Goal: Task Accomplishment & Management: Manage account settings

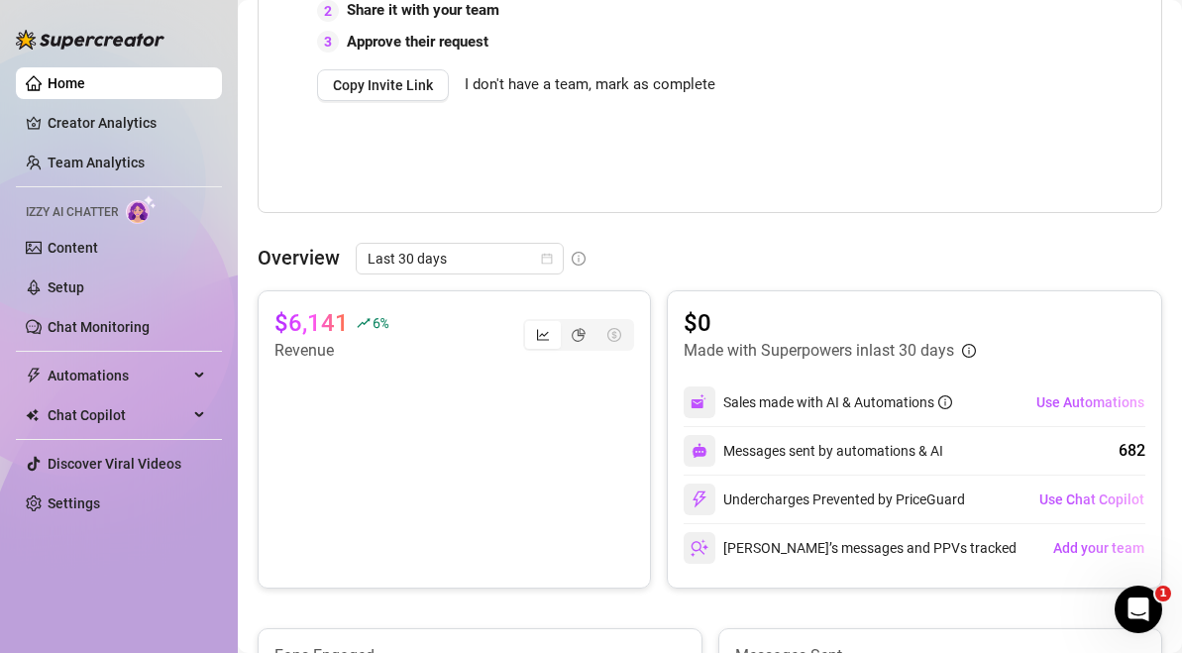
scroll to position [743, 0]
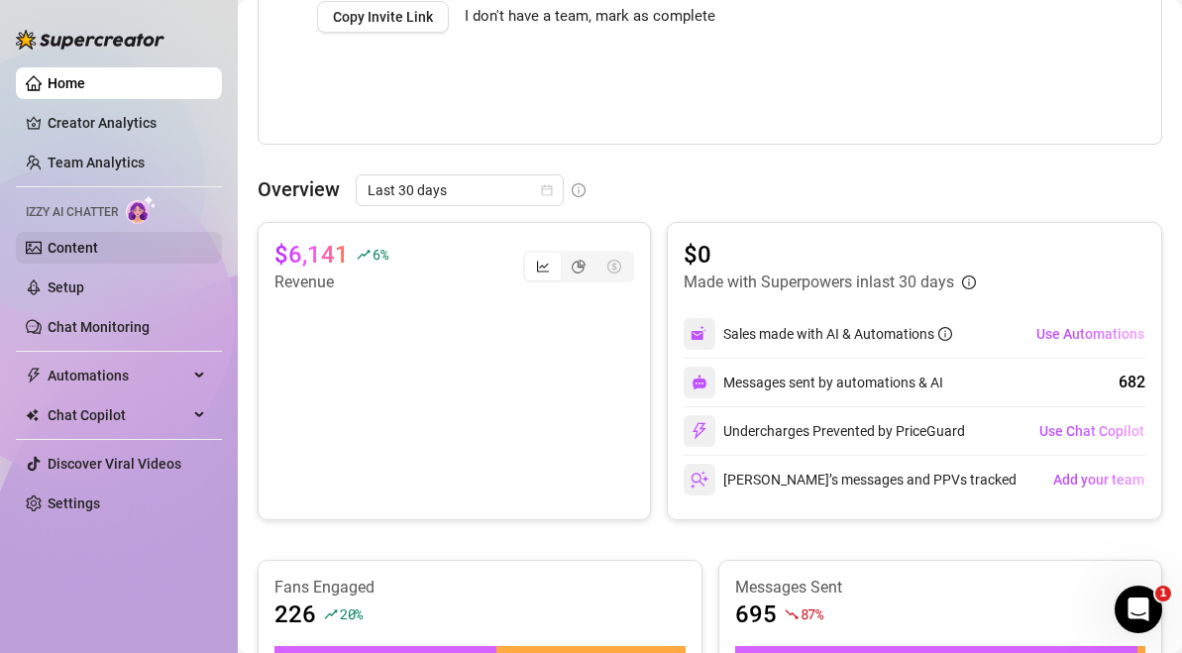
click at [98, 242] on link "Content" at bounding box center [73, 248] width 51 height 16
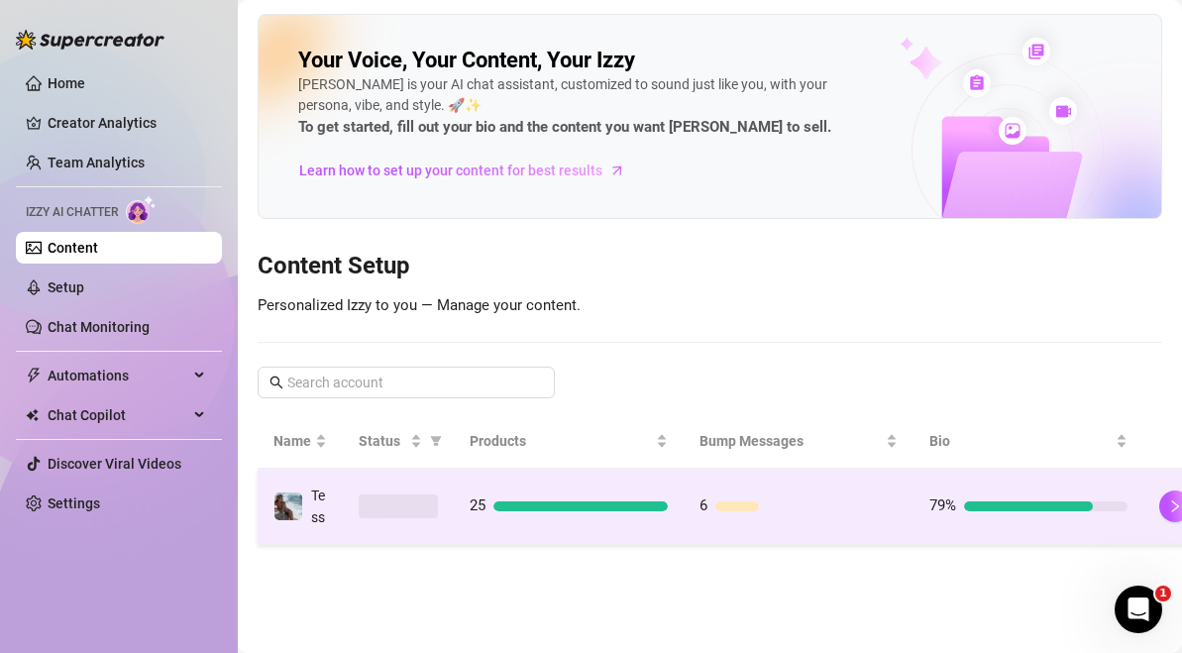
click at [532, 535] on td "25" at bounding box center [569, 507] width 230 height 76
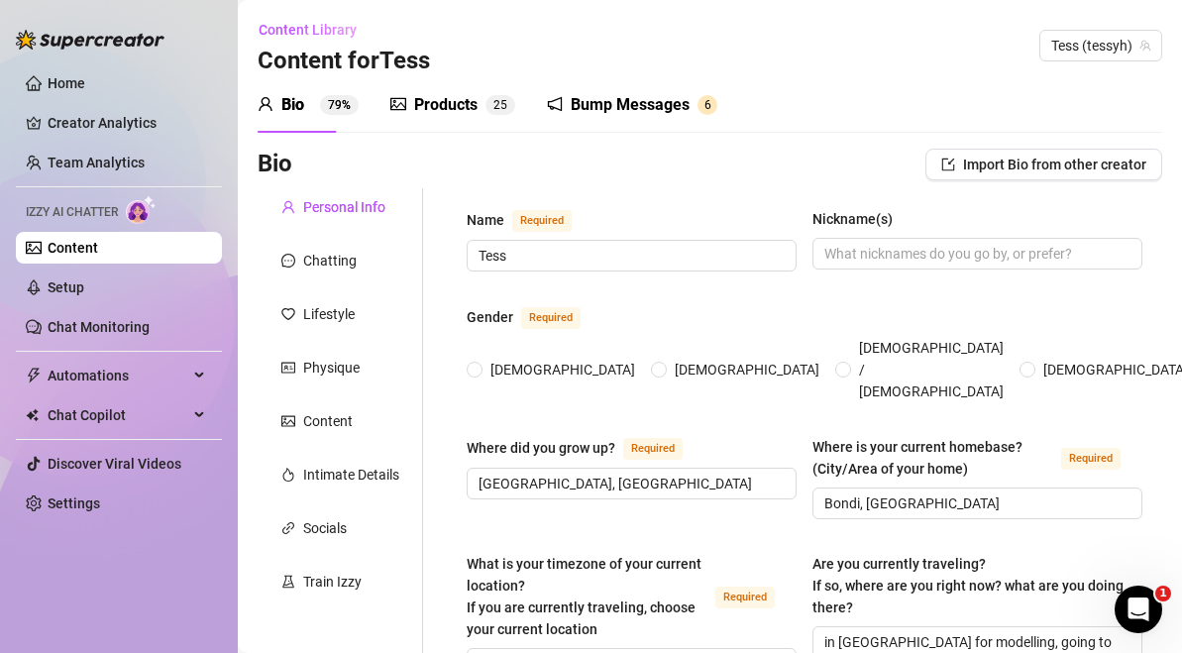
radio input "true"
type input "[DATE]"
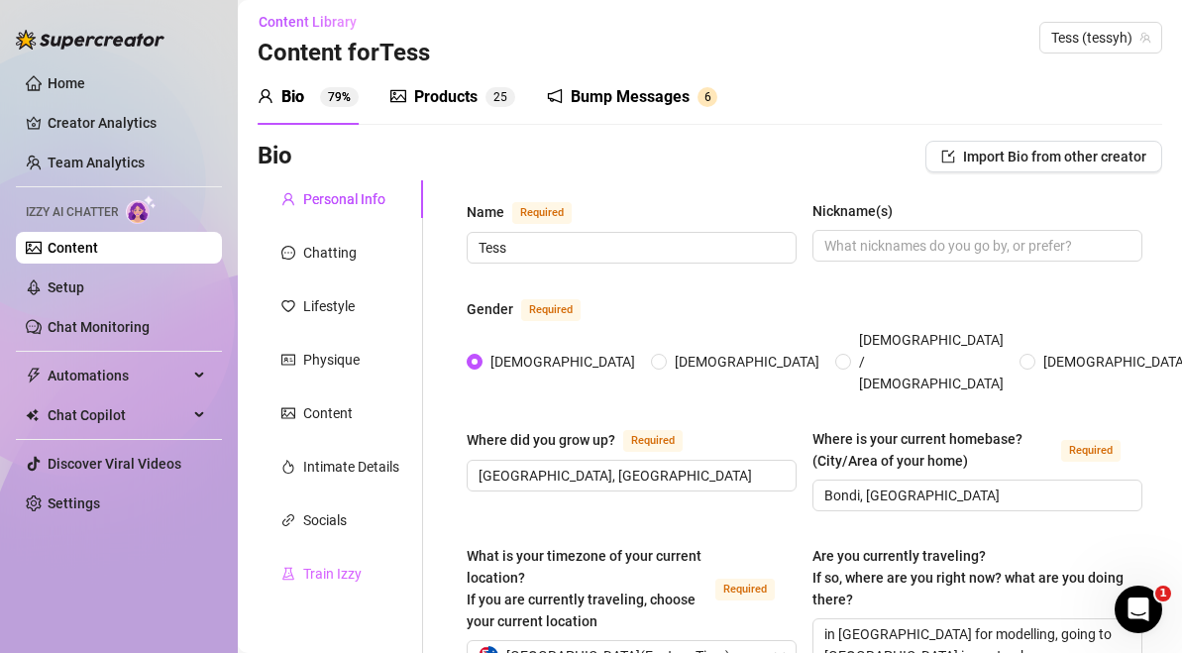
click at [373, 555] on div "Train Izzy" at bounding box center [340, 574] width 165 height 38
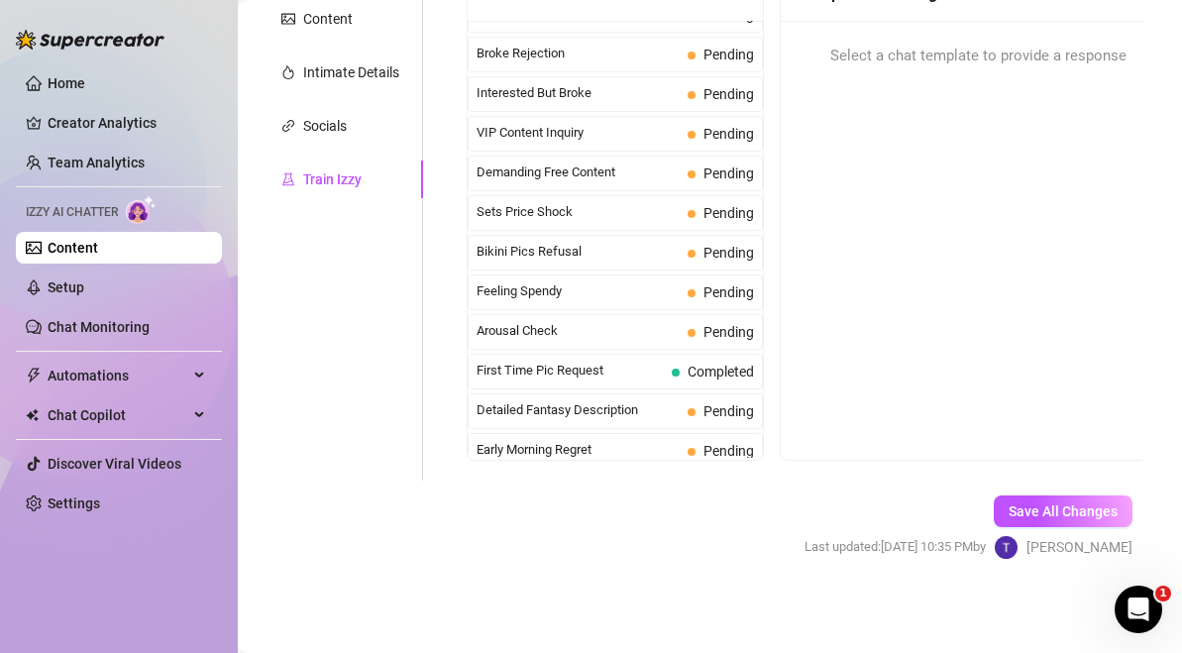
scroll to position [0, 0]
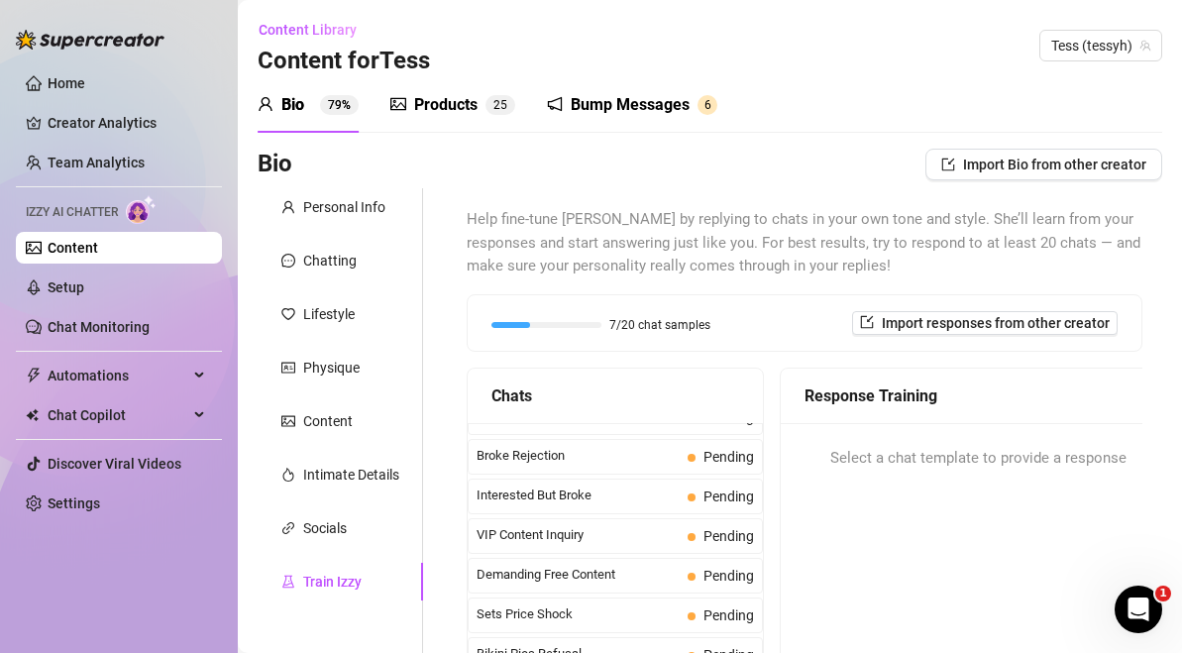
click at [569, 110] on div "Bump Messages 6" at bounding box center [632, 105] width 170 height 24
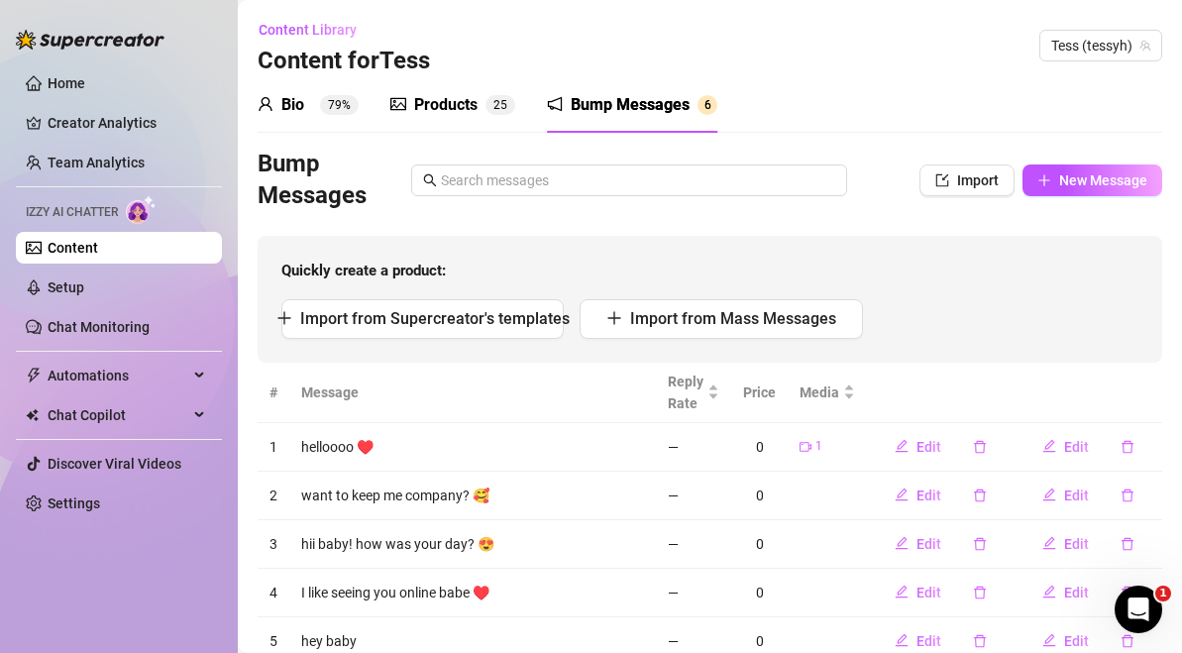
scroll to position [120, 0]
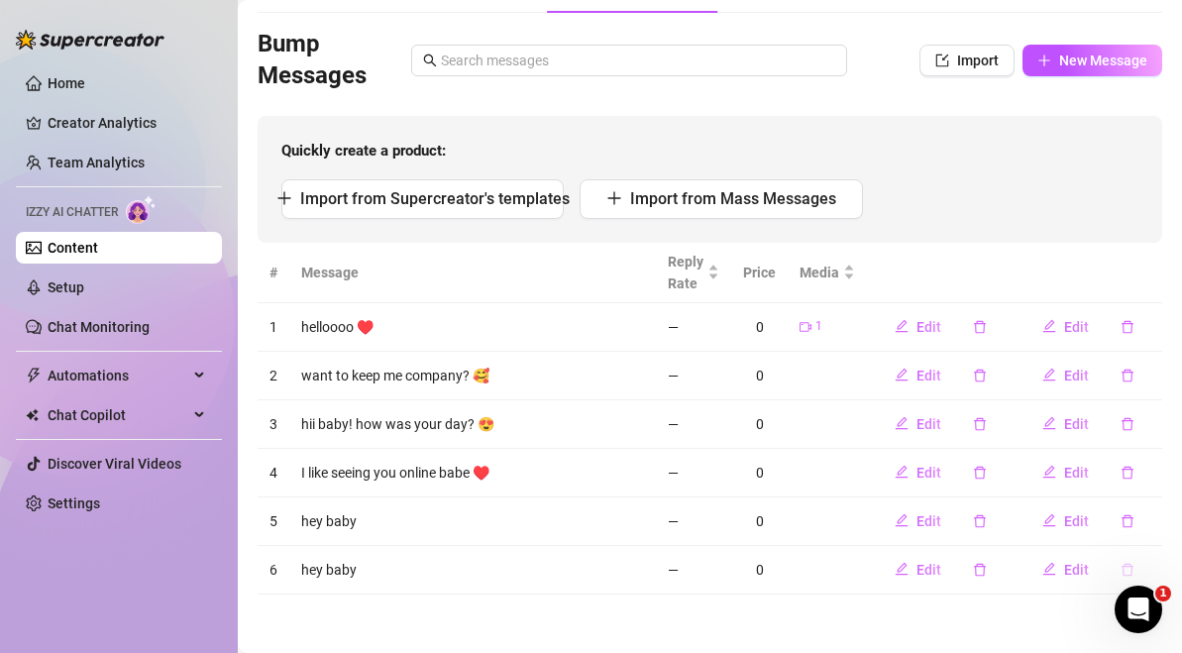
click at [1127, 571] on icon "delete" at bounding box center [1128, 570] width 14 height 14
click at [1167, 514] on button "Yes" at bounding box center [1149, 517] width 38 height 24
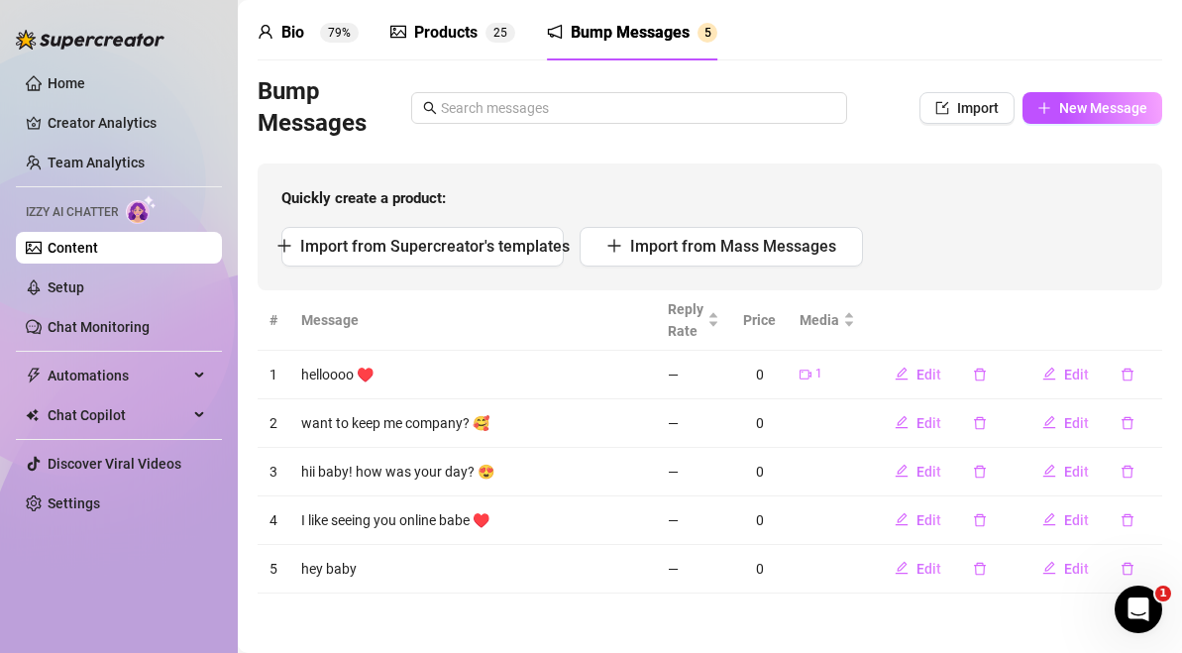
scroll to position [71, 0]
click at [1130, 560] on button "button" at bounding box center [1128, 570] width 46 height 32
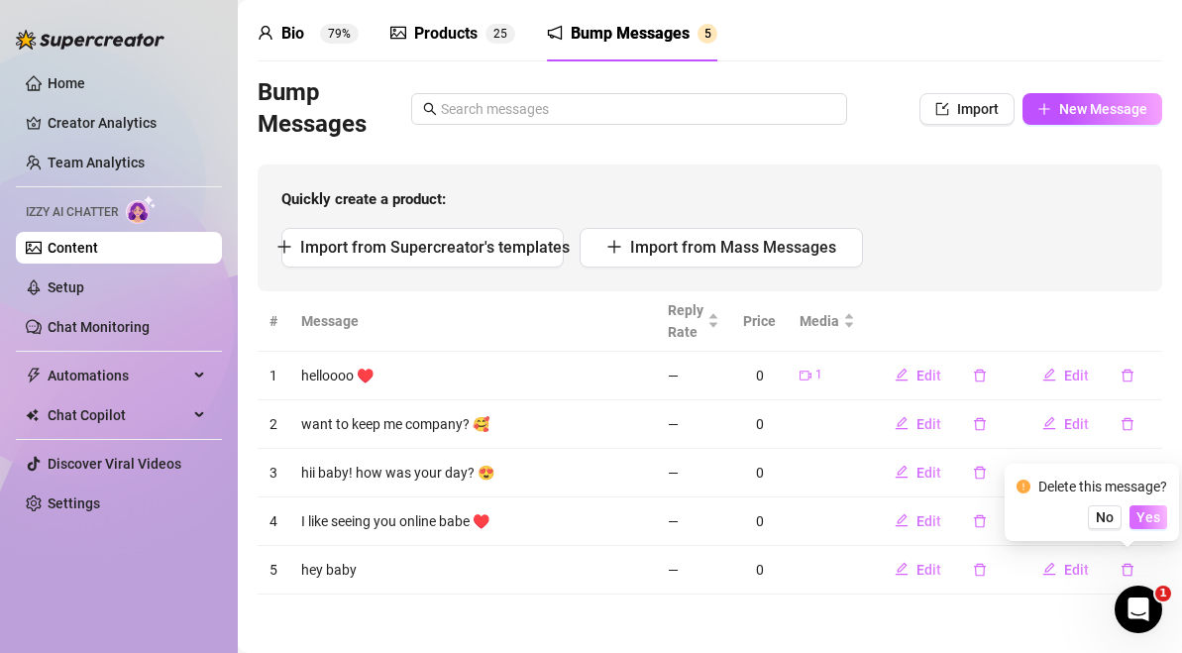
click at [1140, 517] on span "Yes" at bounding box center [1148, 517] width 24 height 16
click at [1150, 522] on td "Edit" at bounding box center [1089, 521] width 148 height 49
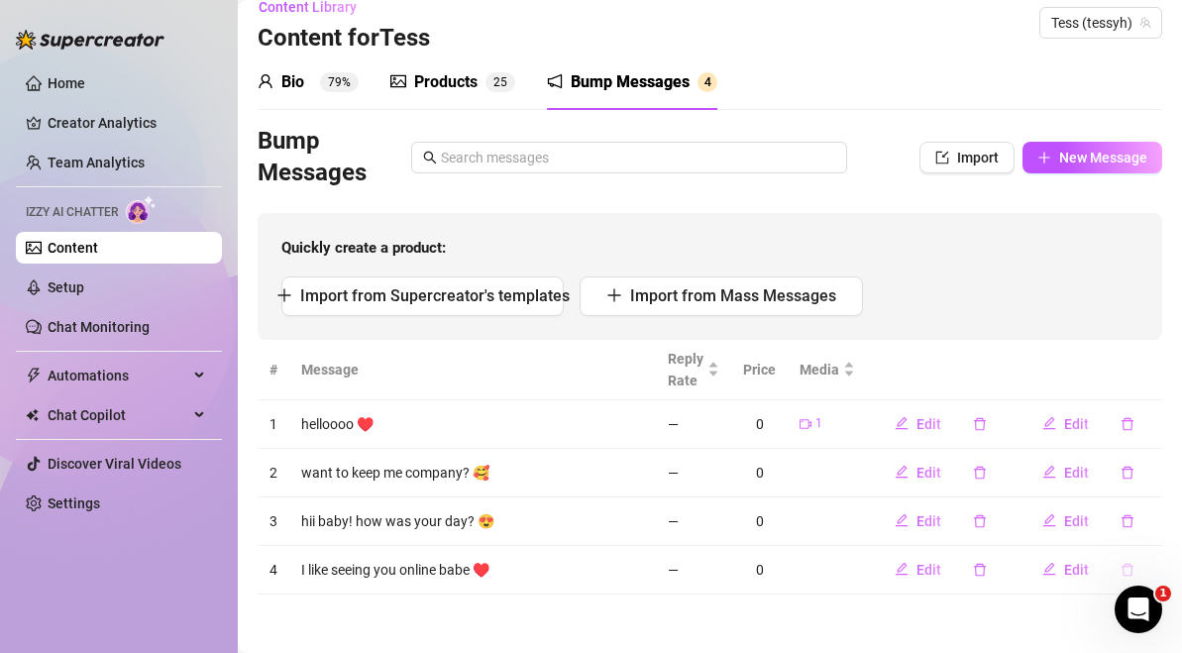
click at [1128, 563] on icon "delete" at bounding box center [1128, 570] width 14 height 14
click at [1149, 517] on span "Yes" at bounding box center [1148, 517] width 24 height 16
click at [1132, 468] on tbody "1 helloooo ♥️ — 0 1 Edit Edit 2 want to keep me company? 🥰 — 0 Edit Edit 3 hii …" at bounding box center [710, 497] width 905 height 194
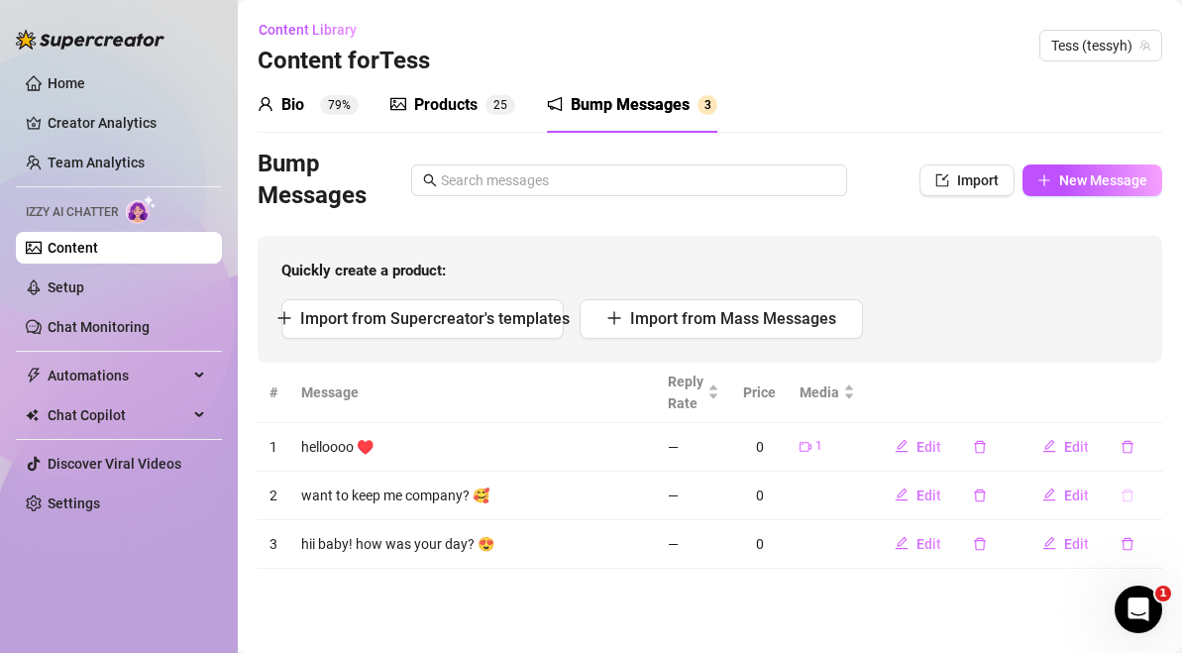
click at [1131, 489] on icon "delete" at bounding box center [1128, 495] width 14 height 14
click at [1160, 450] on span "Yes" at bounding box center [1148, 444] width 24 height 16
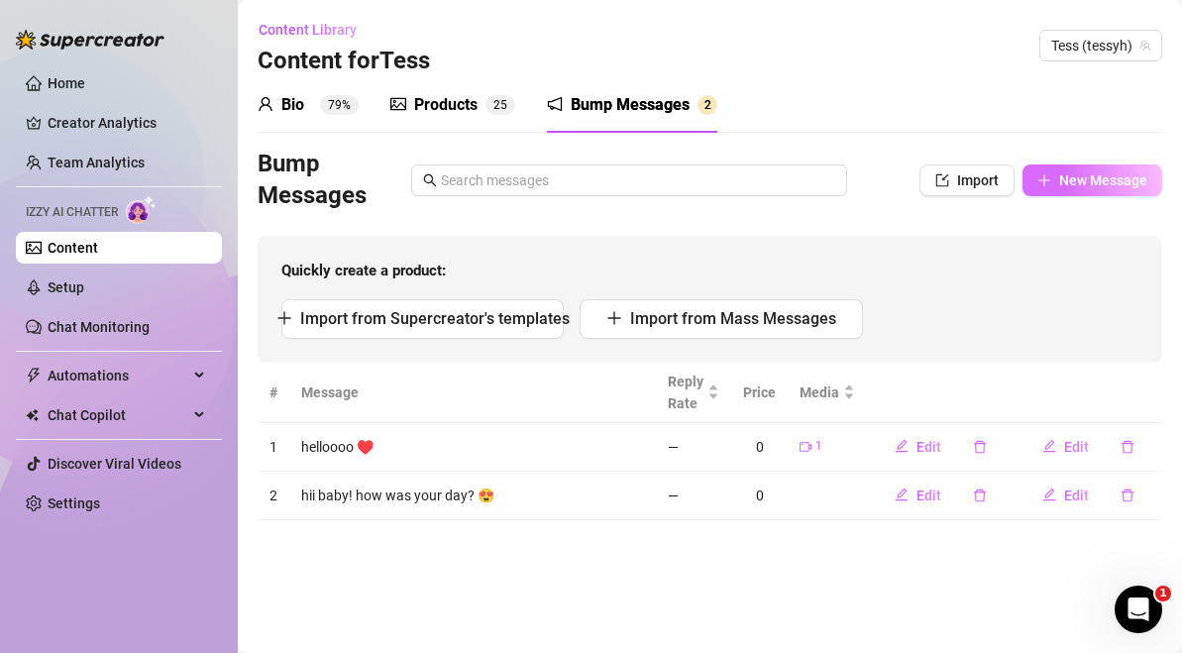
click at [1131, 167] on button "New Message" at bounding box center [1093, 180] width 140 height 32
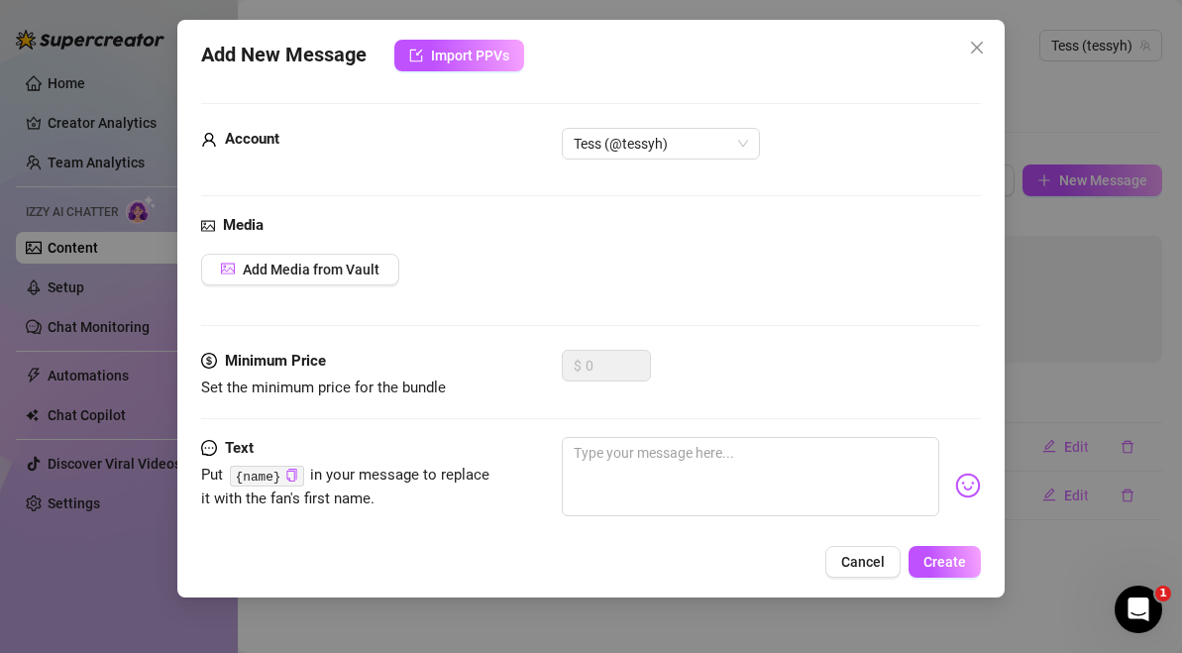
scroll to position [36, 0]
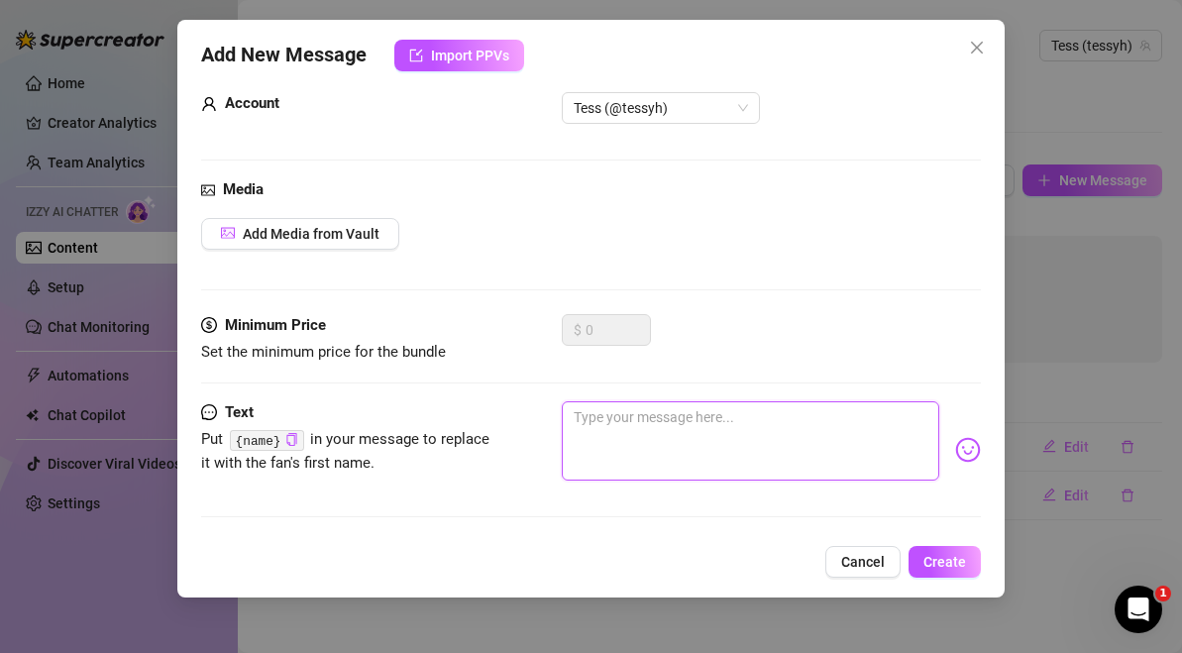
click at [660, 432] on textarea at bounding box center [751, 440] width 378 height 79
type textarea "o"
type textarea "ok"
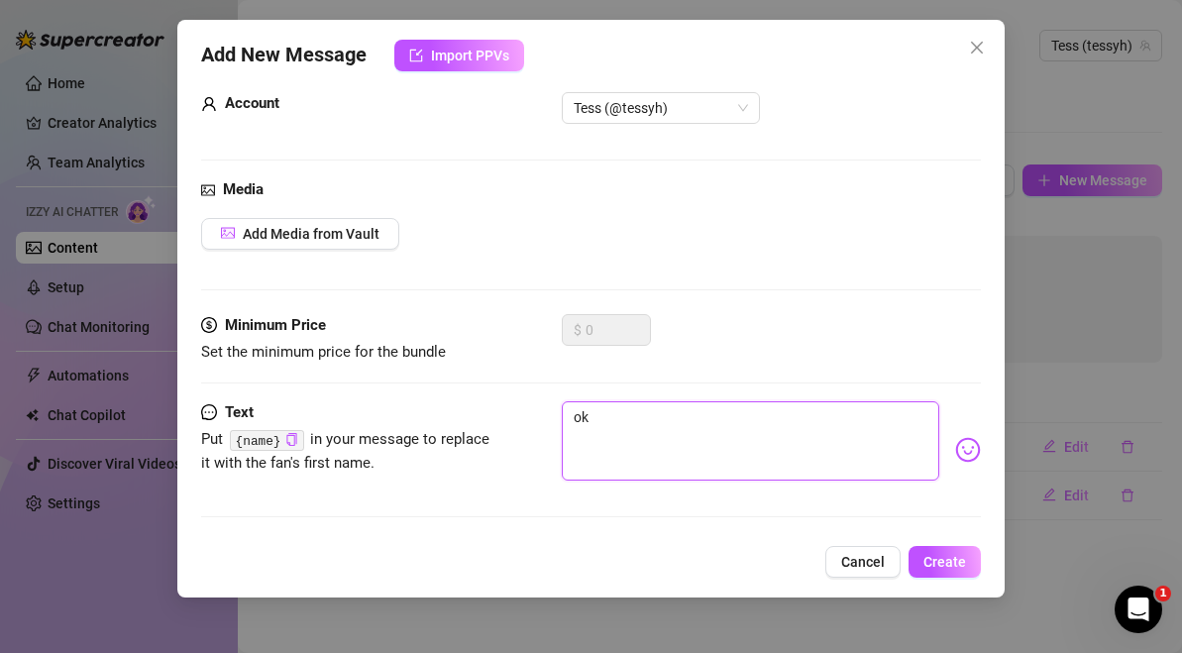
type textarea "ok"
type textarea "ok b"
type textarea "ok bn"
type textarea "ok b"
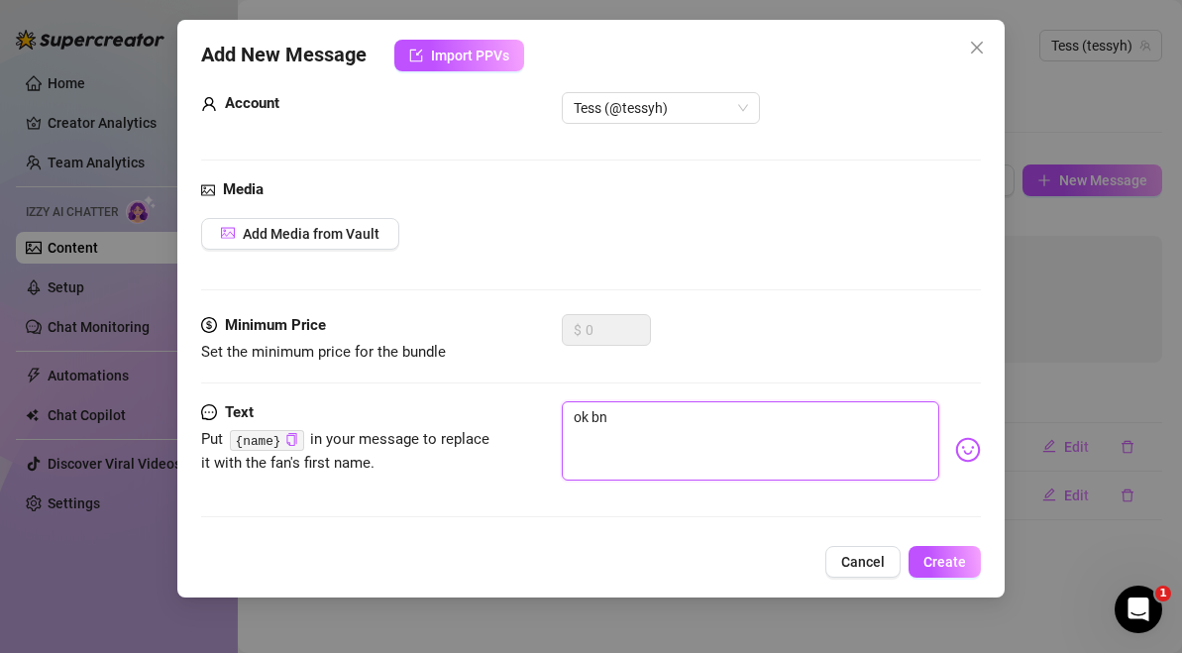
type textarea "ok b"
type textarea "ok bi"
type textarea "ok big"
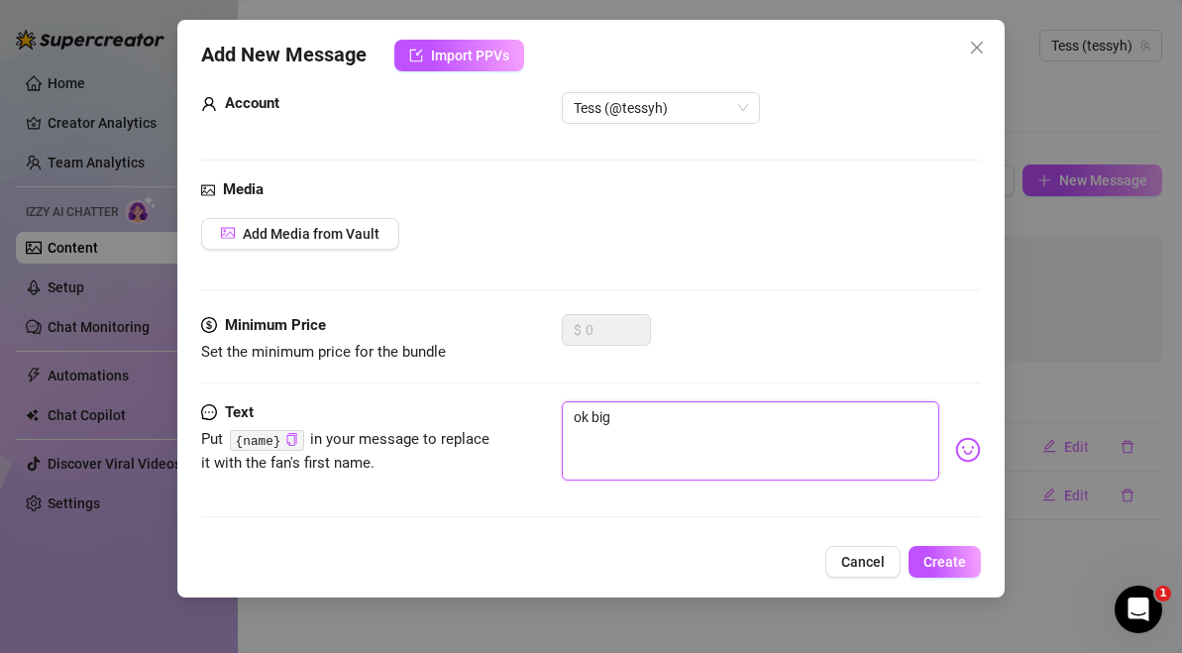
type textarea "ok big"
type textarea "ok big d"
type textarea "ok big de"
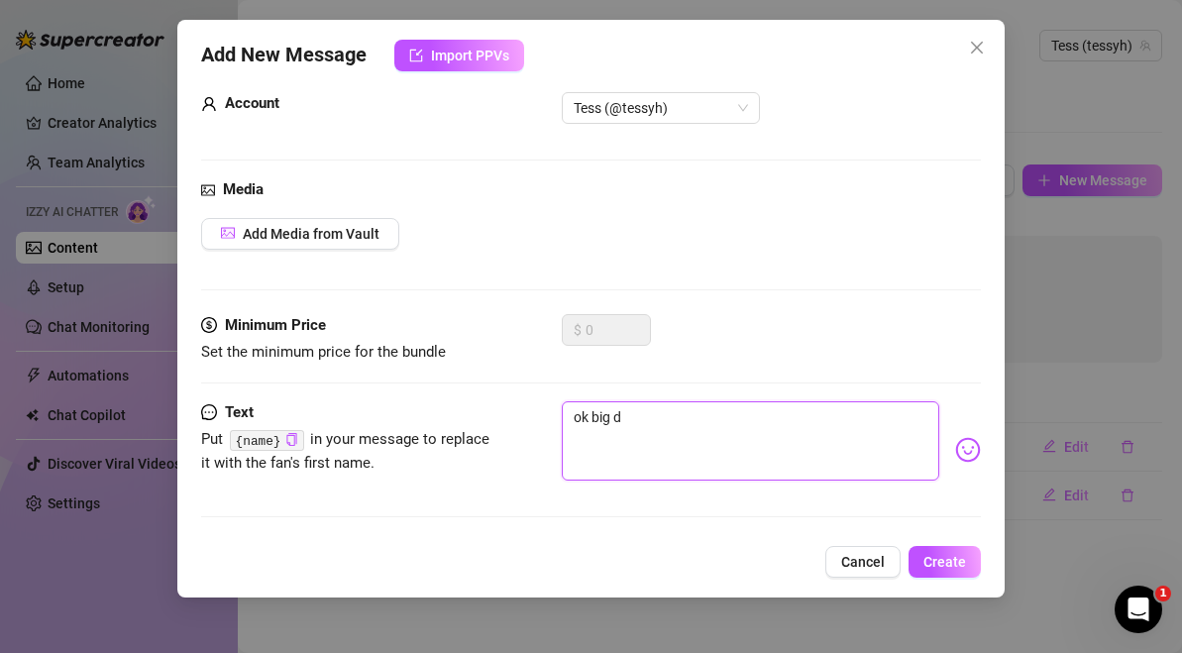
type textarea "ok big de"
type textarea "ok big deb"
type textarea "ok big debr"
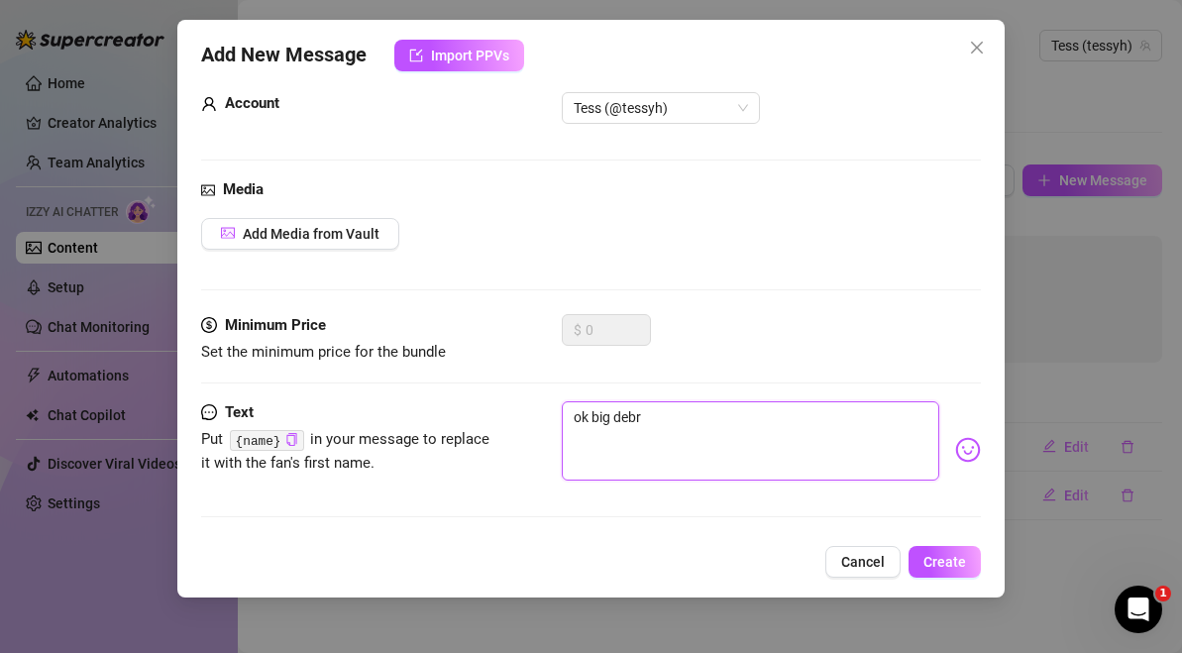
type textarea "ok big debra"
type textarea "ok big debrat"
type textarea "ok big debra"
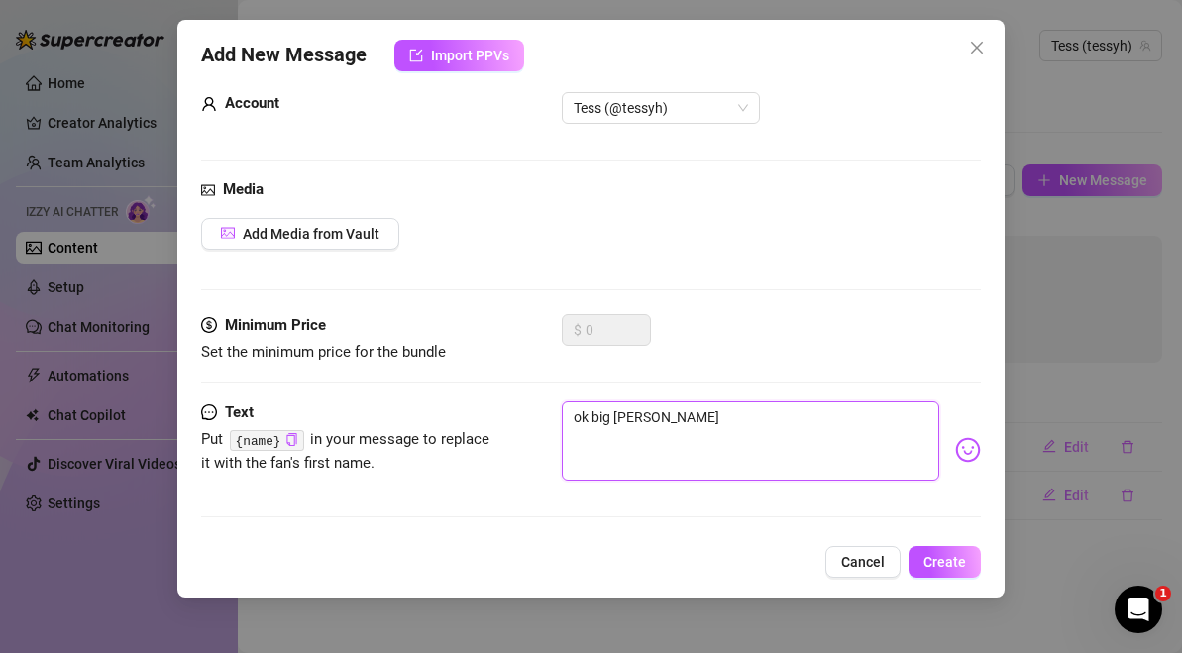
type textarea "ok big debra"
type textarea "ok big debr"
type textarea "ok big debra"
type textarea "ok big debr"
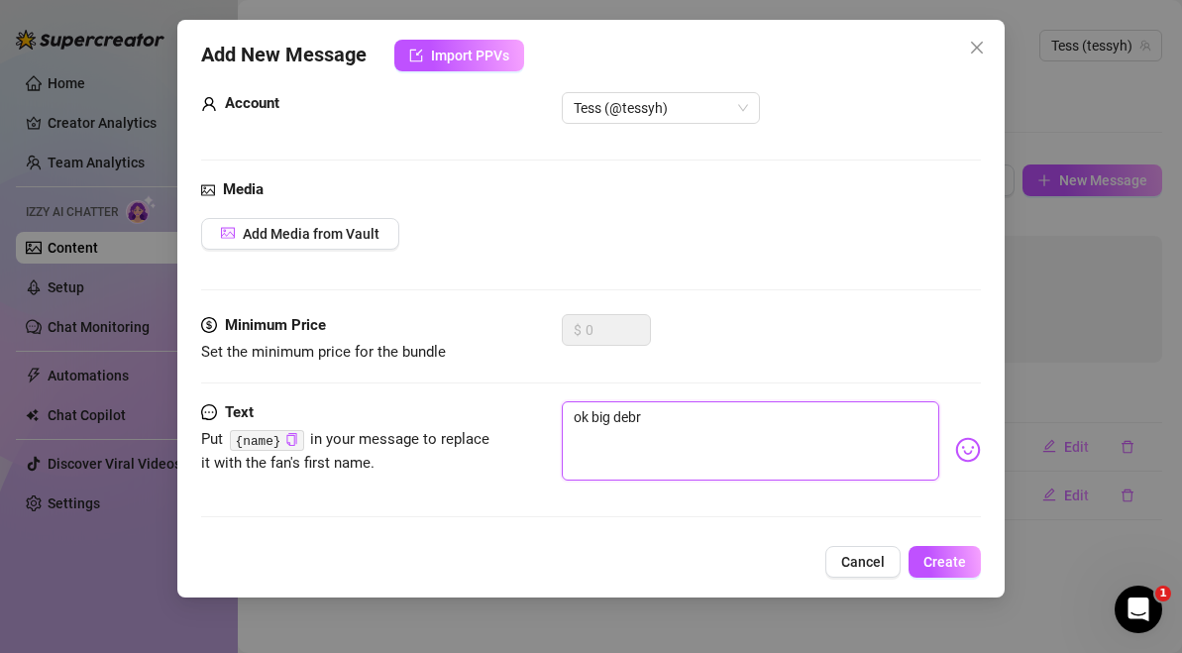
type textarea "ok big deb"
type textarea "ok big deba"
type textarea "ok big debat"
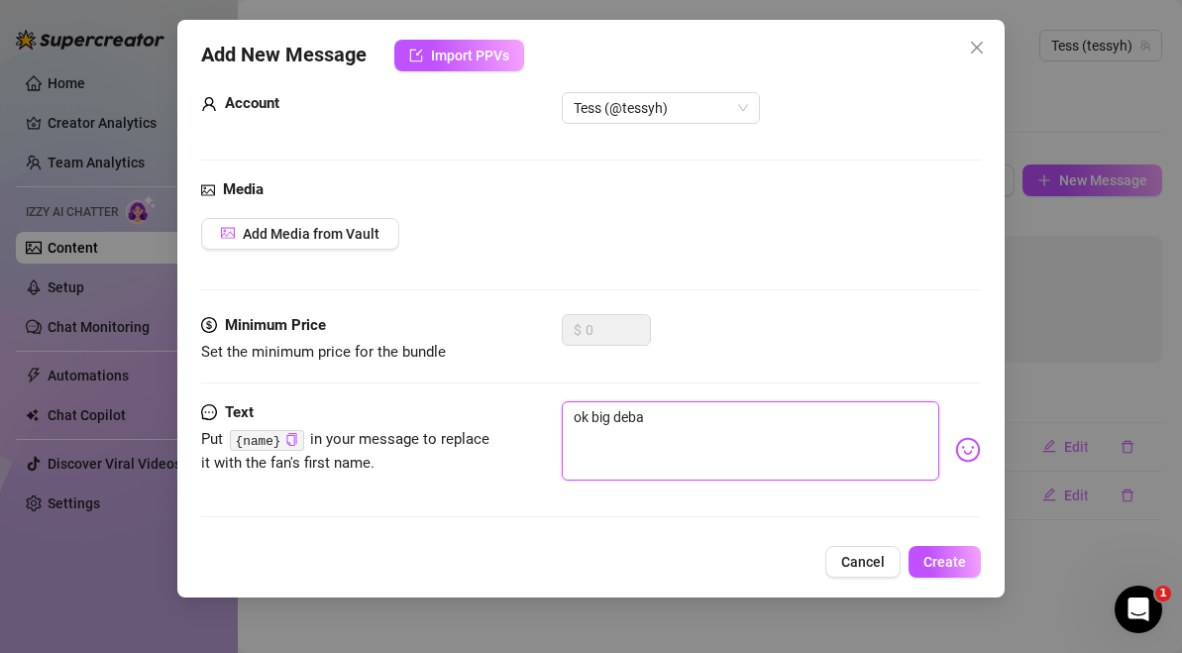
type textarea "ok big debat"
type textarea "ok big debate"
type textarea "ok big debate,"
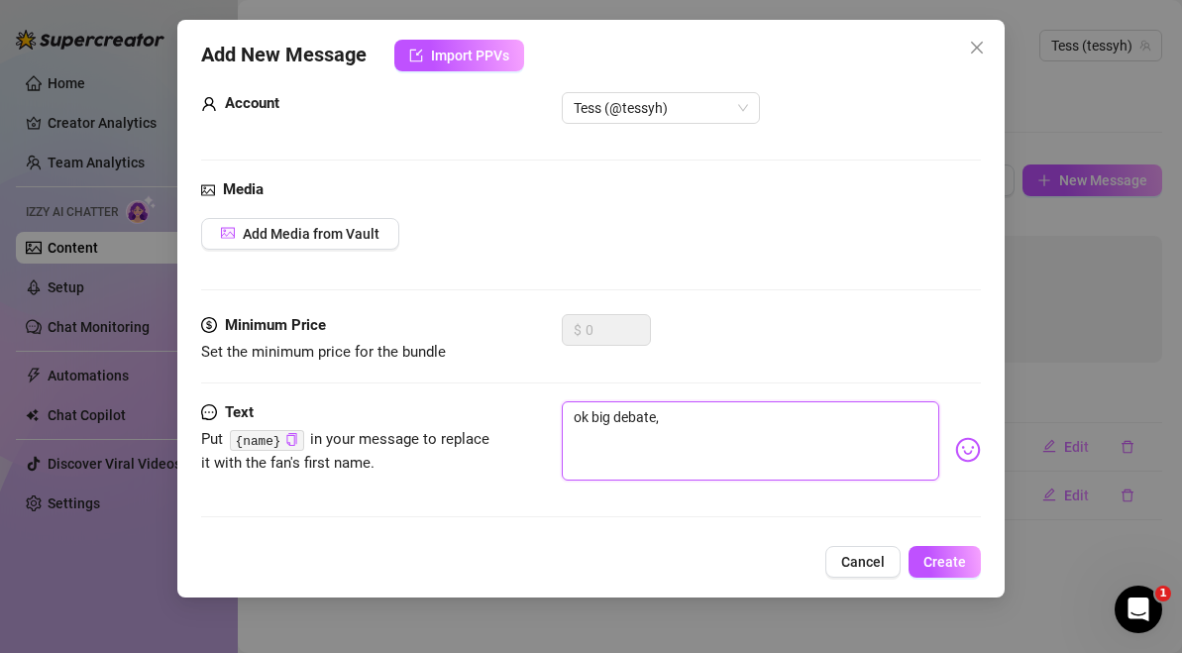
type textarea "ok big debate,"
type textarea "ok big debate,p"
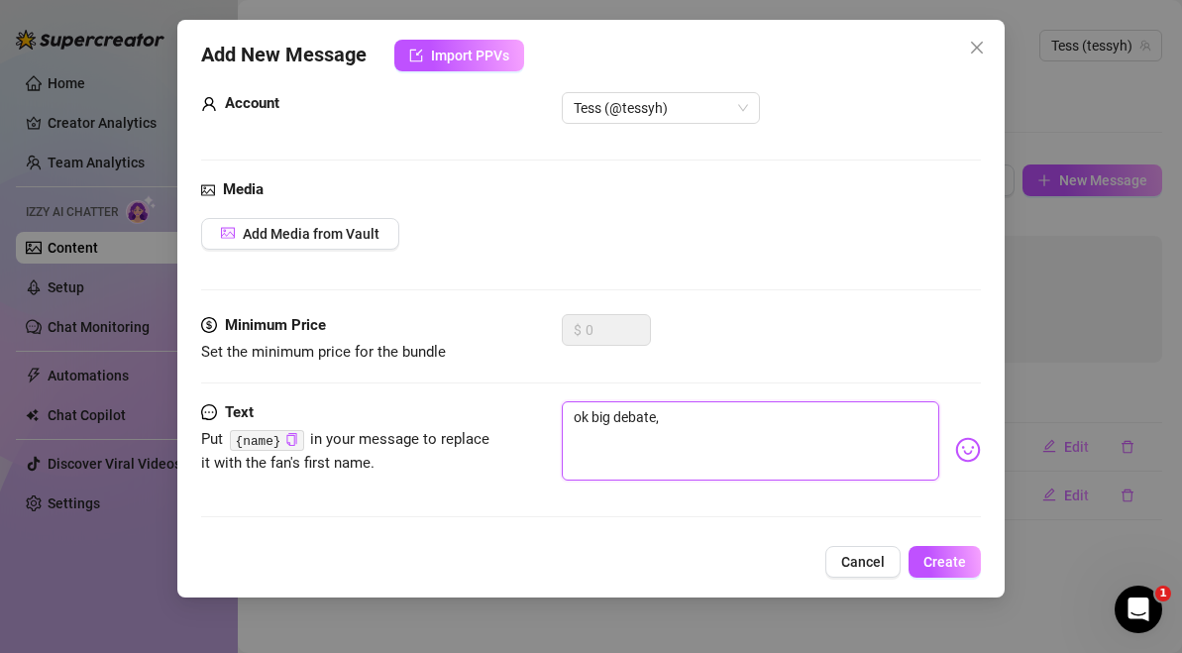
type textarea "ok big debate,p"
type textarea "ok big debate,"
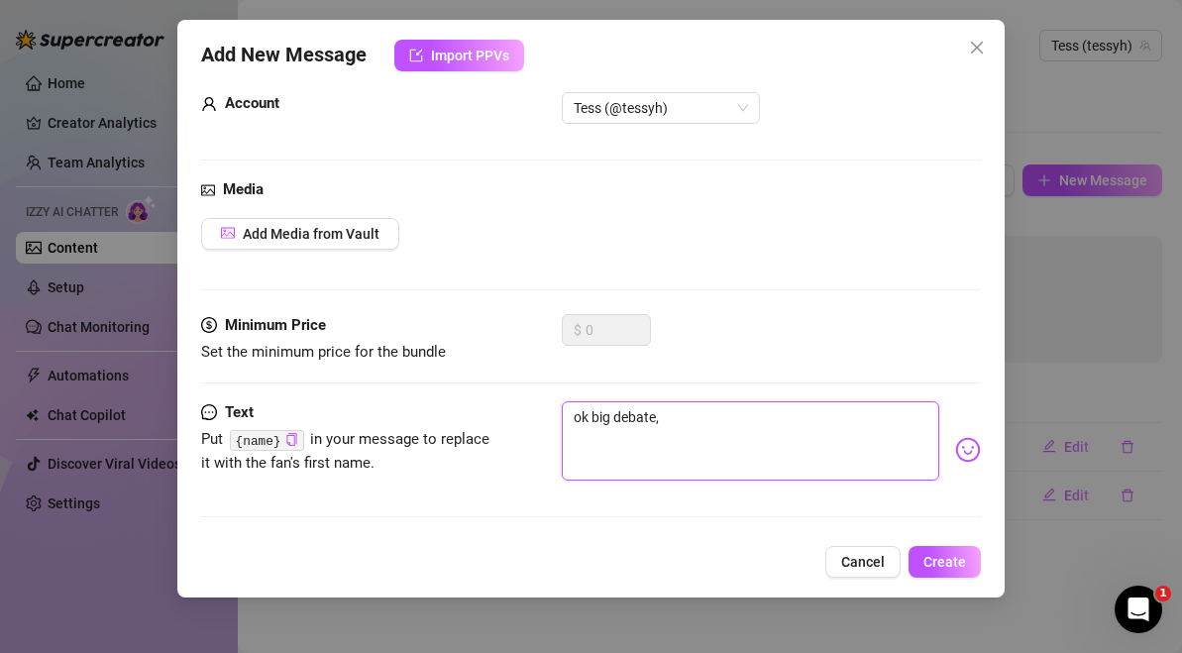
type textarea "ok big debate, p"
type textarea "ok big debate, pi"
type textarea "ok big debate, pin"
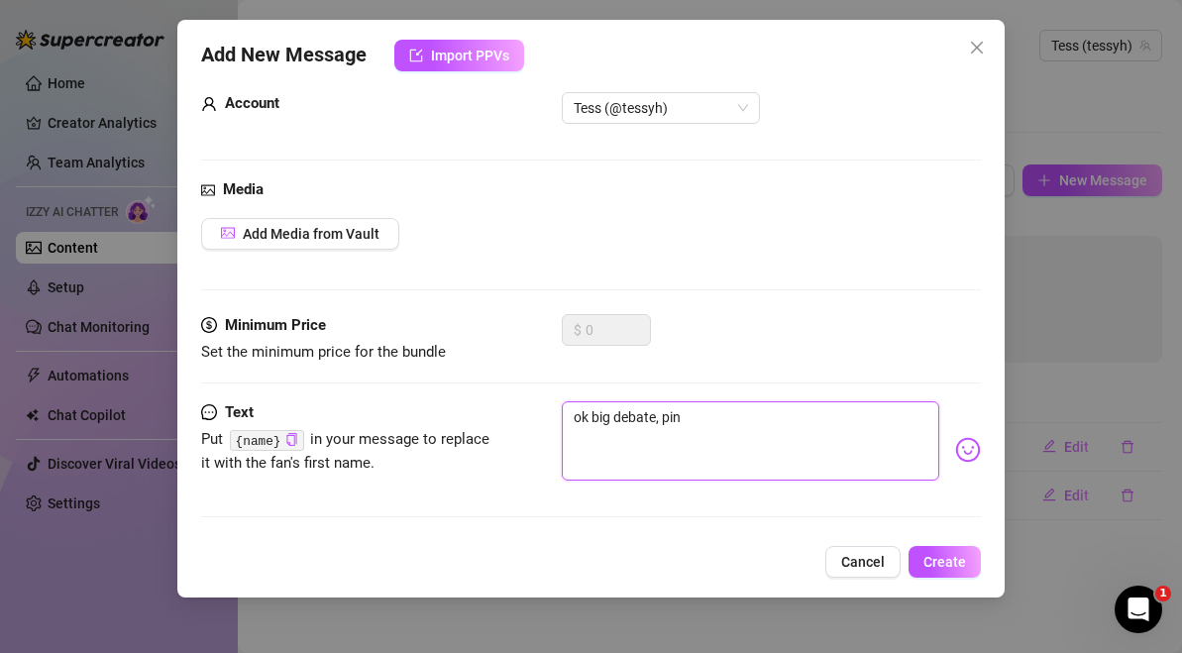
type textarea "ok big debate, pina"
type textarea "ok big debate, pinap"
type textarea "ok big debate, pinapl"
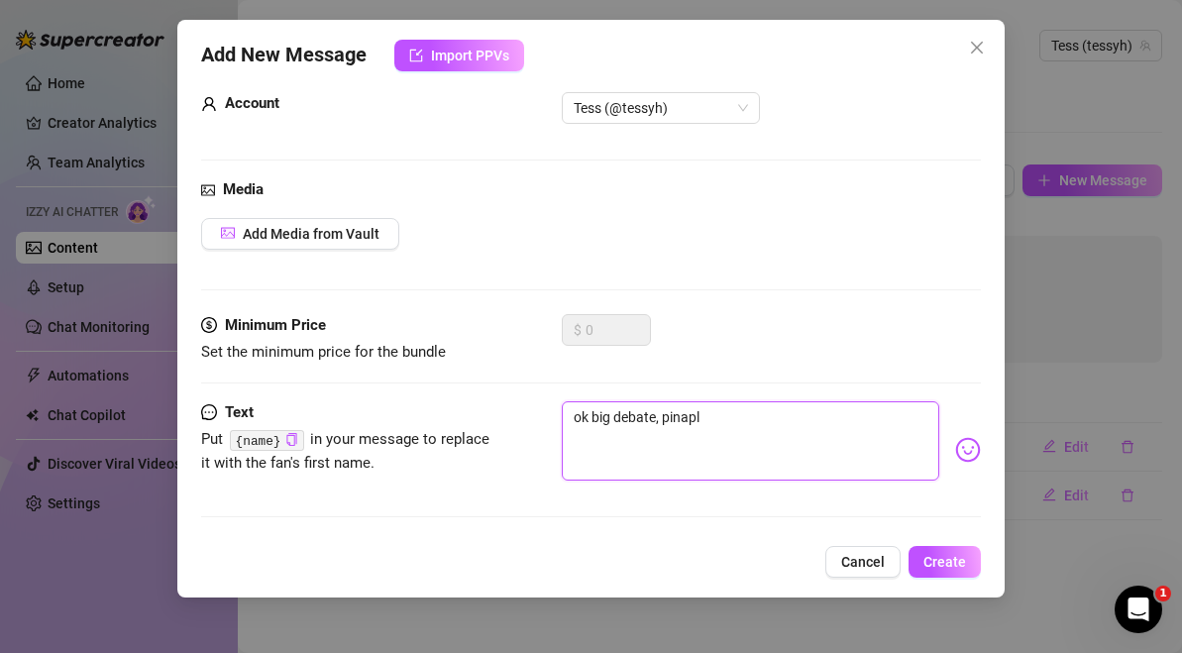
type textarea "ok big debate, pinaple"
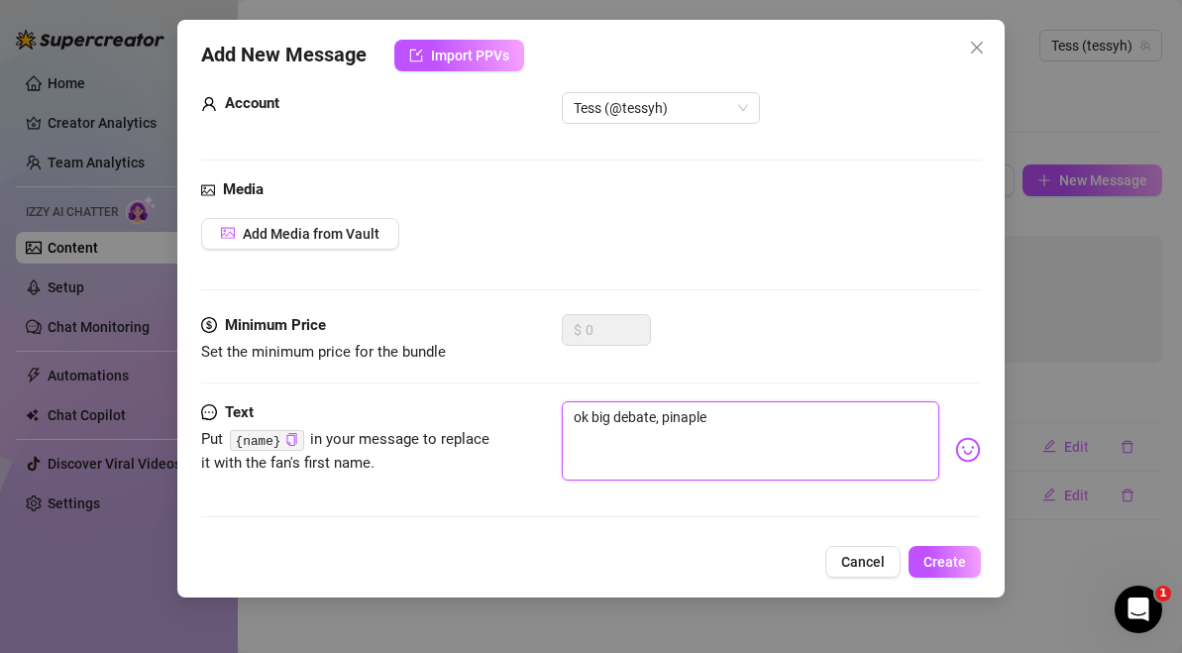
type textarea "ok big debate, pinaple"
type textarea "ok big debate, pinapl"
type textarea "ok big debate, pinap"
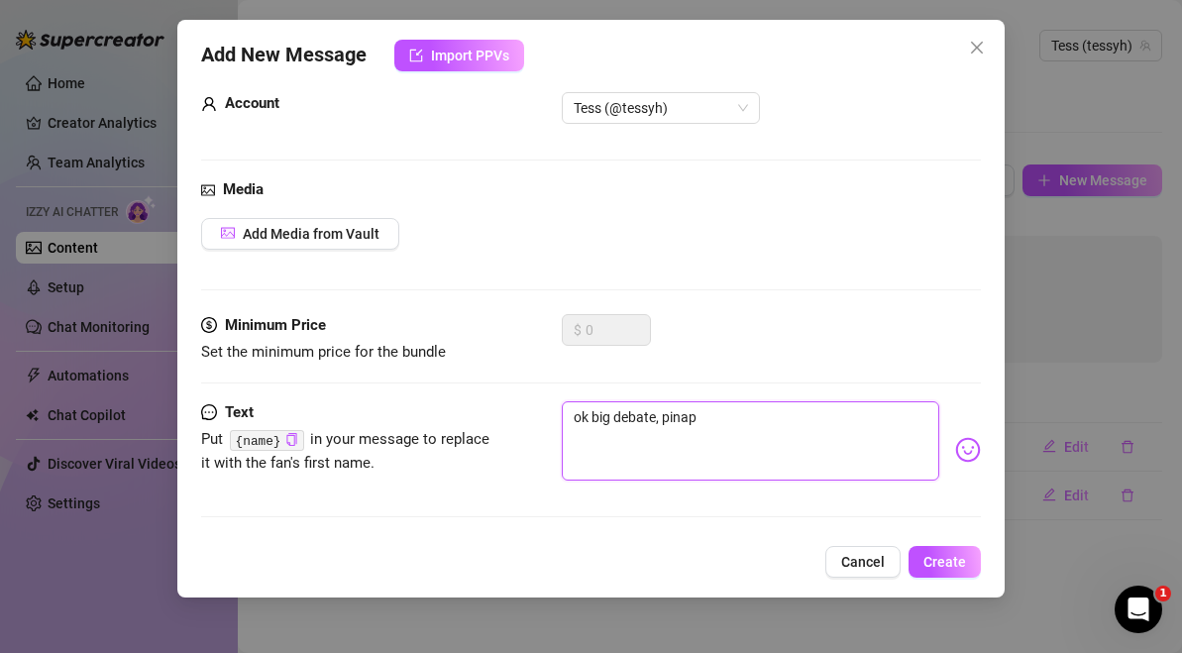
type textarea "ok big debate, pinapp"
type textarea "ok big debate, pinappl"
type textarea "ok big debate, pinapple"
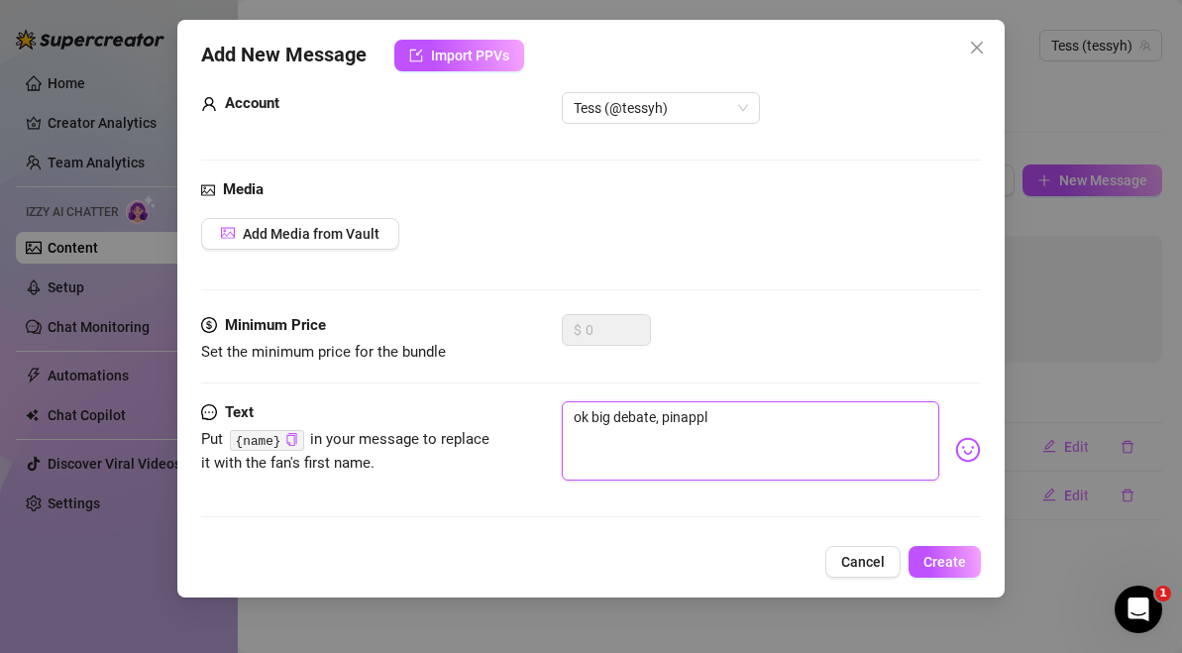
type textarea "ok big debate, pinapple"
type textarea "ok big debate, pinapple o"
type textarea "ok big debate, pinapple on"
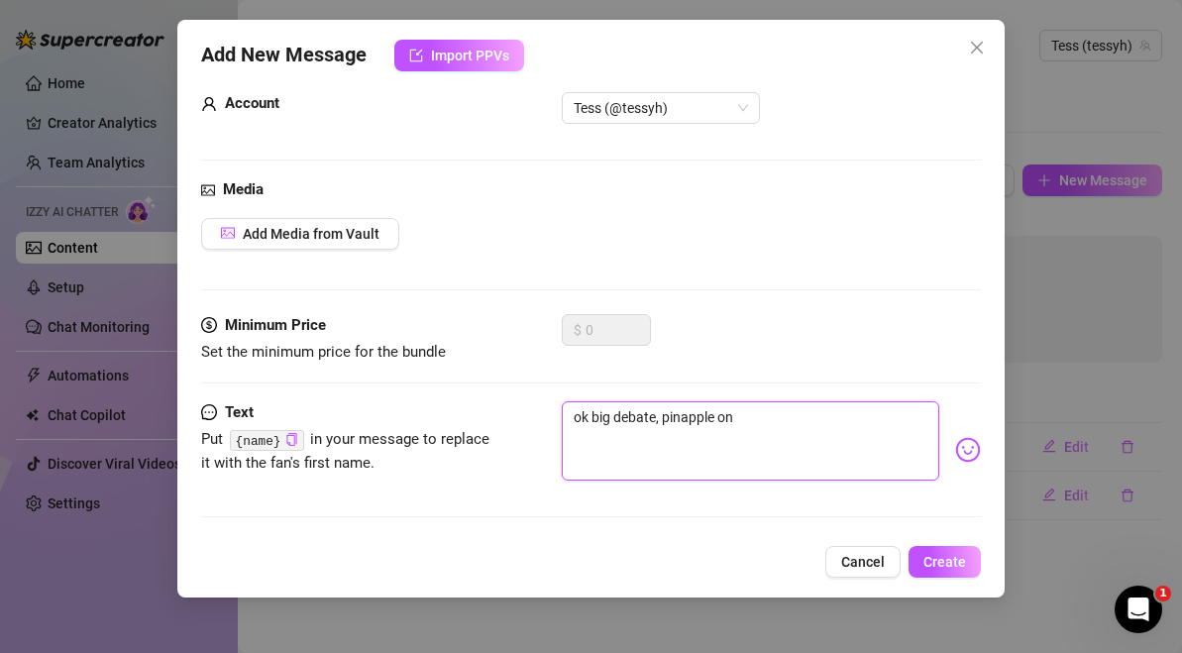
type textarea "ok big debate, pinapple on"
type textarea "ok big debate, pinapple on p"
type textarea "ok big debate, pinapple on pi"
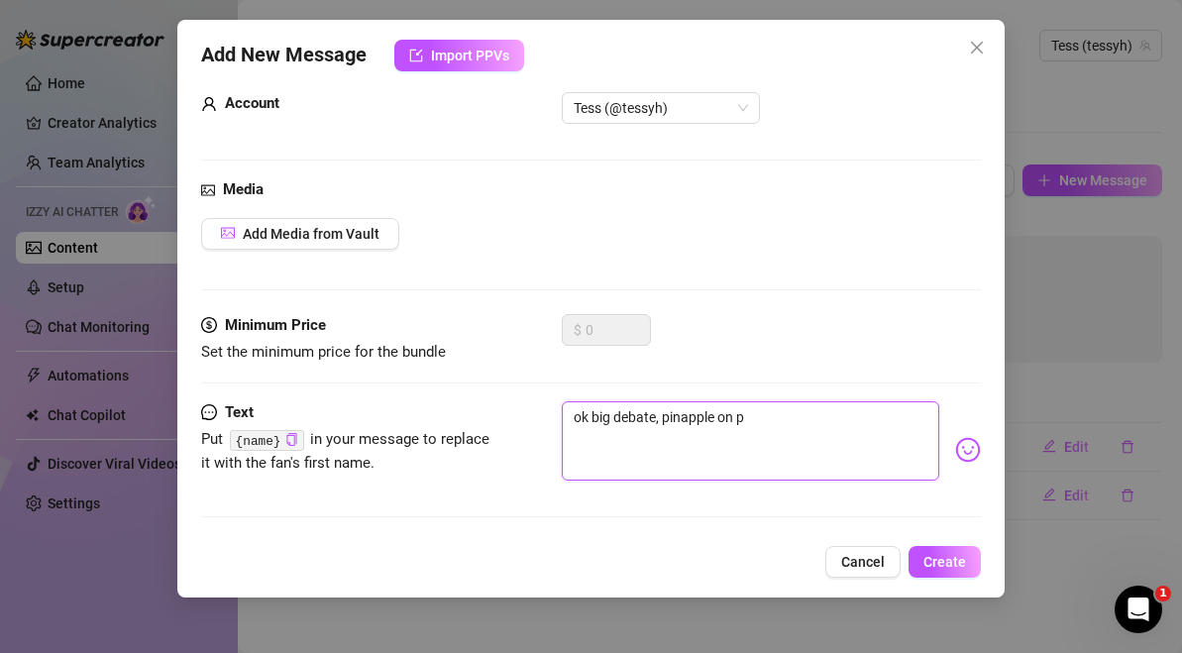
type textarea "ok big debate, pinapple on pi"
type textarea "ok big debate, pinapple on piz"
type textarea "ok big debate, pinapple on pizz"
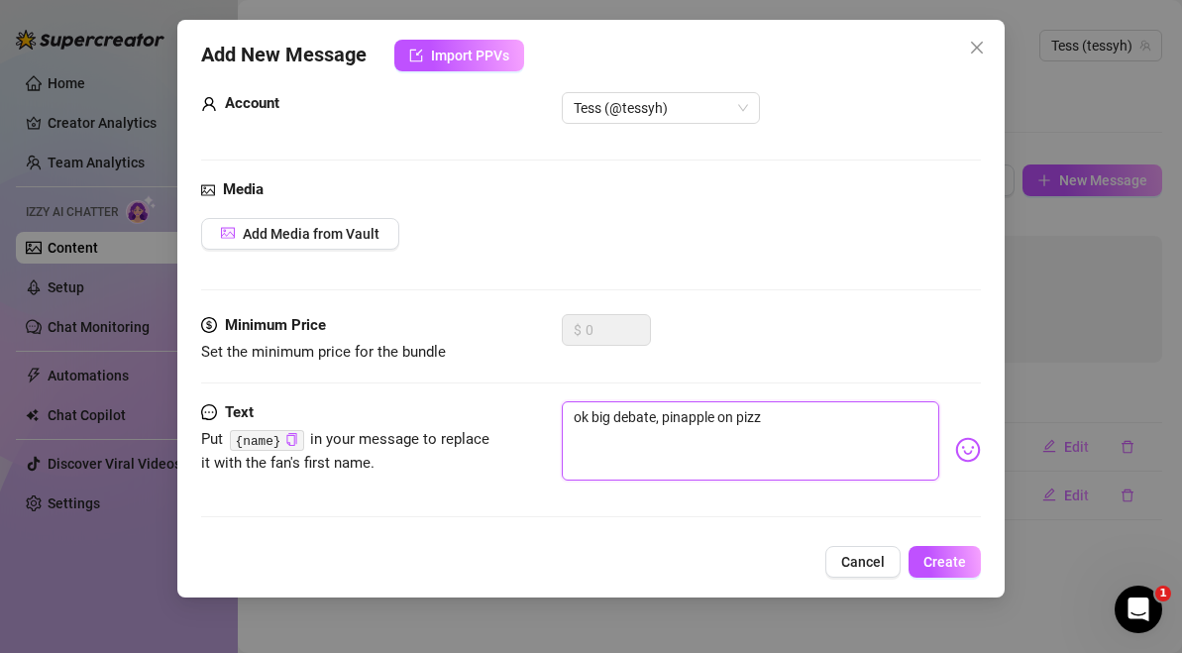
type textarea "ok big debate, pinapple on pizza"
click at [697, 418] on textarea "ok big debate, pinapple on pizza" at bounding box center [751, 440] width 378 height 79
type textarea "ok big debate, pinaple on pizza"
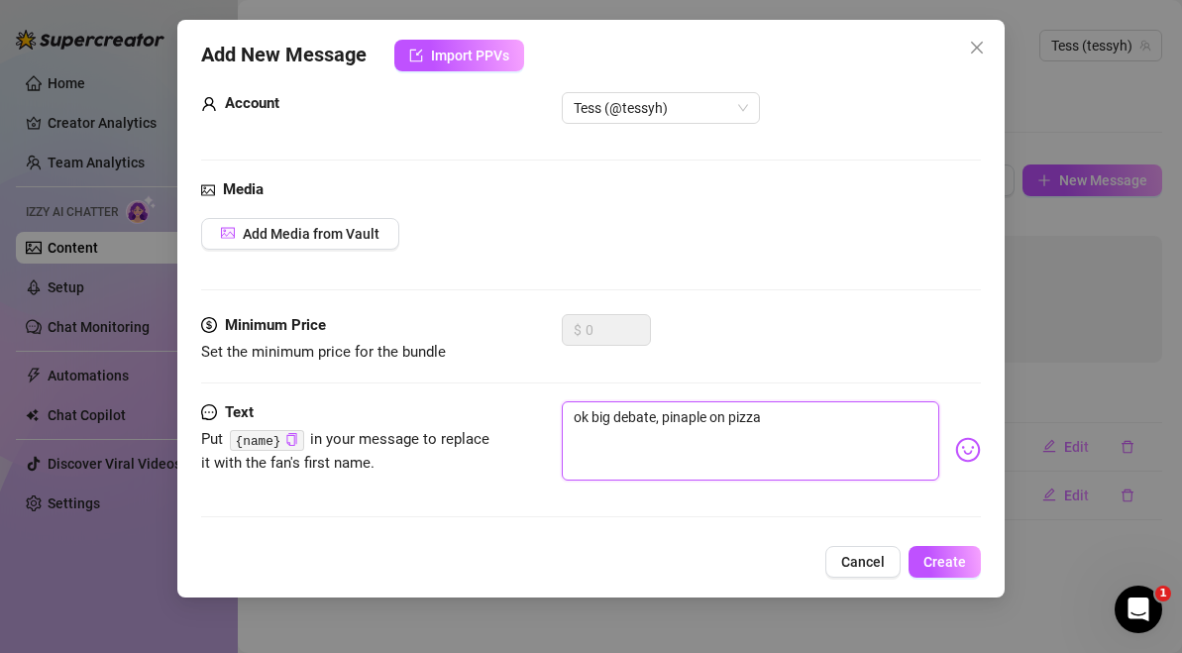
type textarea "ok big debate, pinple on pizza"
type textarea "ok big debate, pineple on pizza"
type textarea "ok big debate, pineaple on pizza"
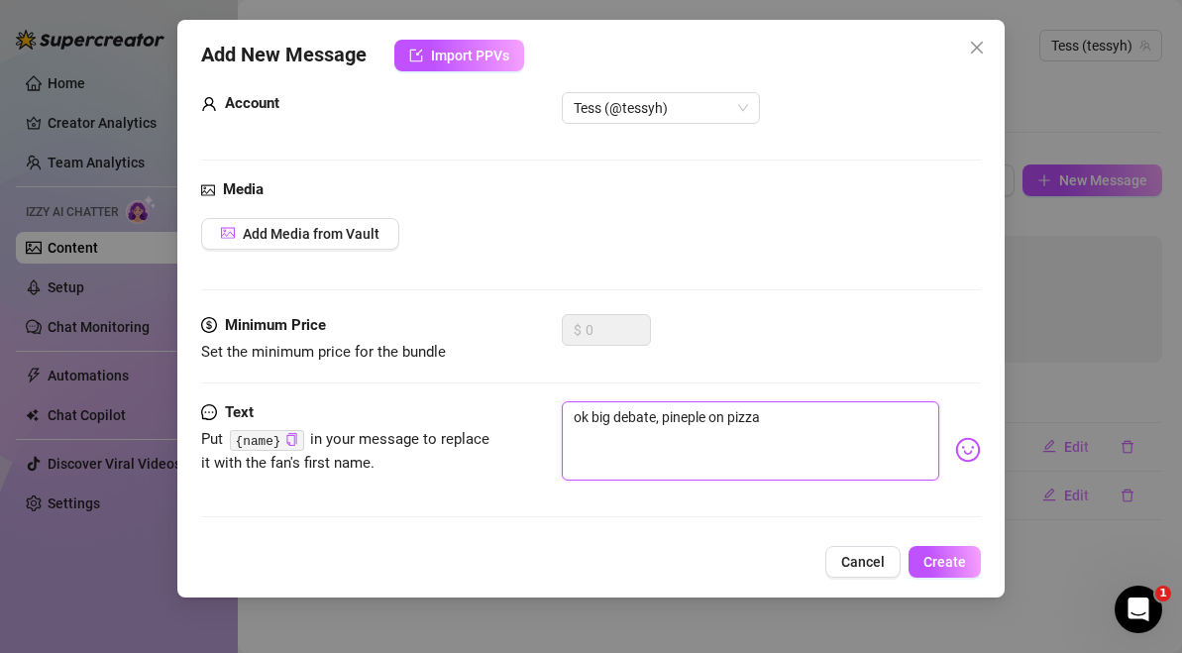
type textarea "ok big debate, pineaple on pizza"
type textarea "ok big debate, pineapple on pizza"
click at [833, 427] on textarea "ok big debate, pineapple on pizza" at bounding box center [751, 440] width 378 height 79
click at [659, 414] on textarea "ok big debate, pineapple on pizza" at bounding box center [751, 440] width 378 height 79
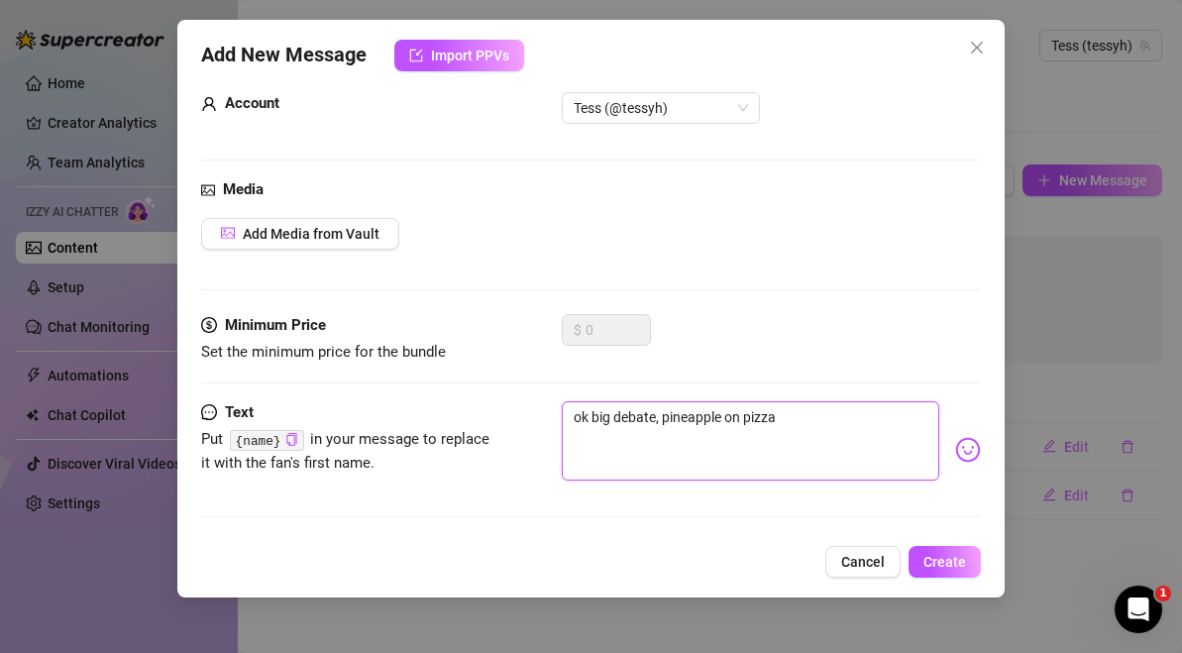
type textarea "ok big debate pineapple on pizza"
type textarea "ok big debate - pineapple on pizza"
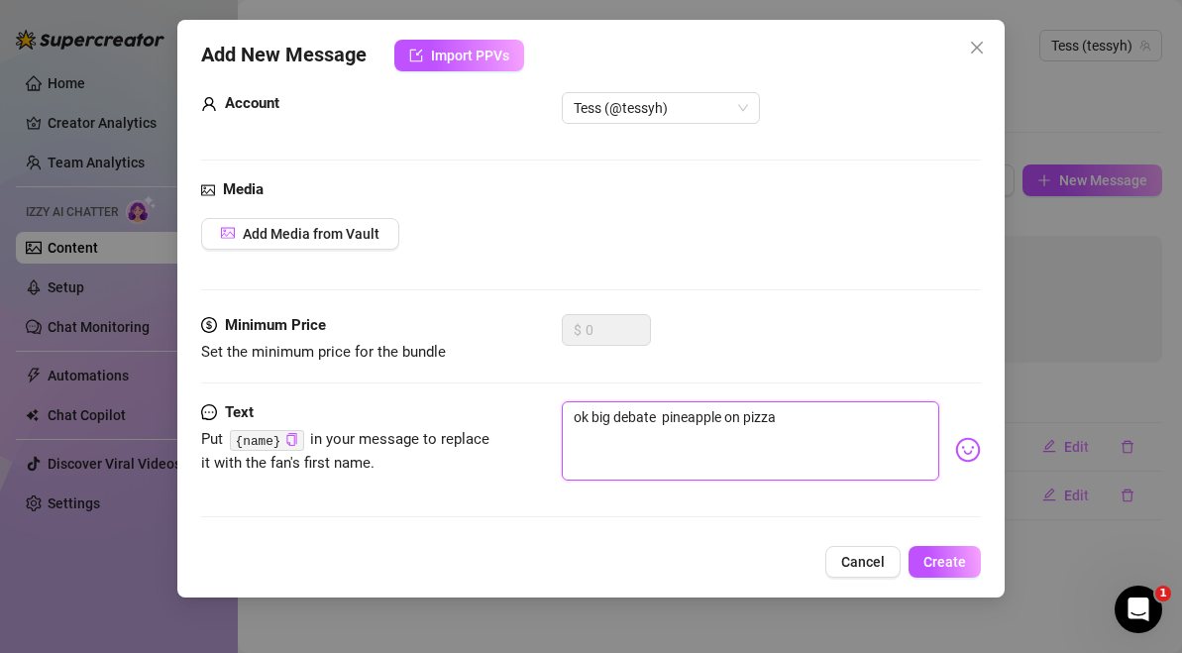
type textarea "ok big debate - pineapple on pizza"
click at [840, 428] on textarea "ok big debate - pineapple on pizza" at bounding box center [751, 440] width 378 height 79
type textarea "ok big debate - pineapple on pizza,"
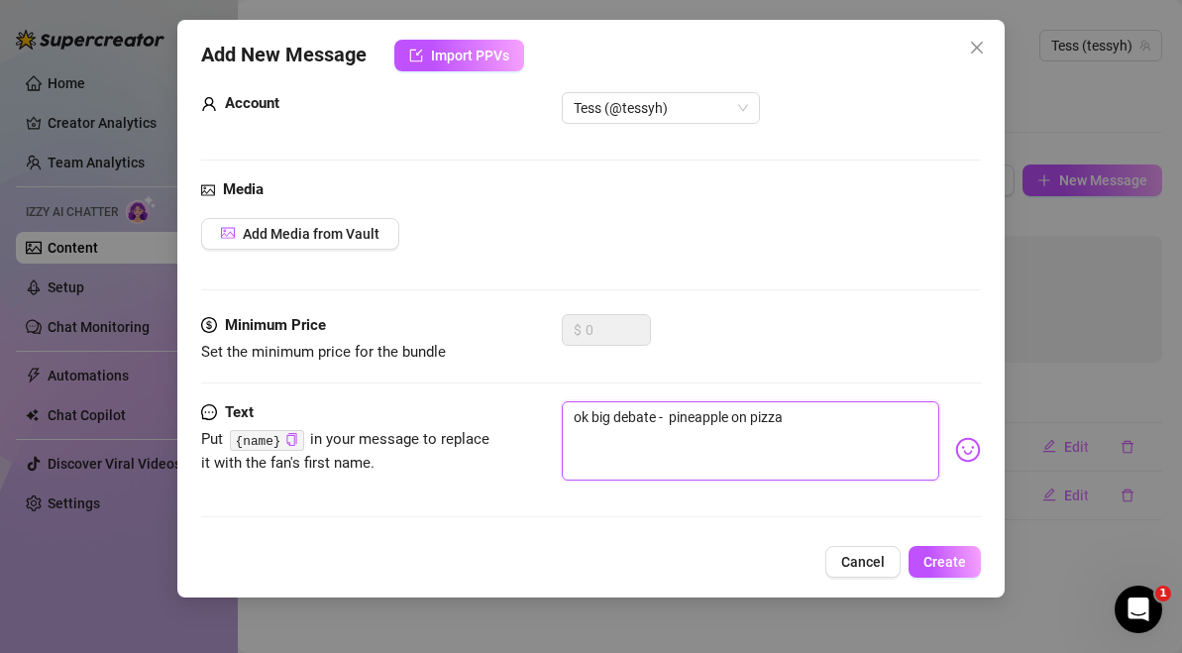
type textarea "ok big debate - pineapple on pizza,"
type textarea "ok big debate - pineapple on pizza, y"
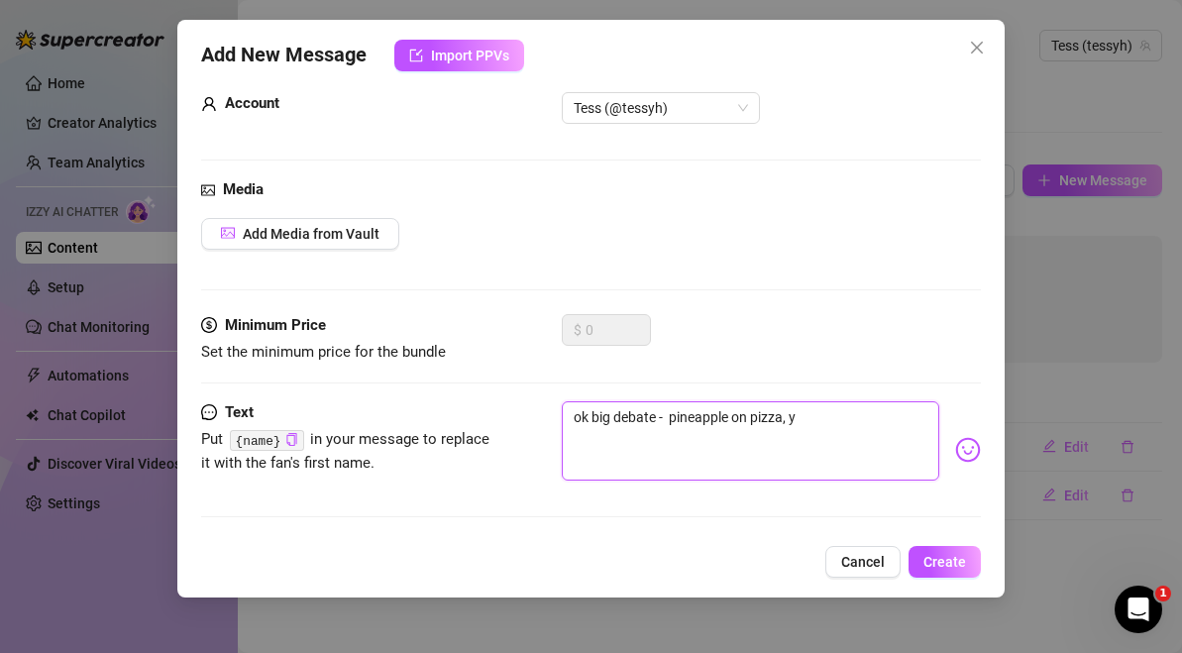
type textarea "ok big debate - pineapple on pizza, ye"
type textarea "ok big debate - pineapple on pizza, yes"
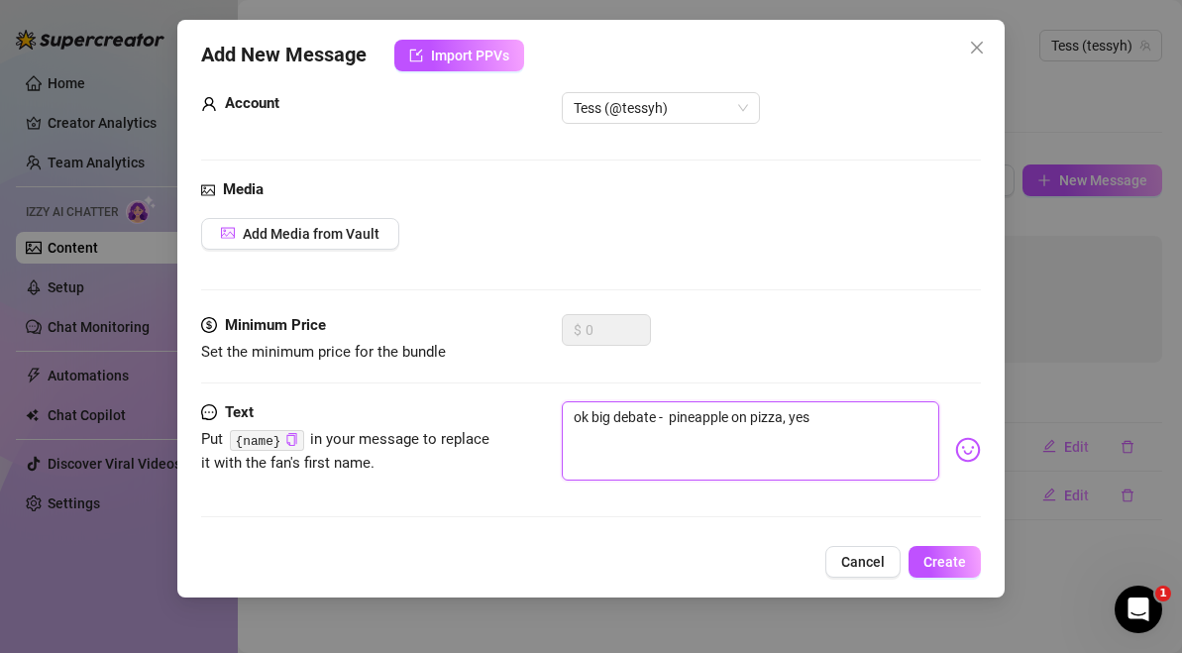
type textarea "ok big debate - pineapple on pizza, yes"
type textarea "ok big debate - pineapple on pizza, yes o"
type textarea "ok big debate - pineapple on pizza, yes or"
type textarea "ok big debate - pineapple on pizza, yes orn"
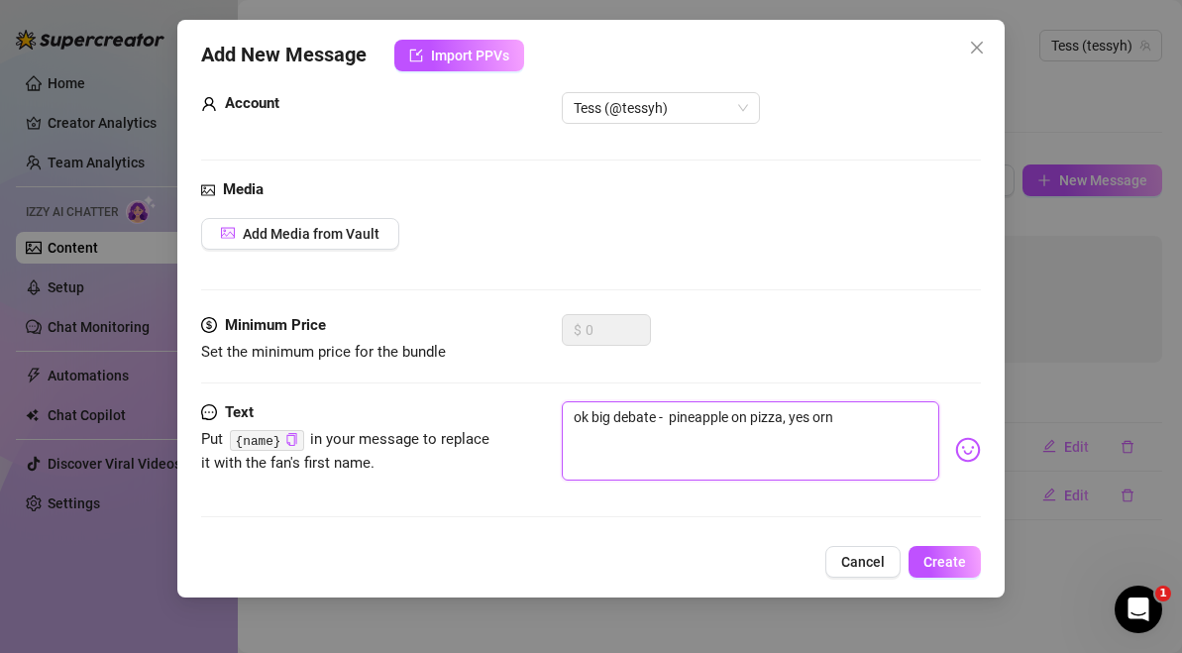
type textarea "ok big debate - pineapple on pizza, yes or"
type textarea "ok big debate - pineapple on pizza, yes or n"
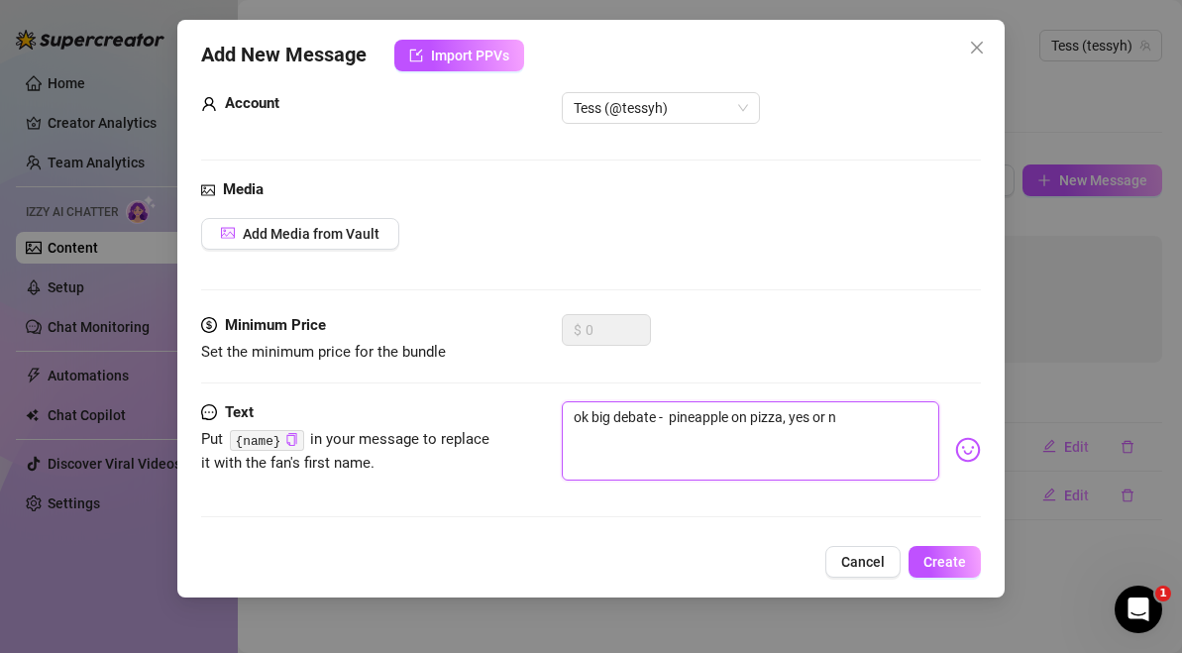
type textarea "ok big debate - pineapple on pizza, yes or np"
type textarea "ok big debate - pineapple on pizza, yes or npo"
type textarea "ok big debate - pineapple on pizza, yes or np"
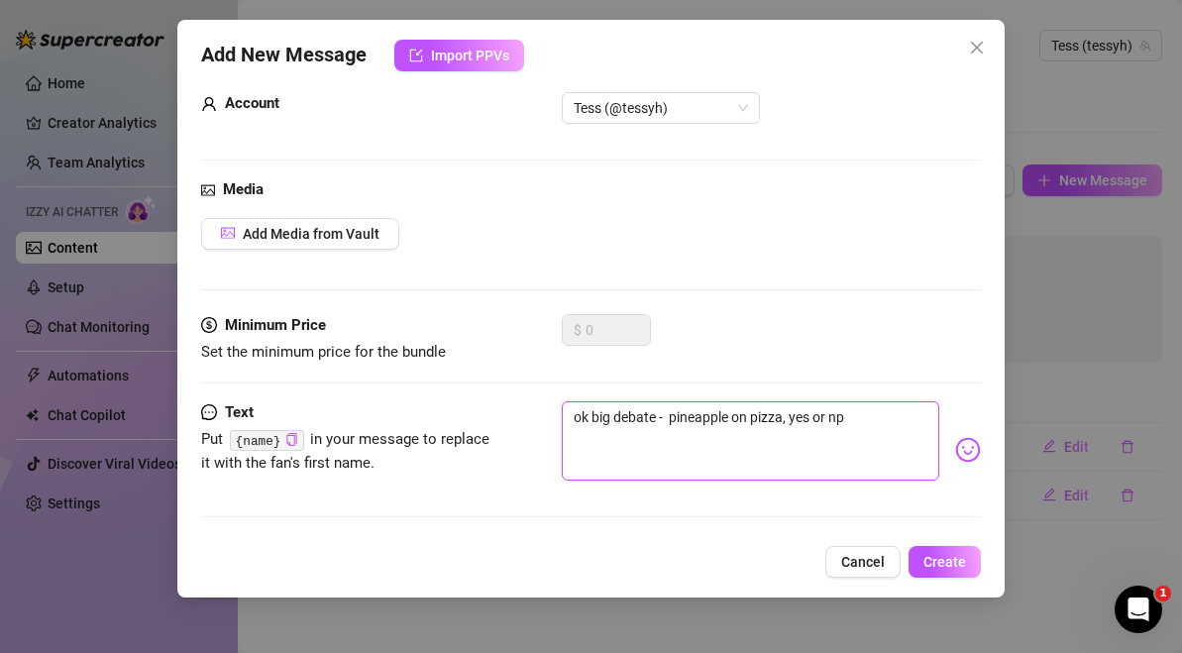
type textarea "ok big debate - pineapple on pizza, yes or n"
type textarea "ok big debate - pineapple on pizza, yes or no"
type textarea "ok big debate - pineapple on pizza, yes or no?"
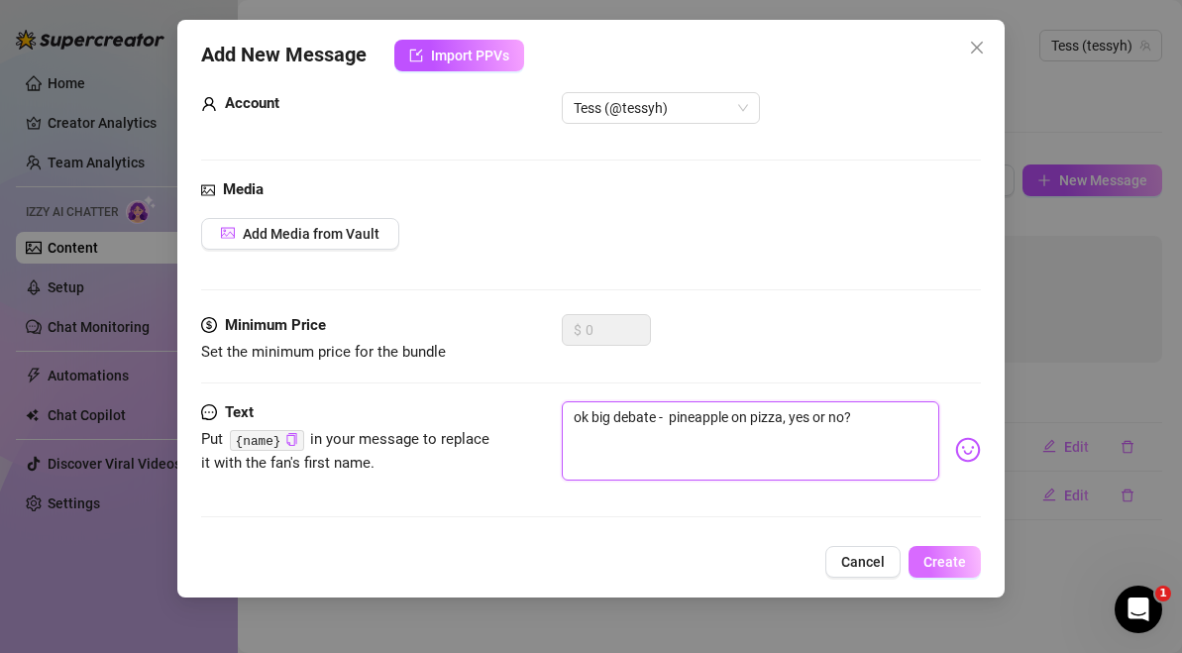
type textarea "ok big debate - pineapple on pizza, yes or no?"
click at [955, 569] on span "Create" at bounding box center [944, 562] width 43 height 16
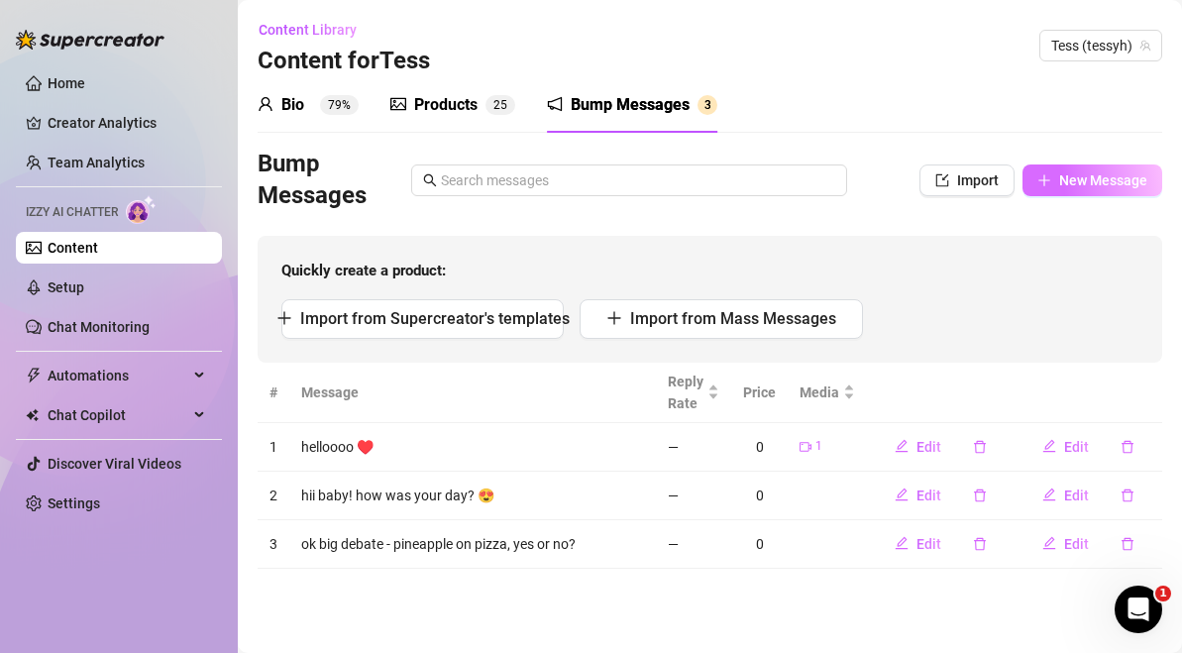
click at [1065, 190] on button "New Message" at bounding box center [1093, 180] width 140 height 32
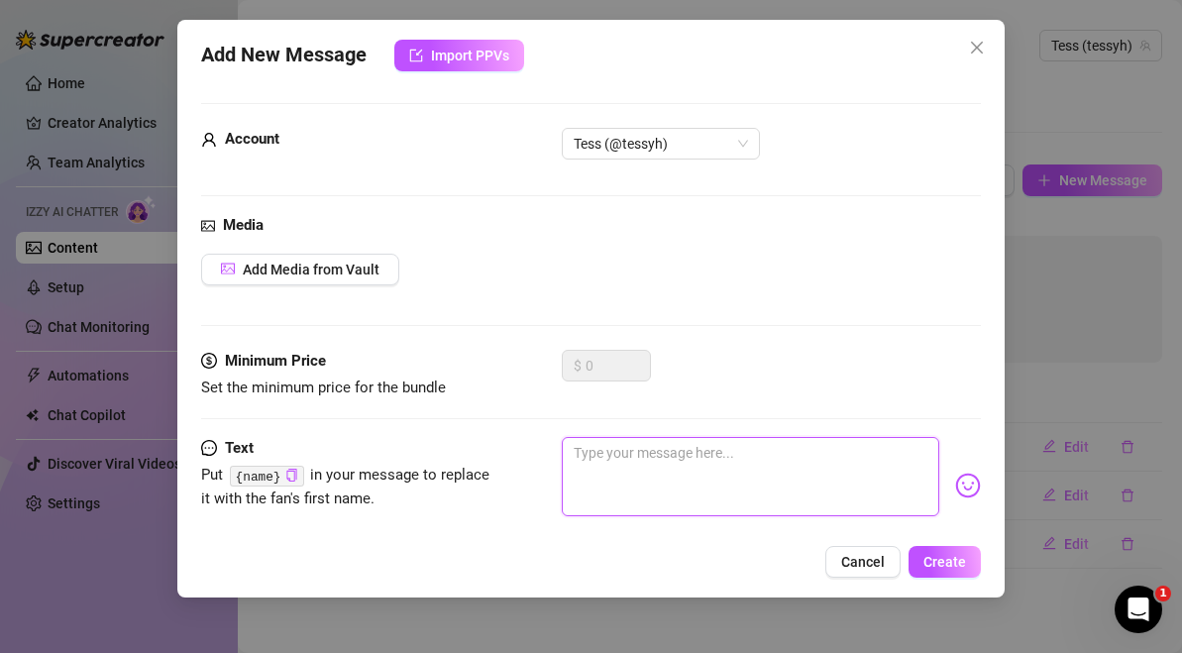
click at [783, 512] on textarea at bounding box center [751, 476] width 378 height 79
type textarea "o"
type textarea "ok"
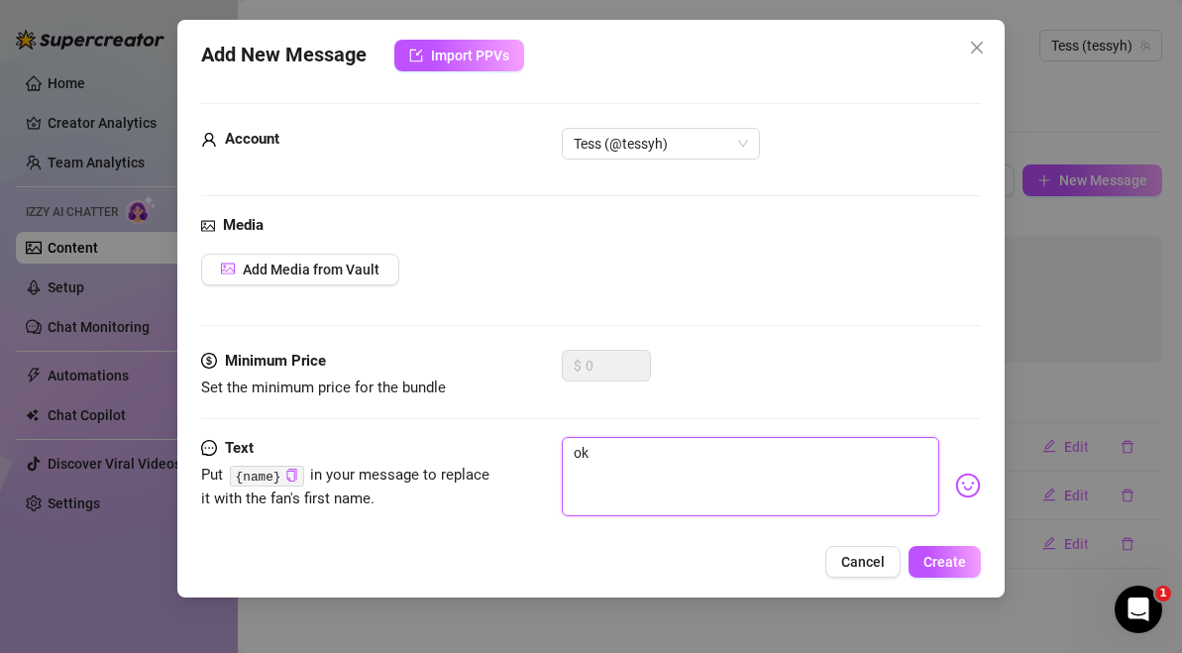
type textarea "ok"
type textarea "ok i"
type textarea "ok im"
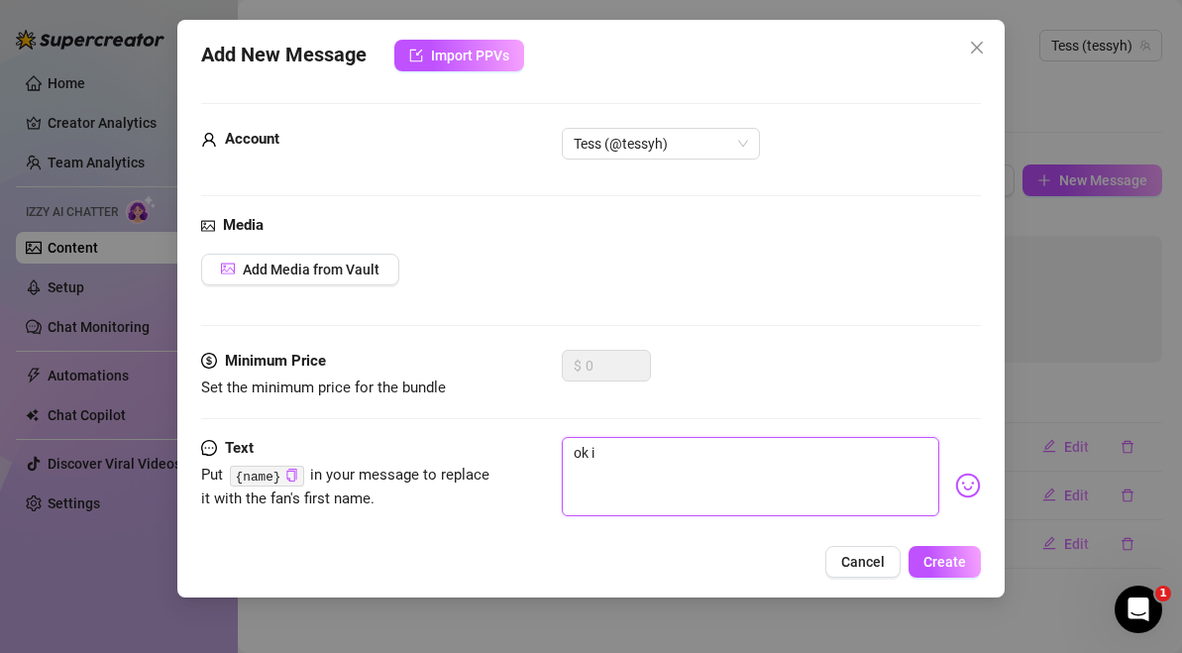
type textarea "ok im"
type textarea "ok im n"
type textarea "ok im nb"
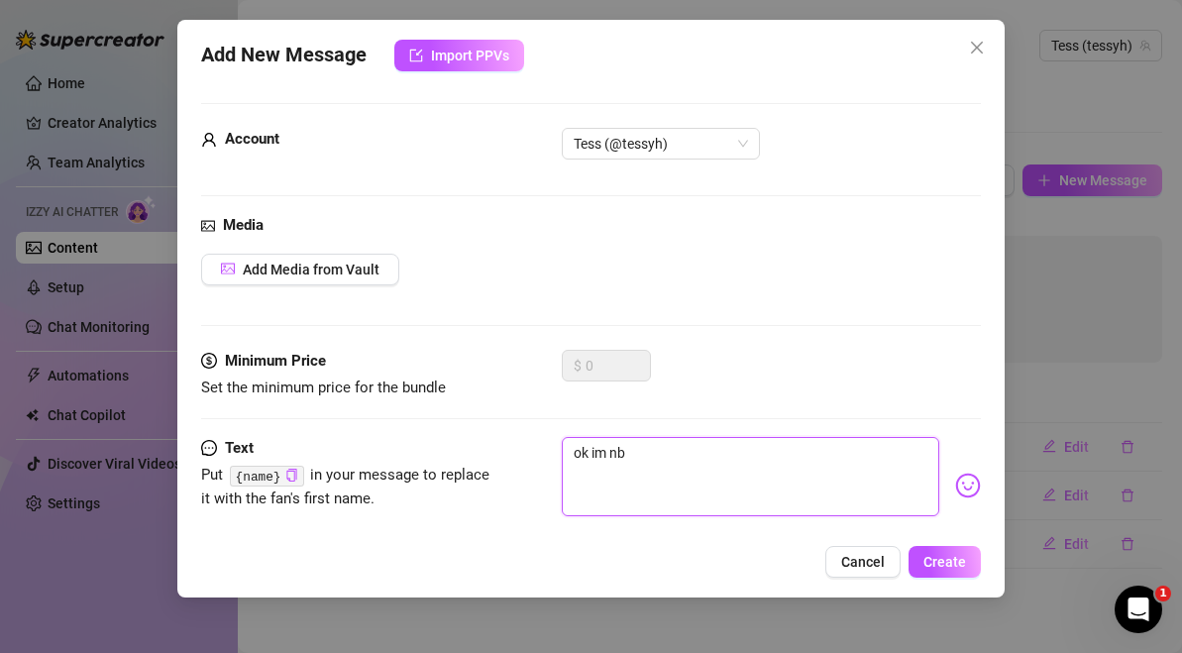
type textarea "ok im nbo"
type textarea "ok im nbor"
type textarea "ok im nbo"
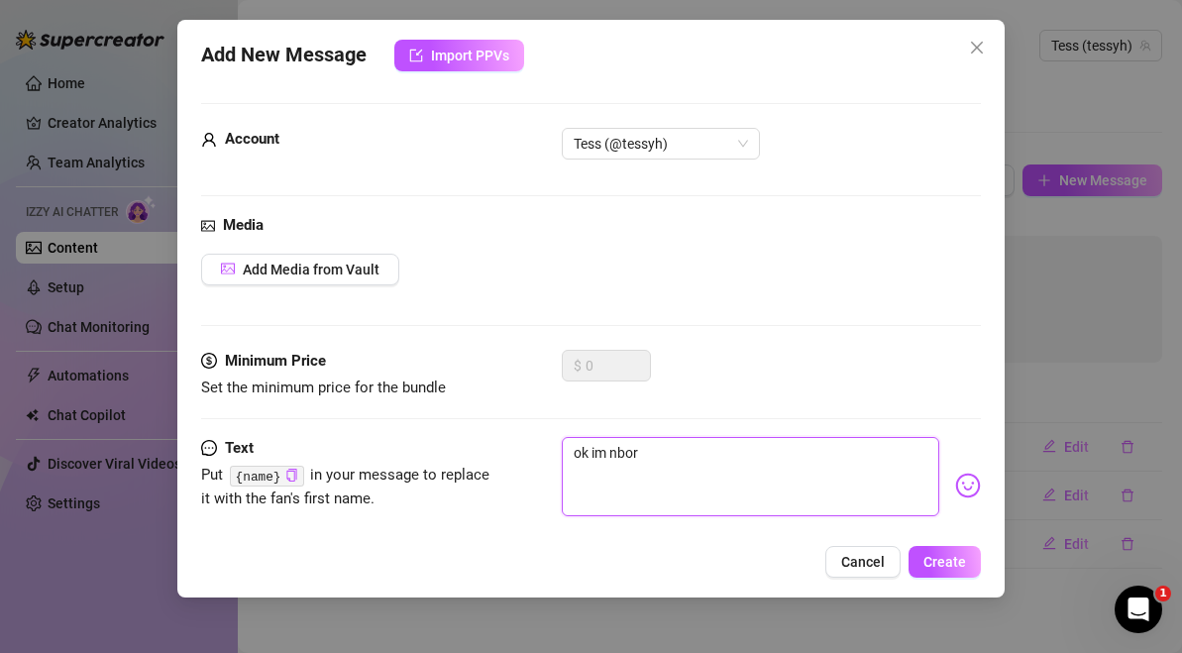
type textarea "ok im nbo"
type textarea "ok im nb"
type textarea "ok im n"
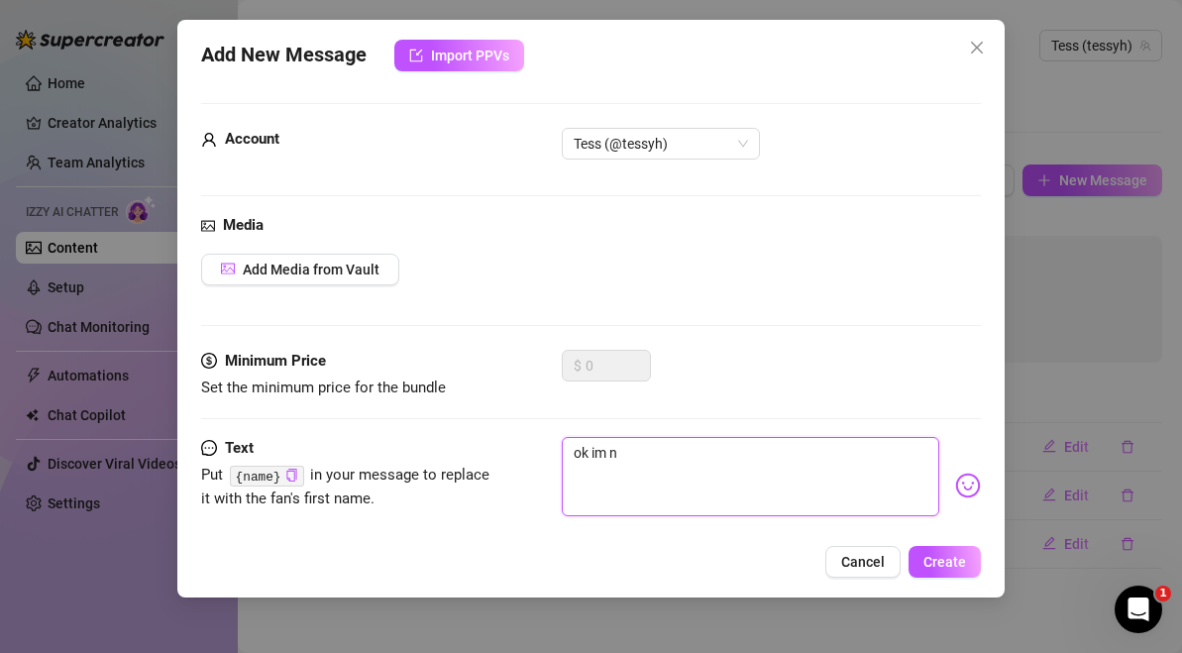
type textarea "ok im"
type textarea "ok im b"
type textarea "ok im bo"
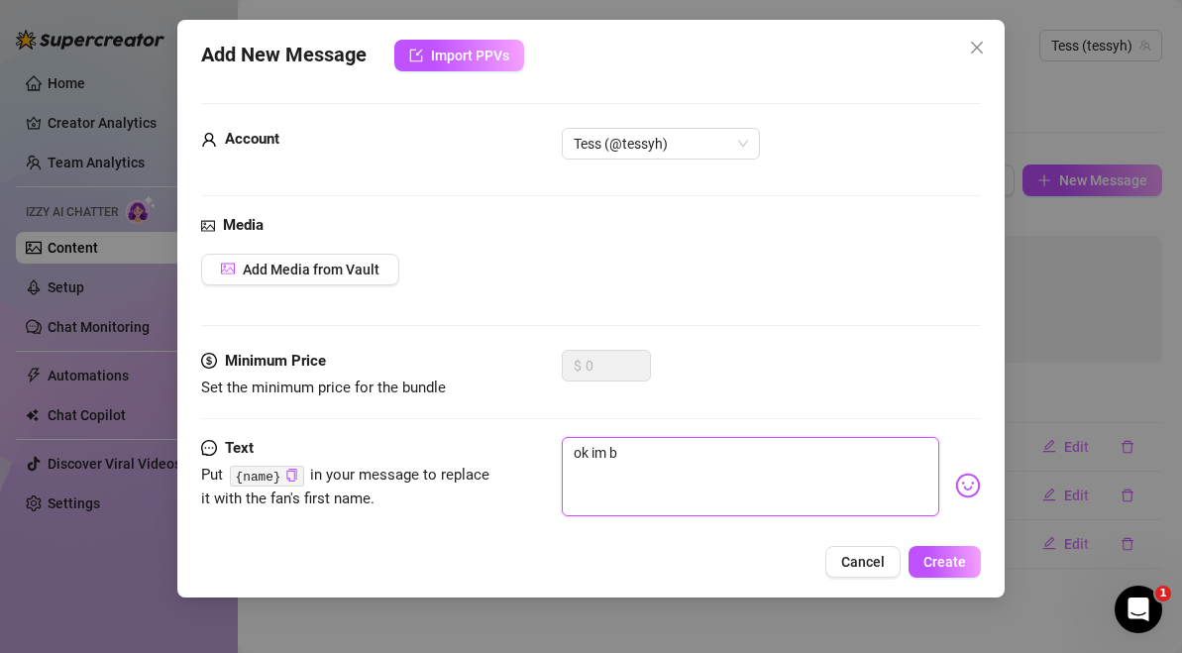
type textarea "ok im bo"
type textarea "ok im bor"
type textarea "ok im bore"
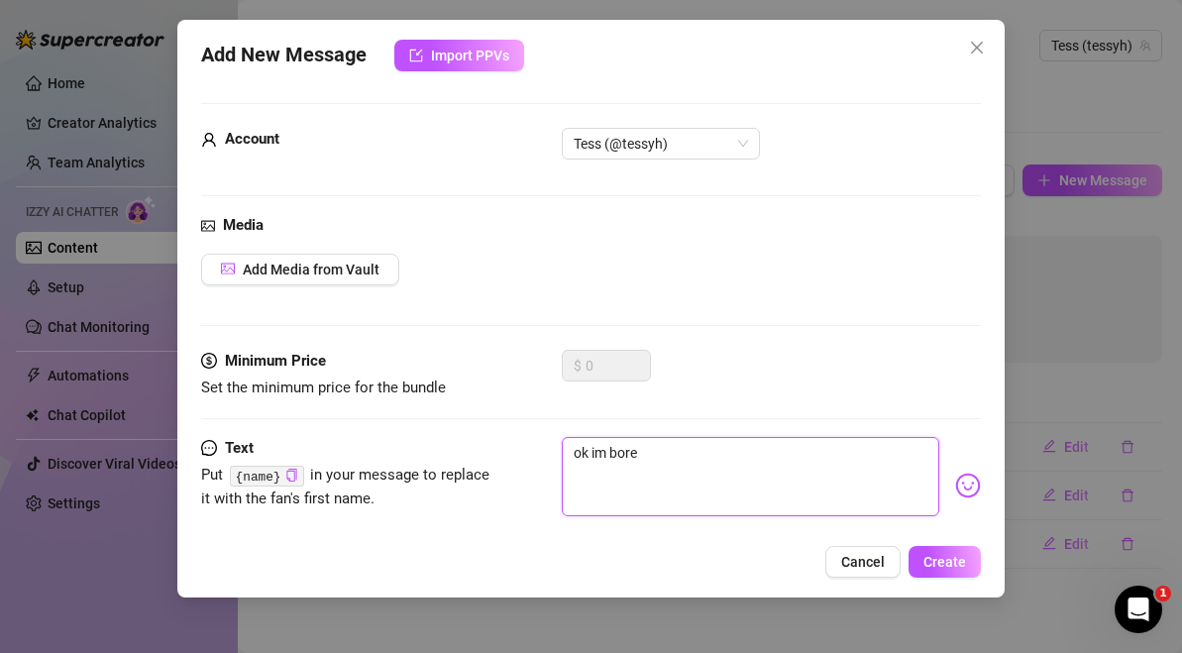
type textarea "ok im bored"
type textarea "ok im bored."
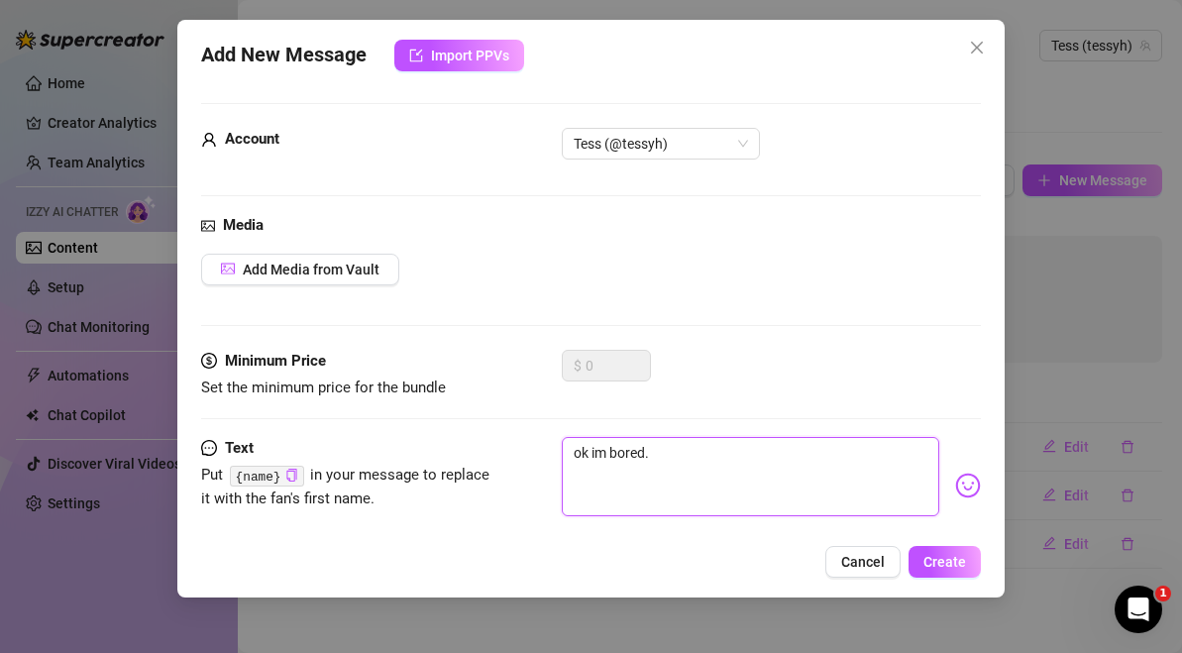
type textarea "ok im bored. w"
type textarea "ok im bored. wh"
type textarea "ok im bored. wha"
type textarea "ok im bored. what"
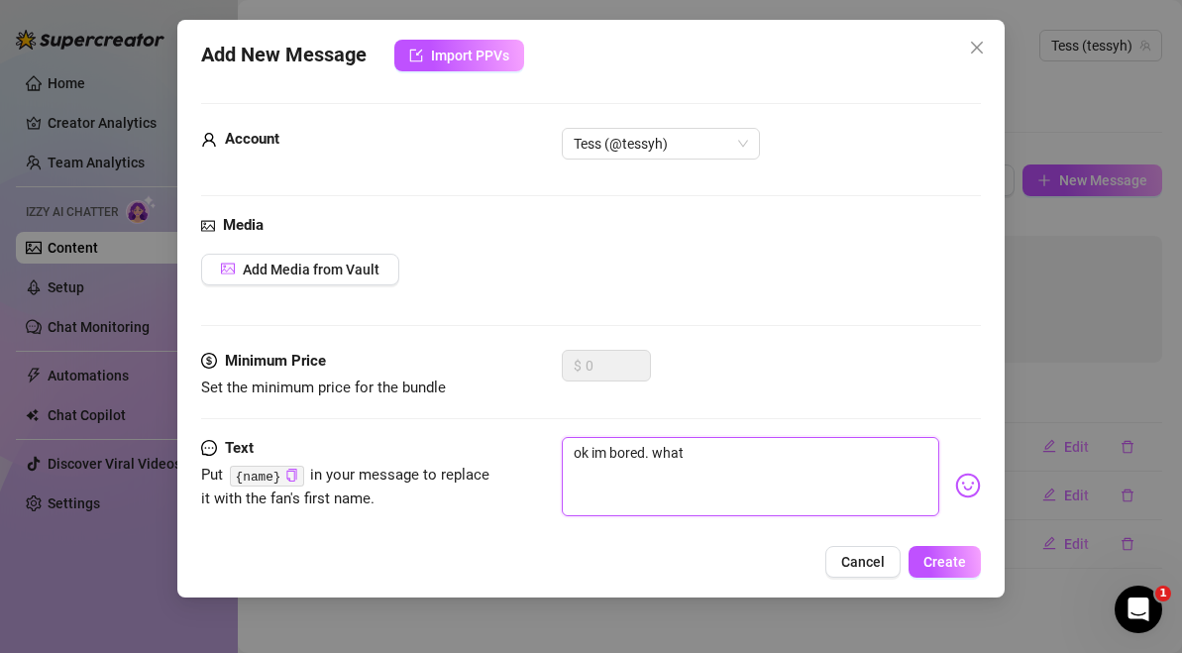
type textarea "ok im bored. whats"
type textarea "ok im bored. whats y"
type textarea "ok im bored. whats yo"
type textarea "ok im bored. whats you"
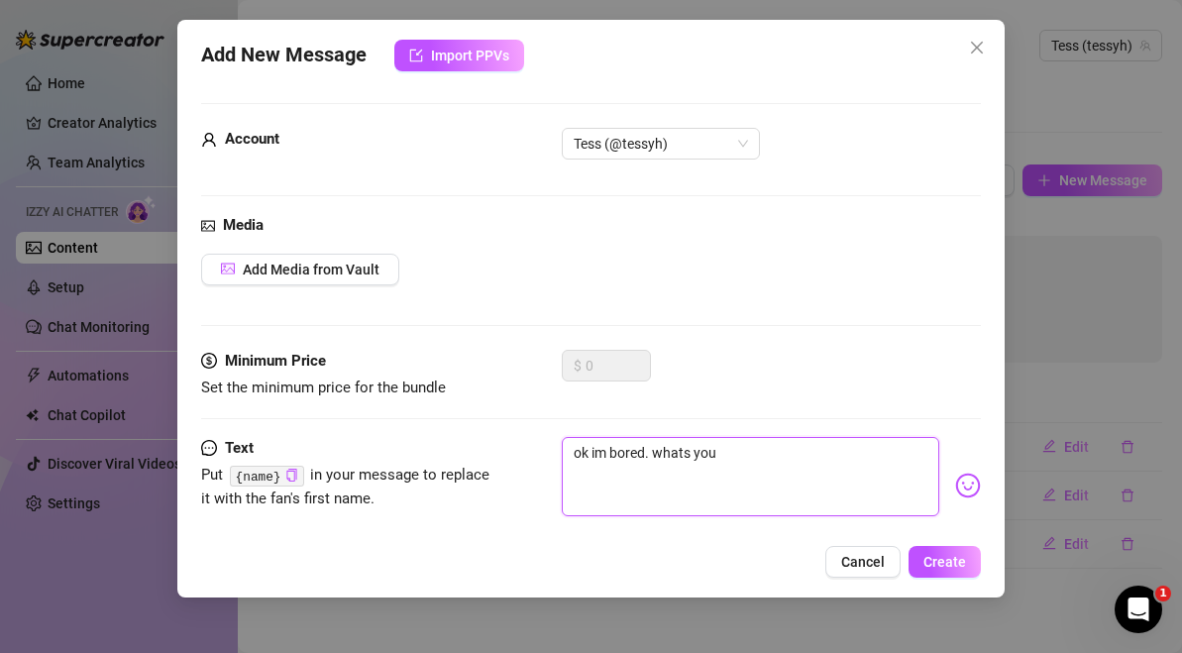
type textarea "ok im bored. whats youe"
click at [598, 453] on textarea "ok im bored. whats your best joke!" at bounding box center [751, 476] width 378 height 79
click at [655, 456] on textarea "ok i'm bored. whats your best joke!" at bounding box center [751, 476] width 378 height 79
click at [849, 480] on textarea "ok i'm bored! whats your best joke!" at bounding box center [751, 476] width 378 height 79
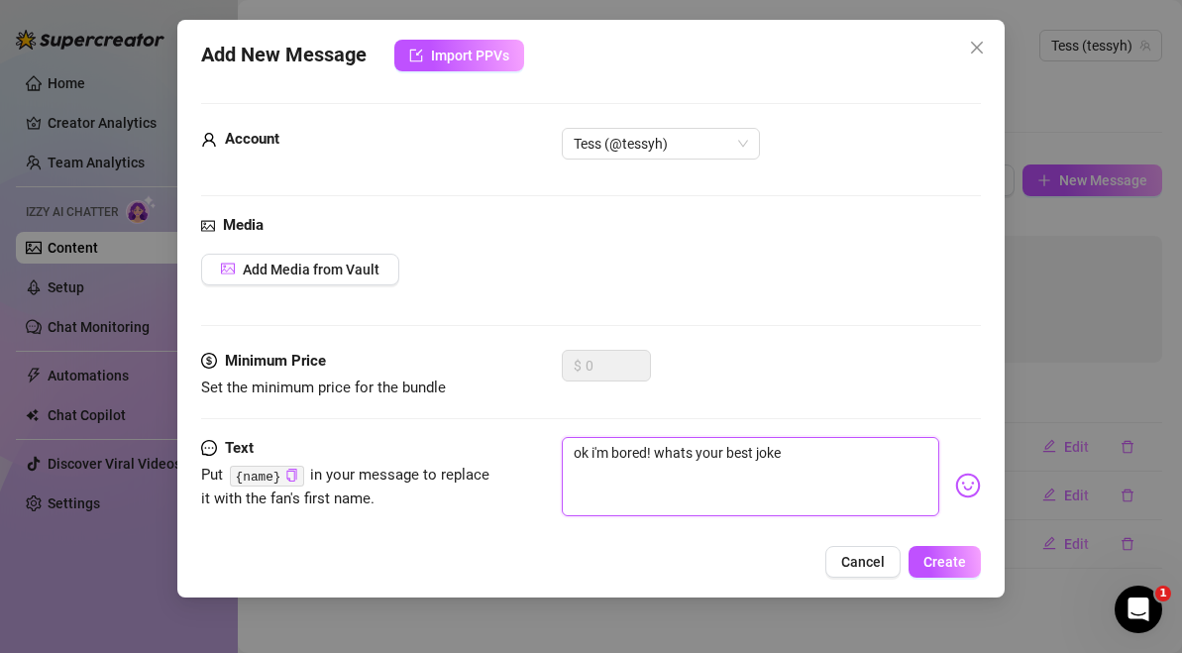
click at [656, 452] on textarea "ok i'm bored! whats your best joke" at bounding box center [751, 476] width 378 height 79
drag, startPoint x: 695, startPoint y: 454, endPoint x: 656, endPoint y: 455, distance: 38.7
click at [656, 455] on textarea "ok i'm bored, whats your best joke" at bounding box center [751, 476] width 378 height 79
click at [759, 444] on textarea "ok i'm bored, whats your best joke" at bounding box center [751, 476] width 378 height 79
click at [786, 448] on textarea "ok i'm bored, whats your best joke" at bounding box center [751, 476] width 378 height 79
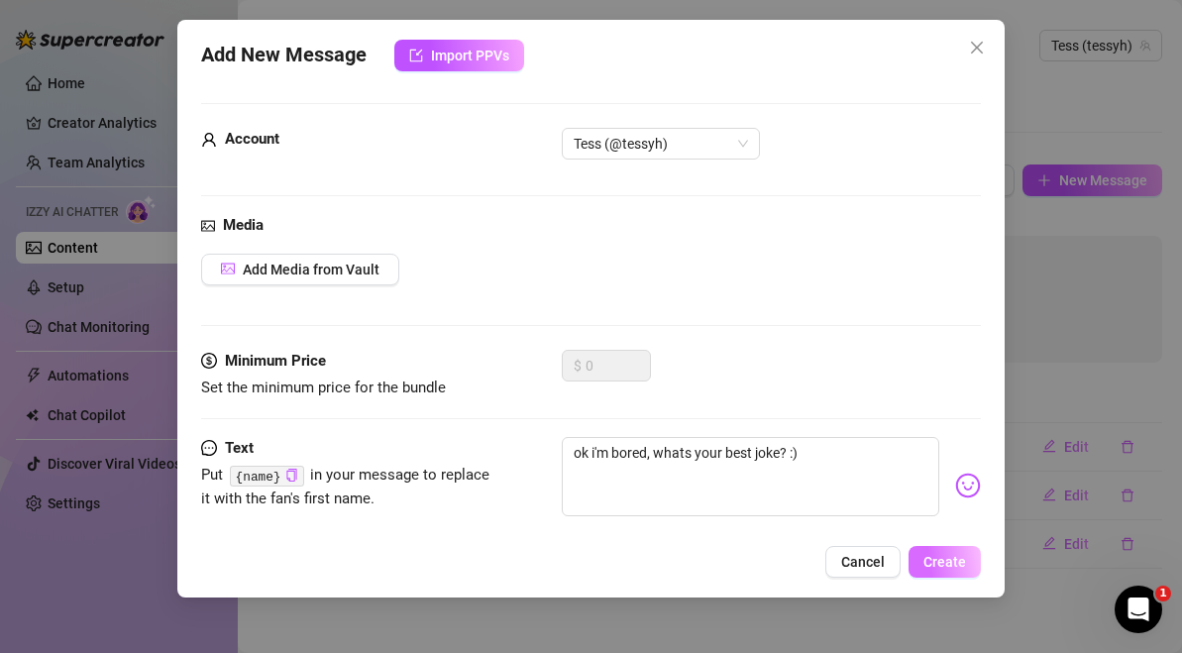
click at [928, 548] on button "Create" at bounding box center [945, 562] width 72 height 32
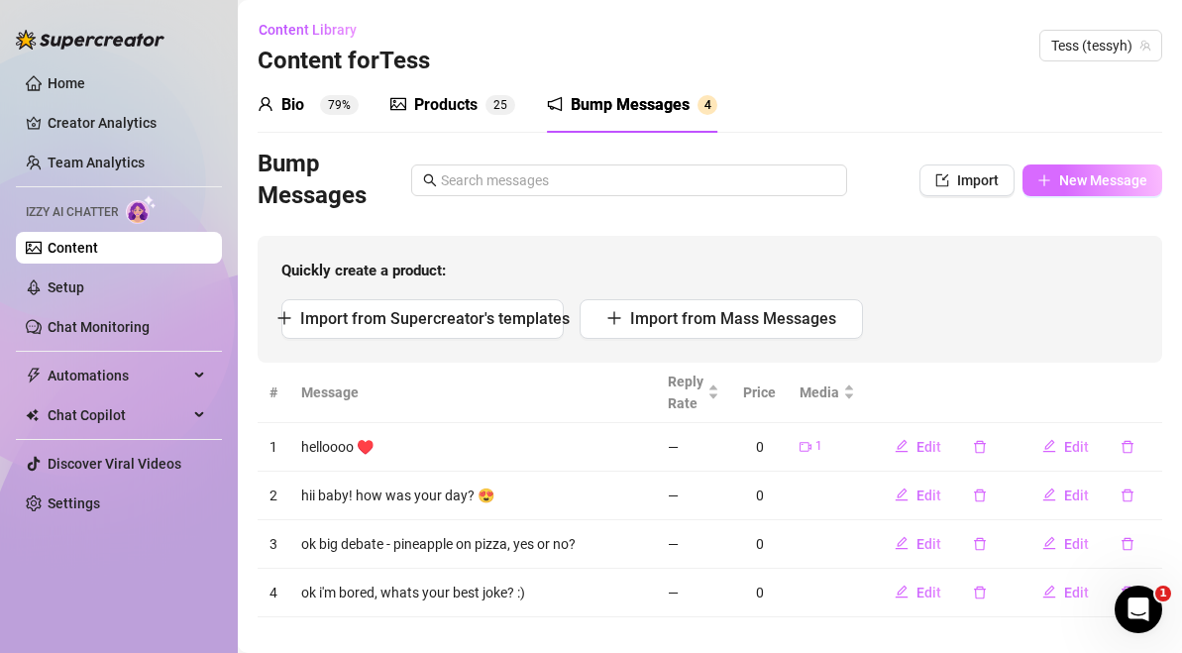
click at [1065, 187] on span "New Message" at bounding box center [1103, 180] width 88 height 16
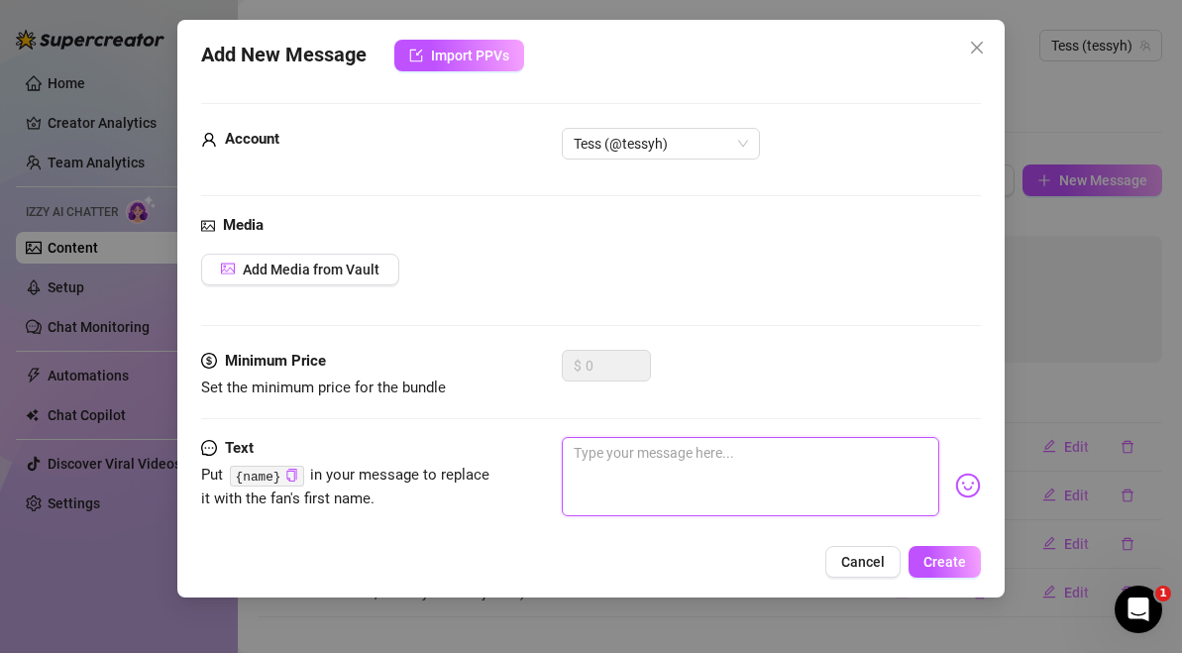
click at [681, 443] on textarea at bounding box center [751, 476] width 378 height 79
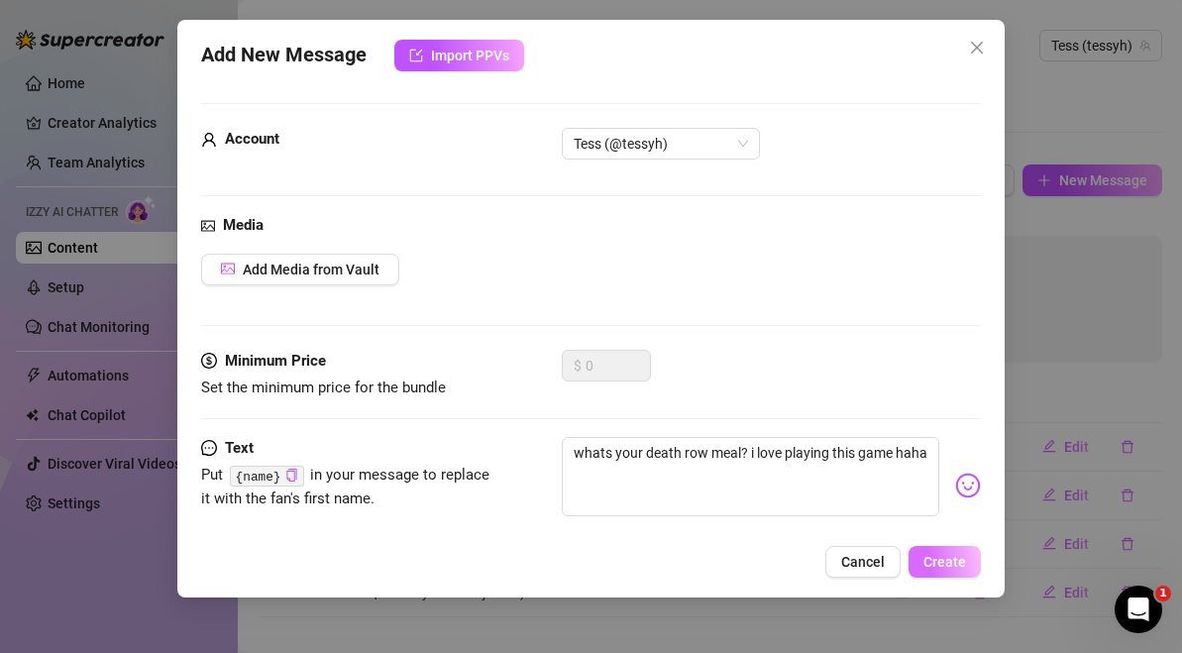
click at [966, 556] on button "Create" at bounding box center [945, 562] width 72 height 32
click at [968, 45] on span "Close" at bounding box center [977, 48] width 32 height 16
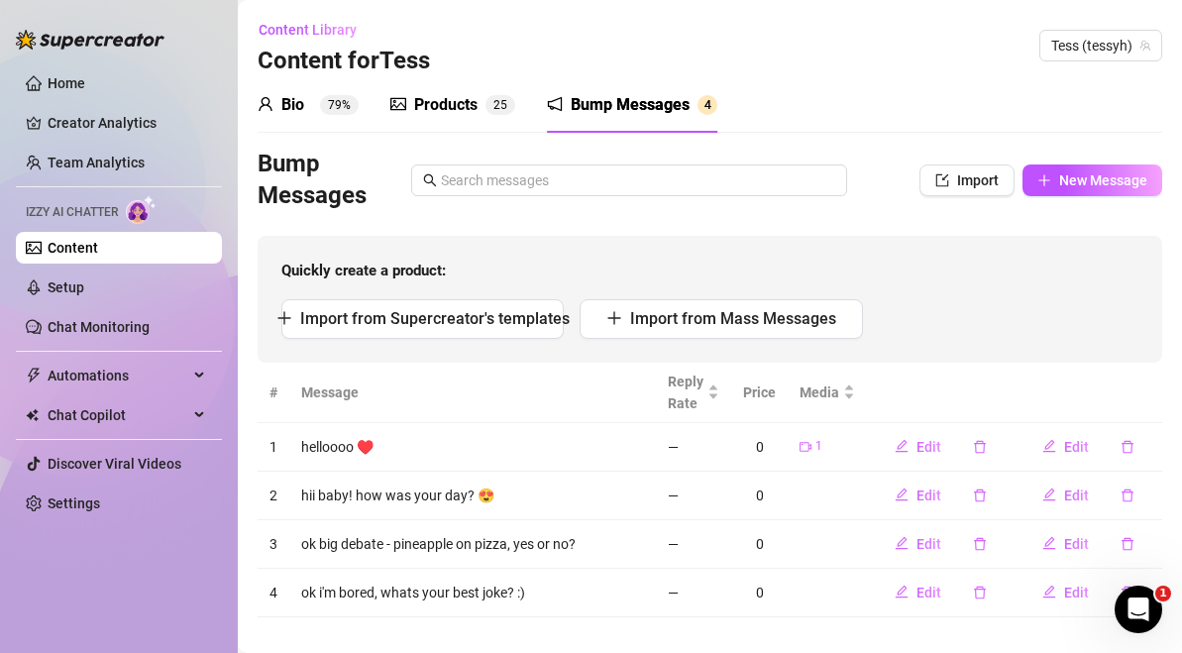
scroll to position [23, 0]
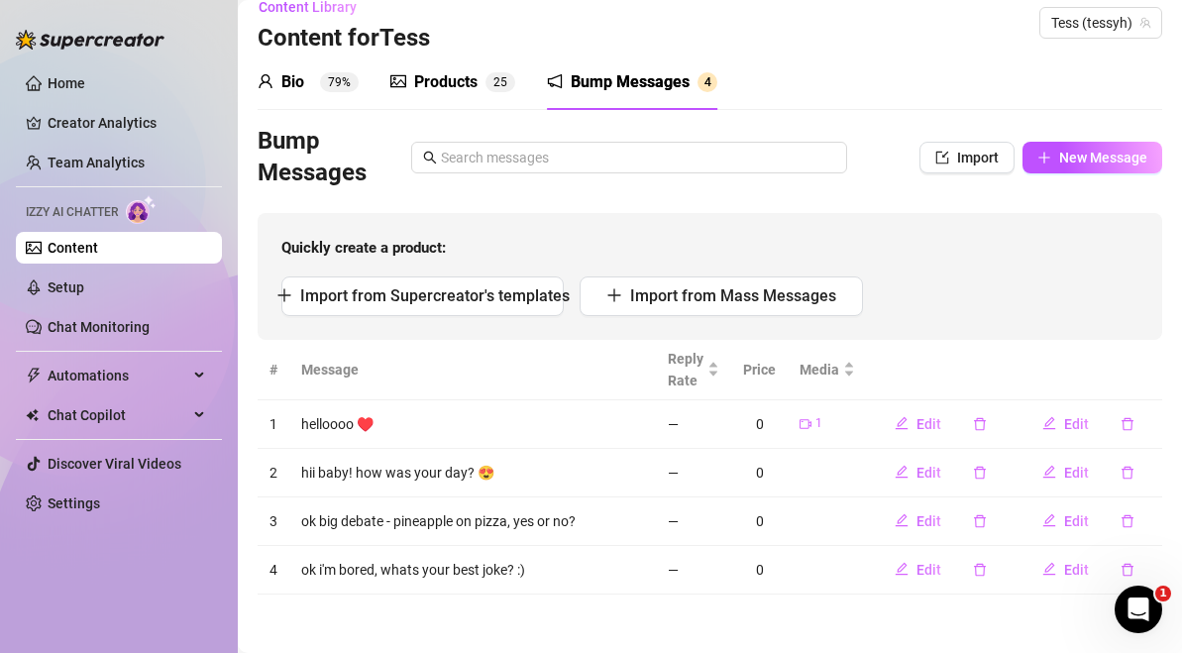
click at [718, 590] on td "—" at bounding box center [693, 570] width 75 height 49
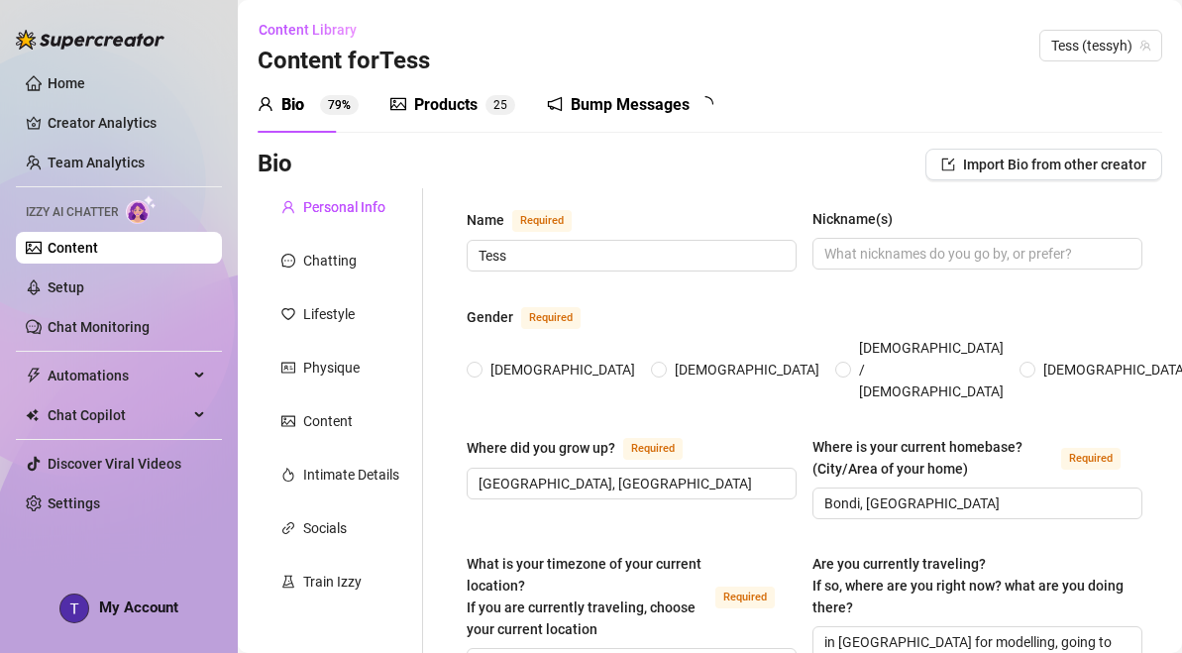
radio input "true"
type input "[DATE]"
click at [636, 93] on div "Bump Messages" at bounding box center [630, 105] width 119 height 24
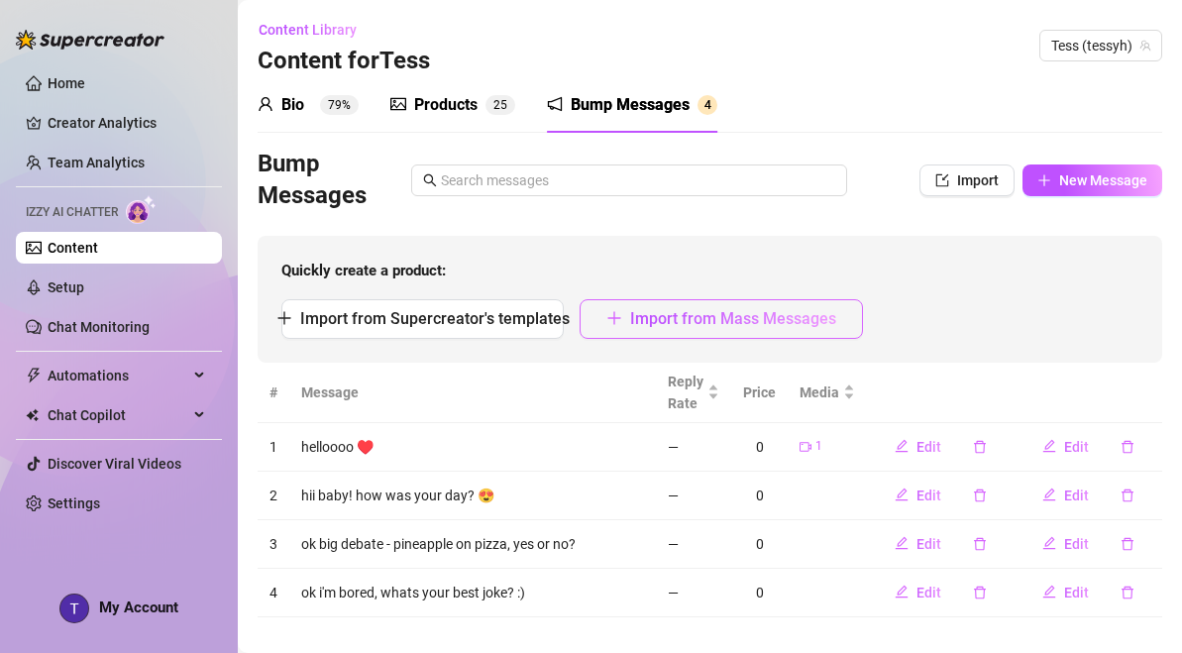
scroll to position [23, 0]
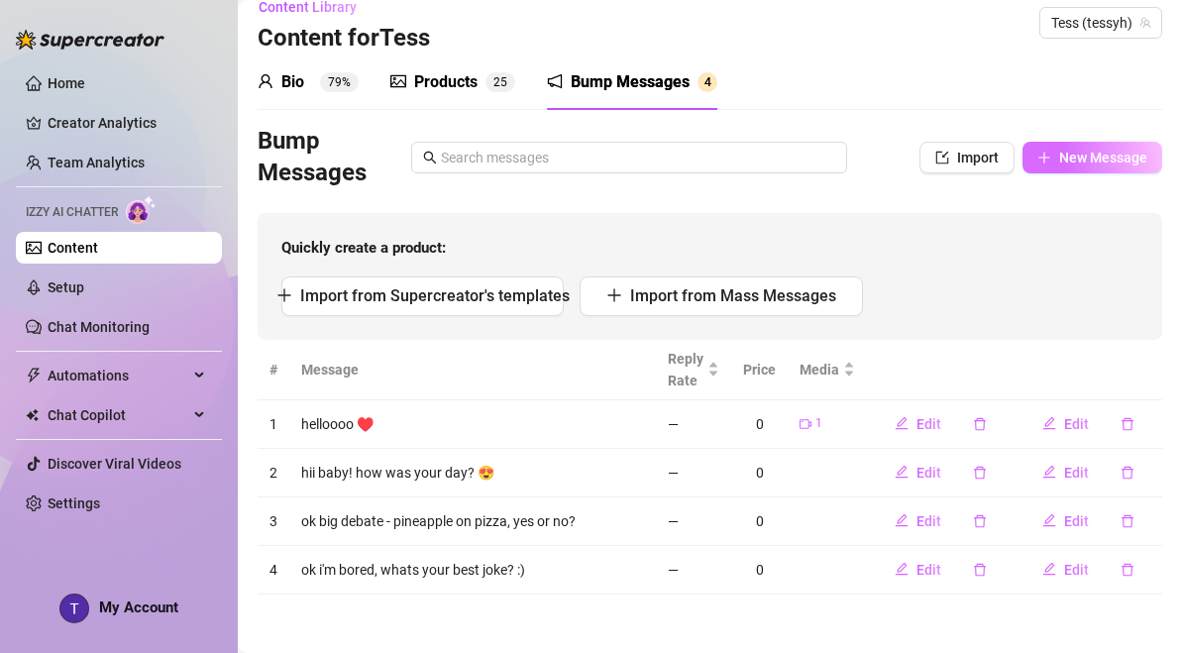
click at [1059, 168] on button "New Message" at bounding box center [1093, 158] width 140 height 32
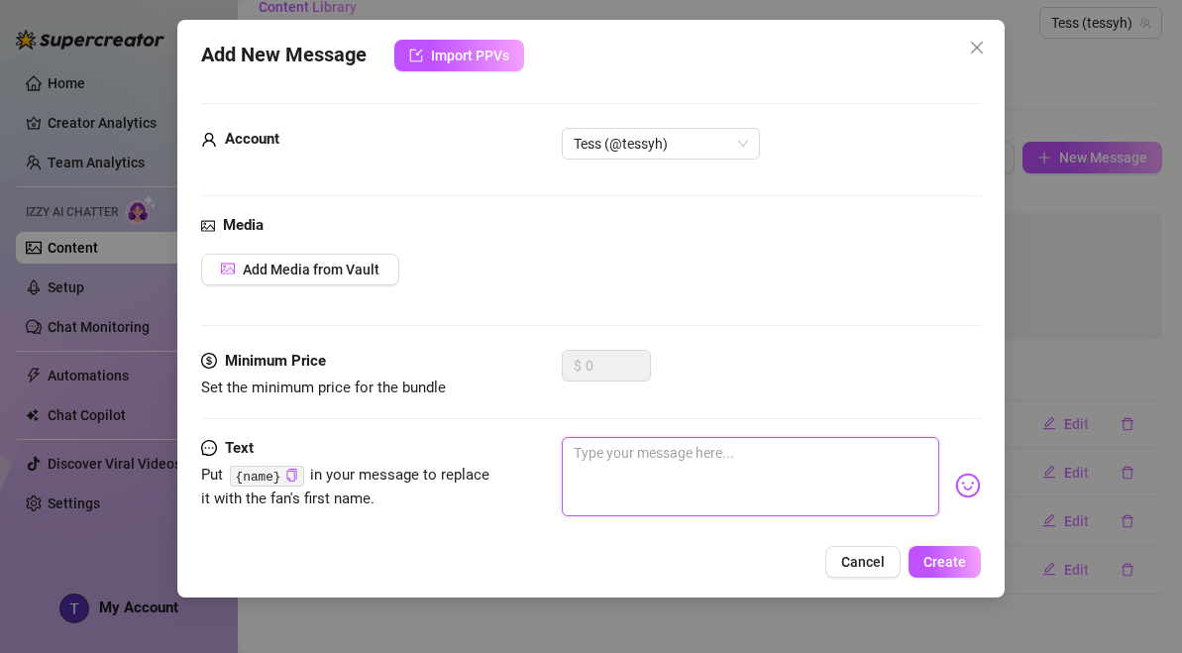
click at [677, 481] on textarea at bounding box center [751, 476] width 378 height 79
type textarea "w"
type textarea "wh"
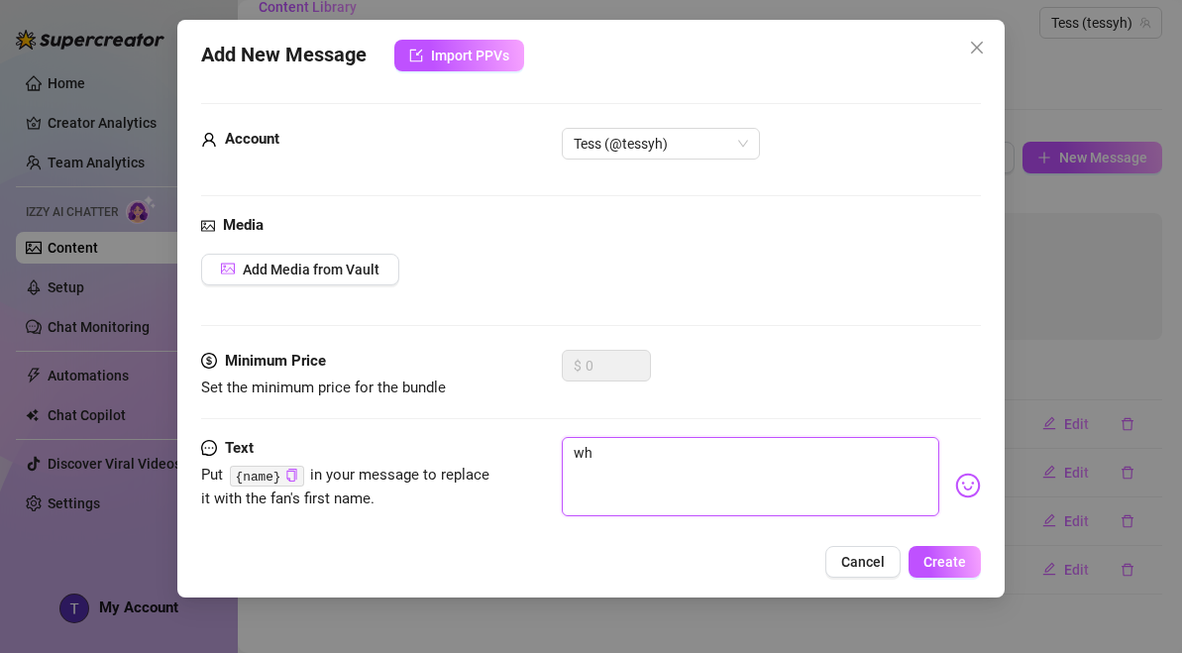
type textarea "wha"
type textarea "what"
type textarea "whats"
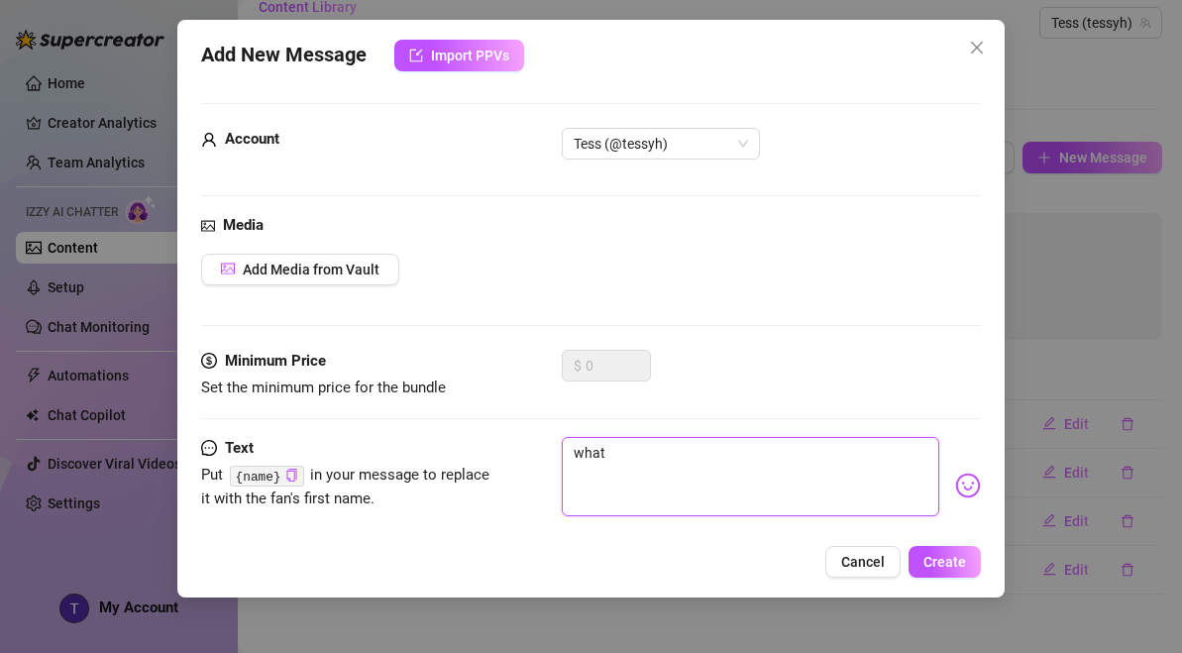
type textarea "whats"
type textarea "whats y"
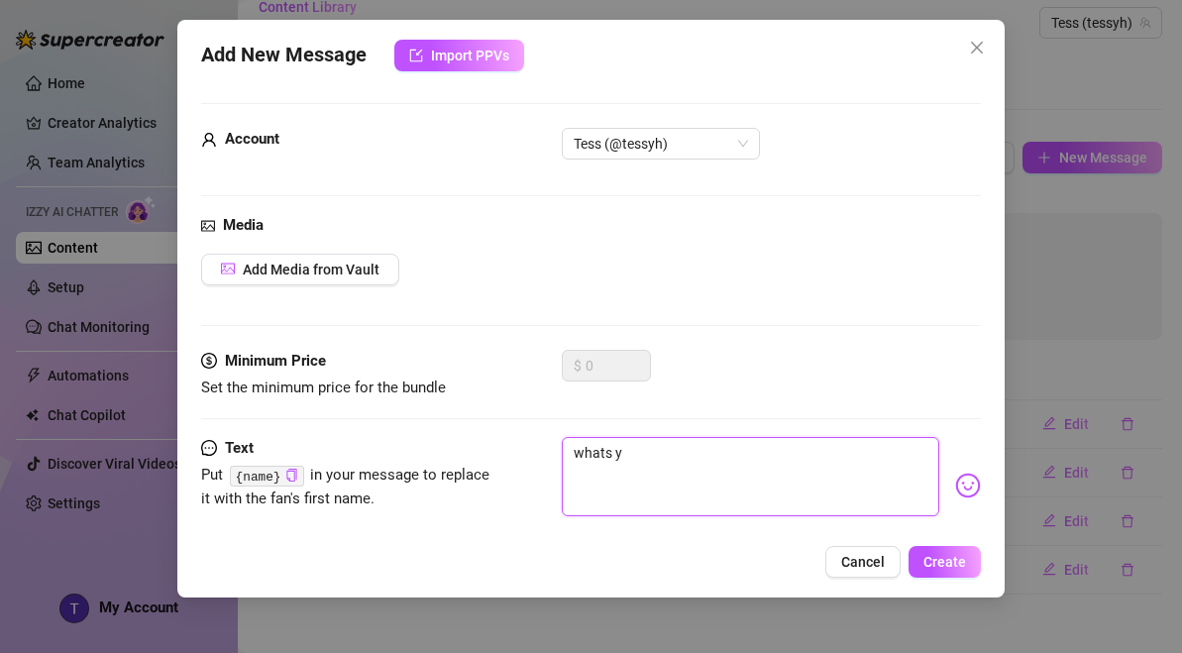
type textarea "whats yo"
type textarea "whats you"
type textarea "whats your"
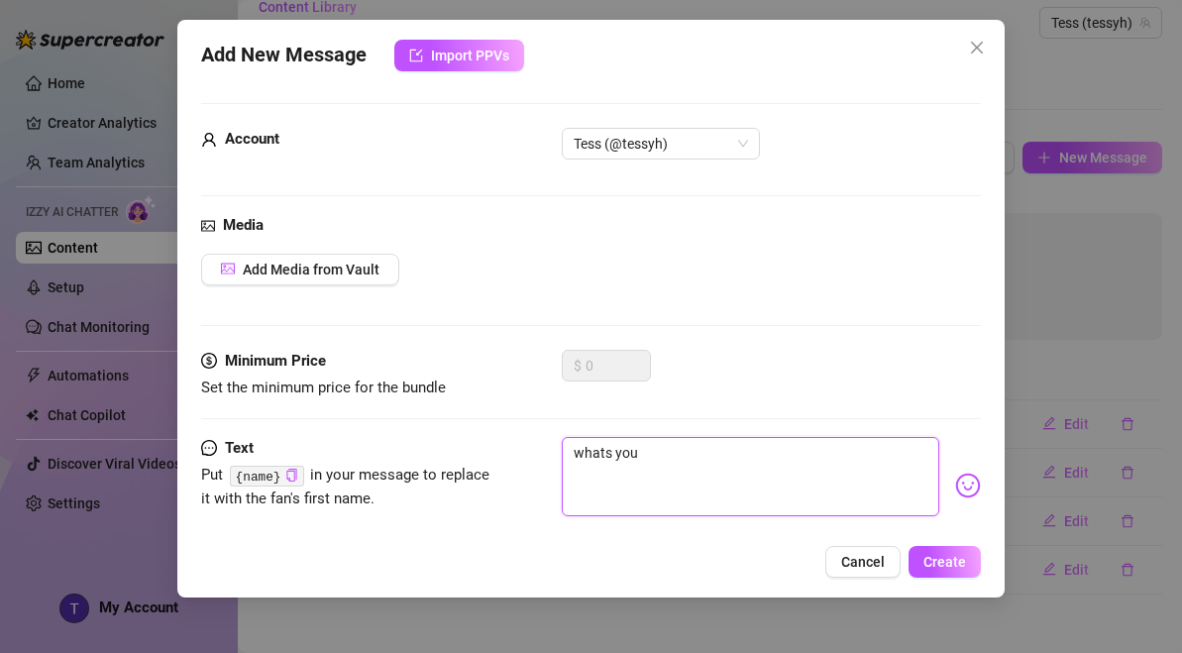
type textarea "whats your"
type textarea "whats your f"
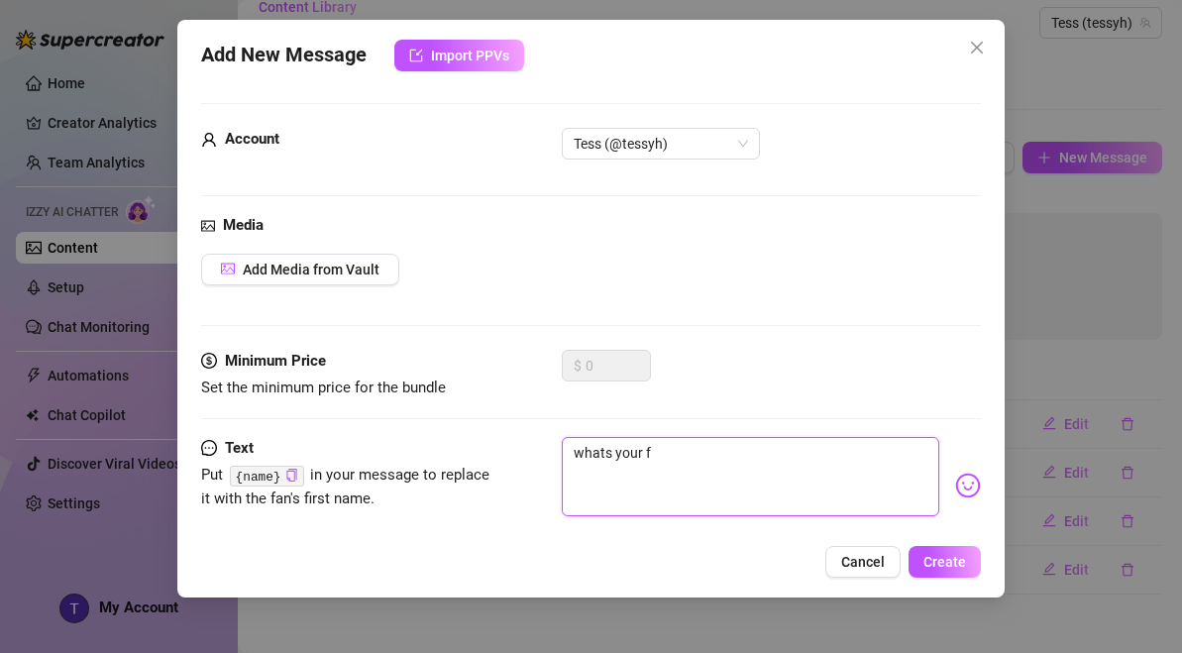
type textarea "whats your"
type textarea "whats your d"
type textarea "whats your de"
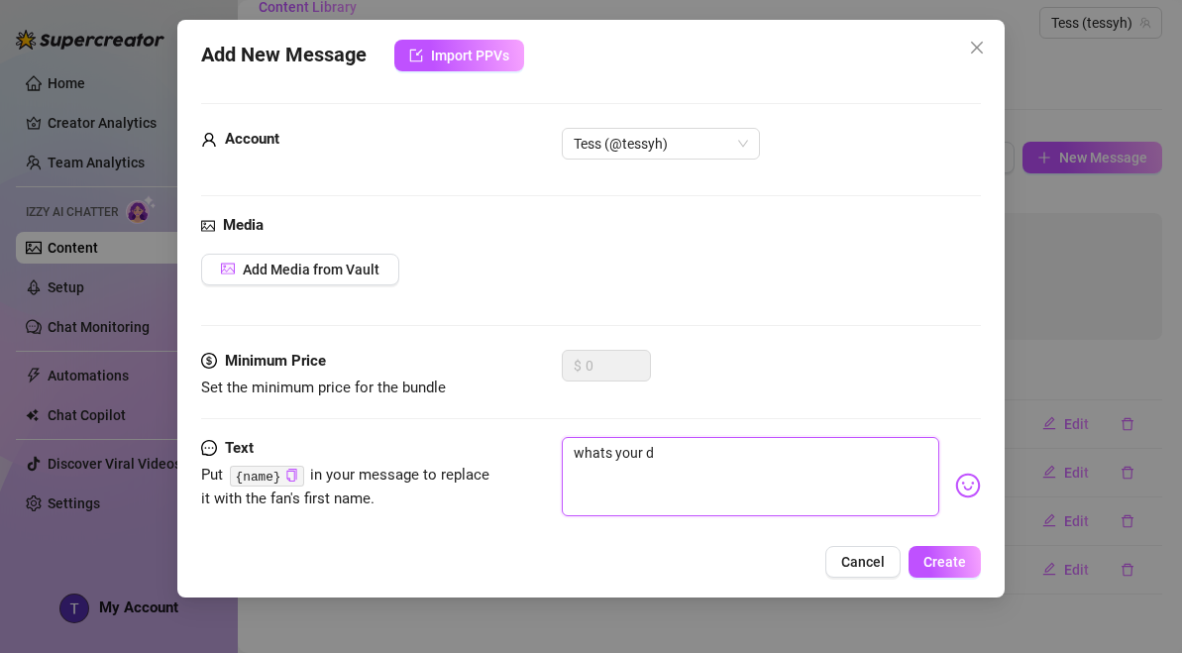
type textarea "whats your de"
type textarea "whats your dea"
type textarea "whats your deat"
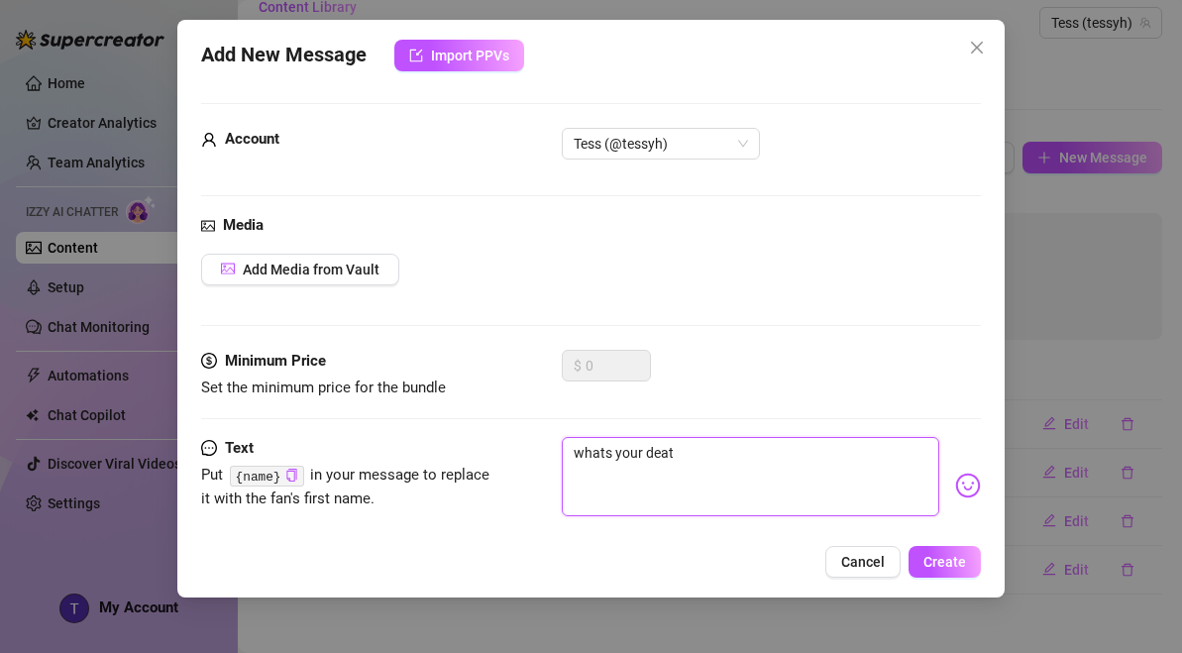
type textarea "whats your death"
type textarea "whats your death r"
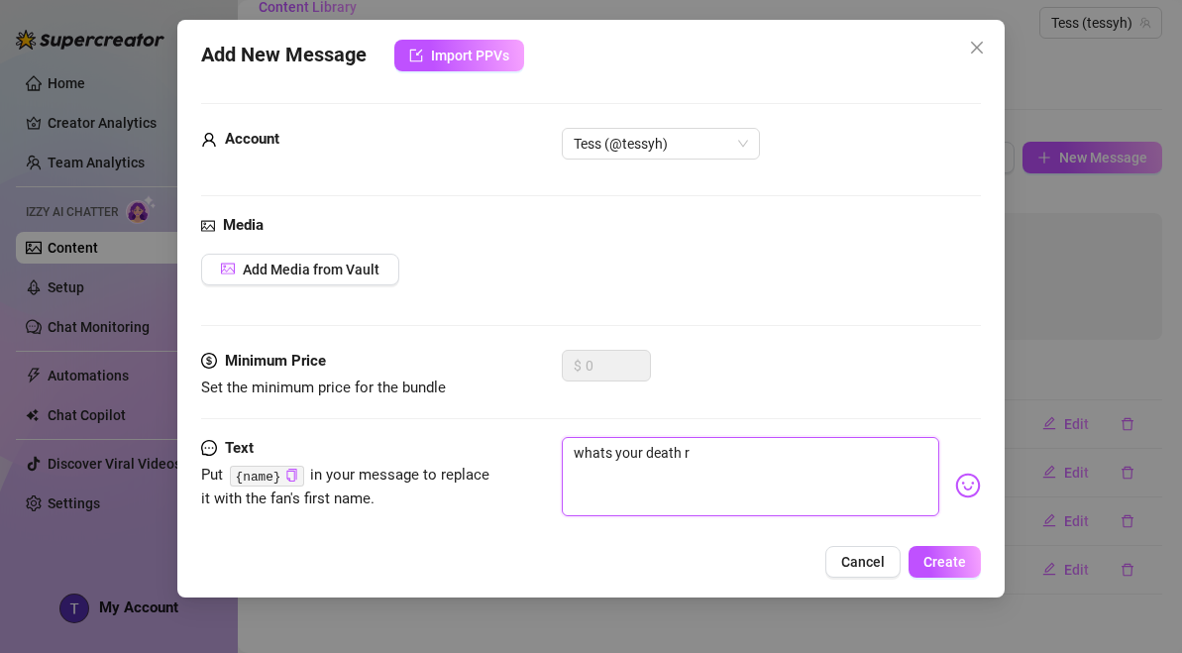
type textarea "whats your death ro"
type textarea "whats your death row"
type textarea "whats your death row?"
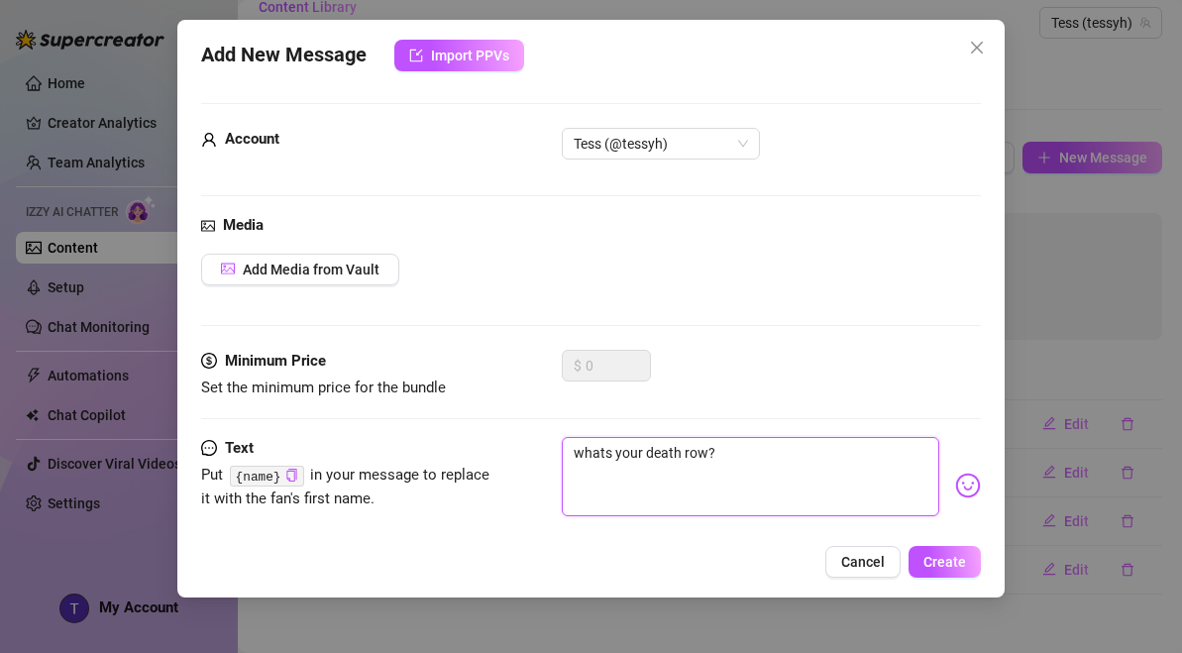
scroll to position [0, 0]
type textarea "whats your death row"
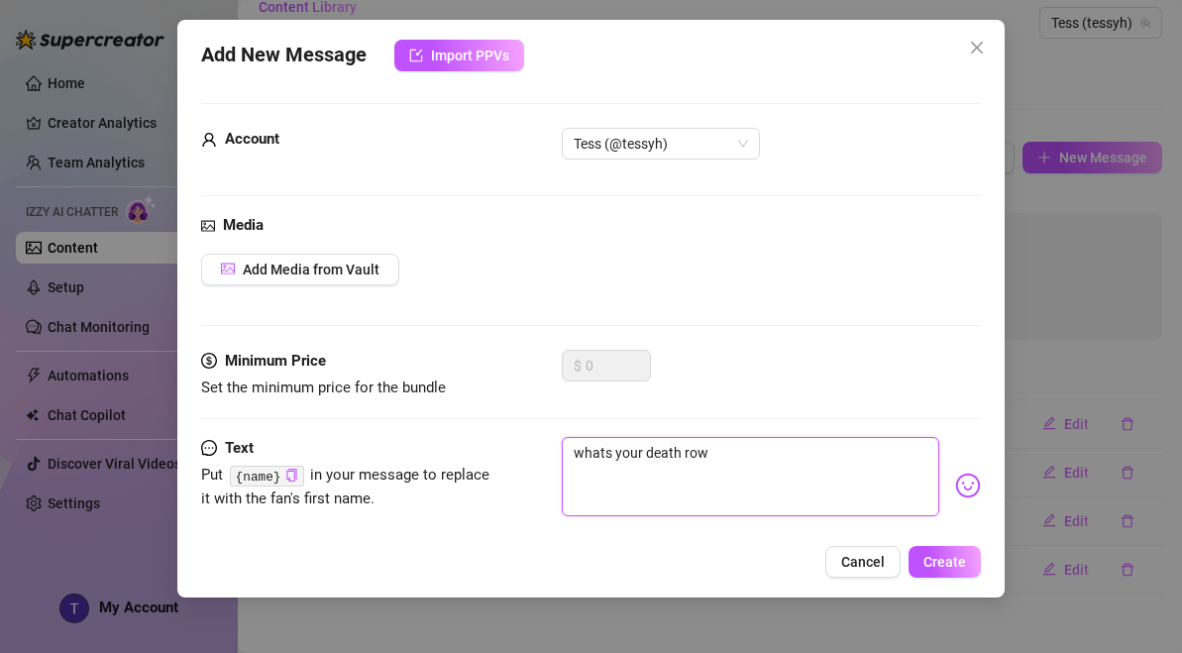
type textarea "whats your death row m"
type textarea "whats your death row me"
type textarea "whats your death row mea"
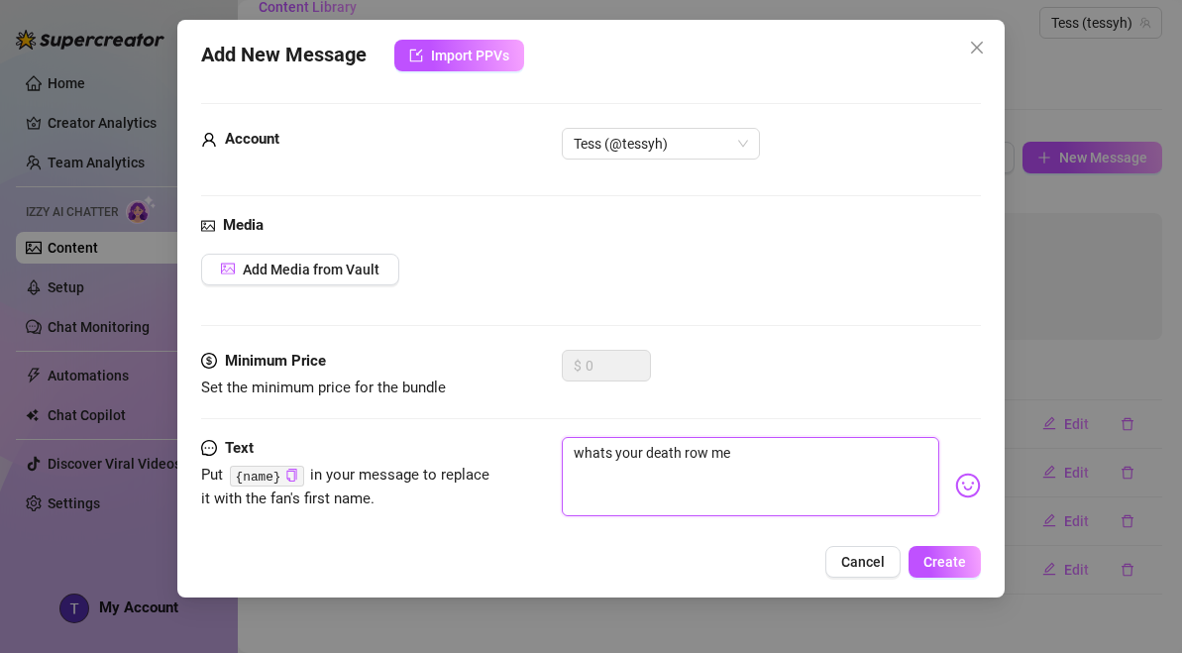
type textarea "whats your death row mea"
type textarea "whats your death row meal"
type textarea "whats your death row meal?"
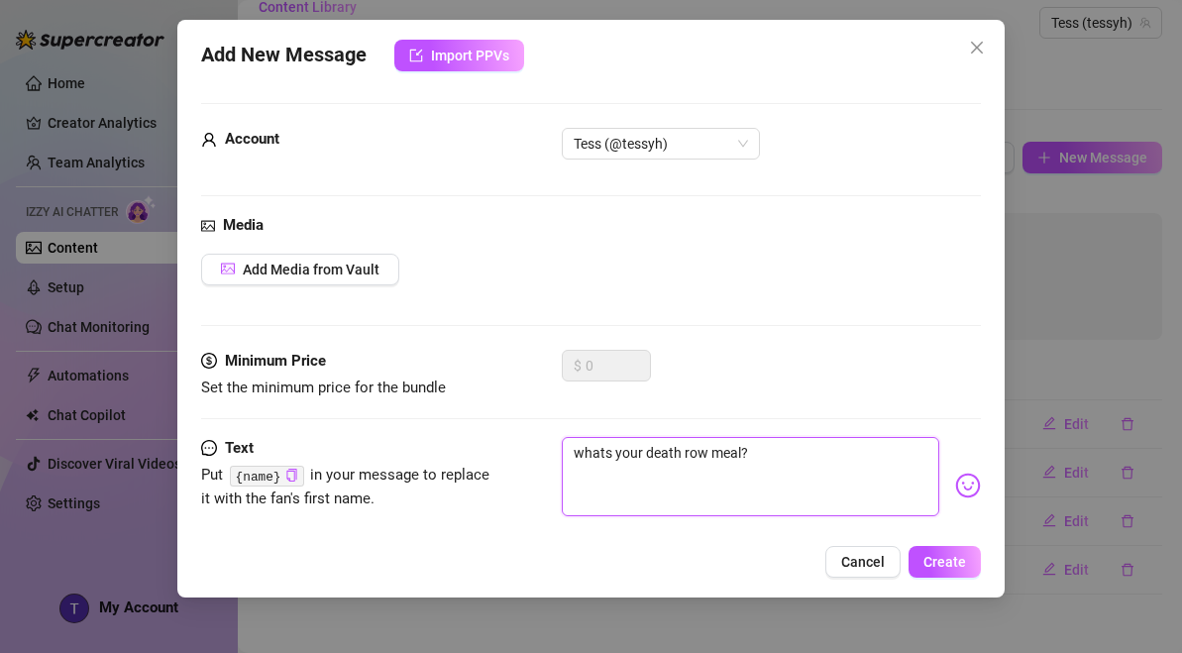
type textarea "whats your death row meal?"
type textarea "whats your death row meal? i"
type textarea "whats your death row meal?"
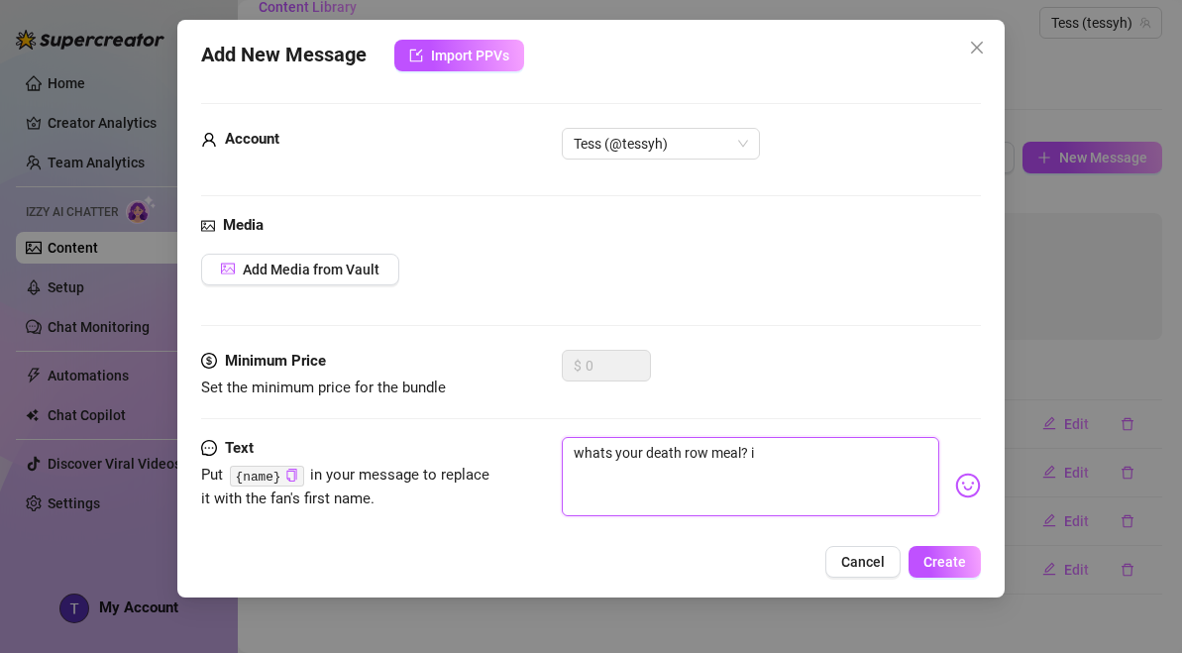
type textarea "whats your death row meal?"
type textarea "whats your death row meal? t"
type textarea "whats your death row meal? th"
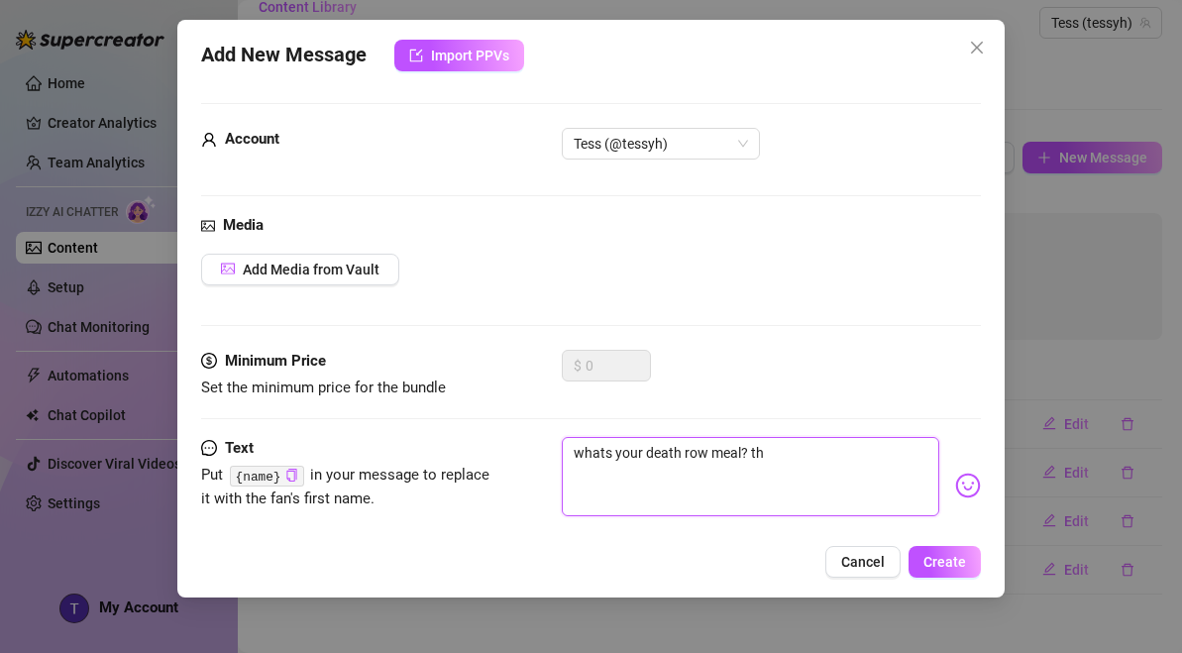
type textarea "whats your death row meal? th9"
type textarea "whats your death row meal? th9i"
type textarea "whats your death row meal? th9is"
type textarea "whats your death row meal? th9i"
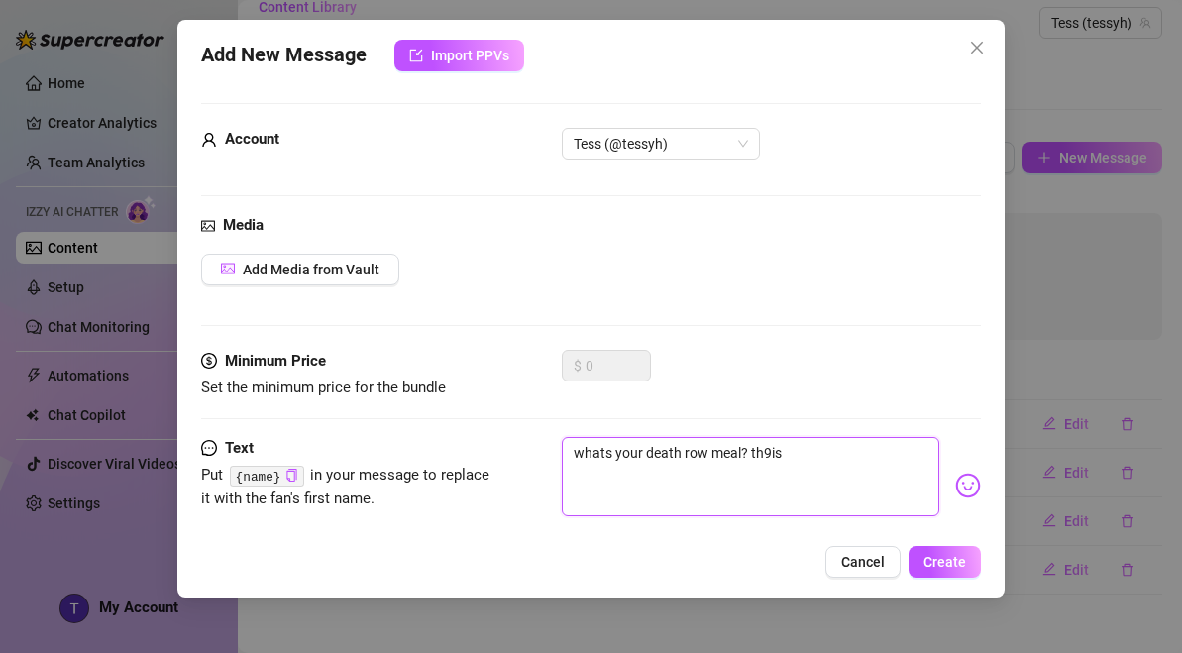
type textarea "whats your death row meal? th9i"
type textarea "whats your death row meal? th9"
type textarea "whats your death row meal? th"
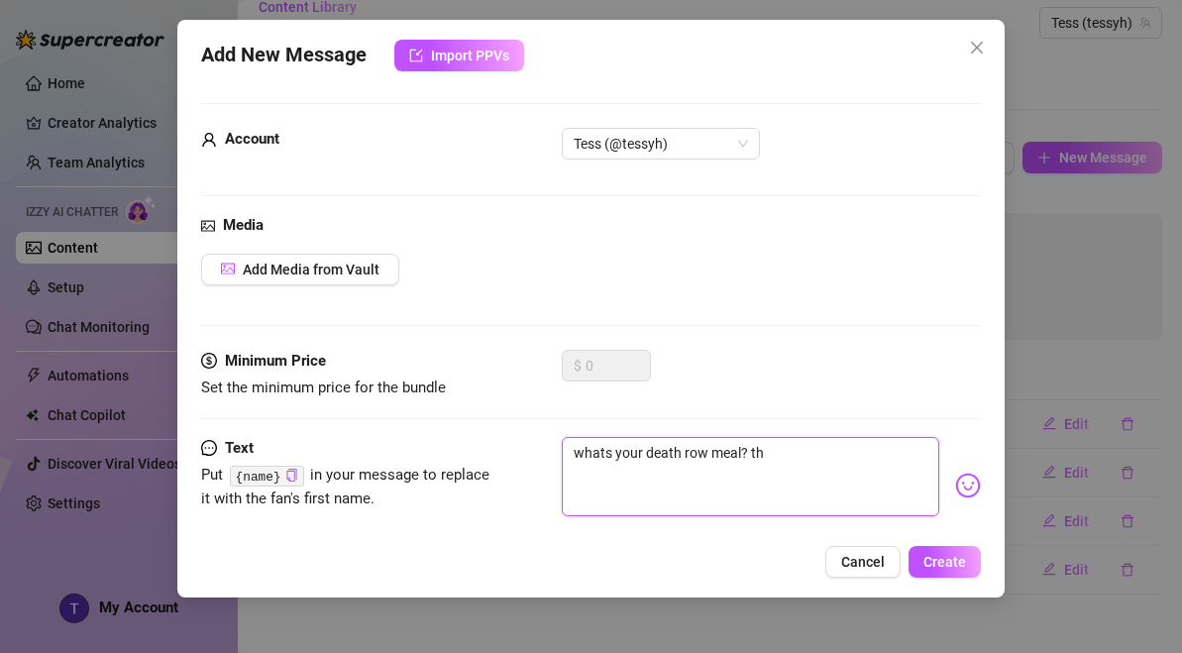
type textarea "whats your death row meal? thi"
type textarea "whats your death row meal? this"
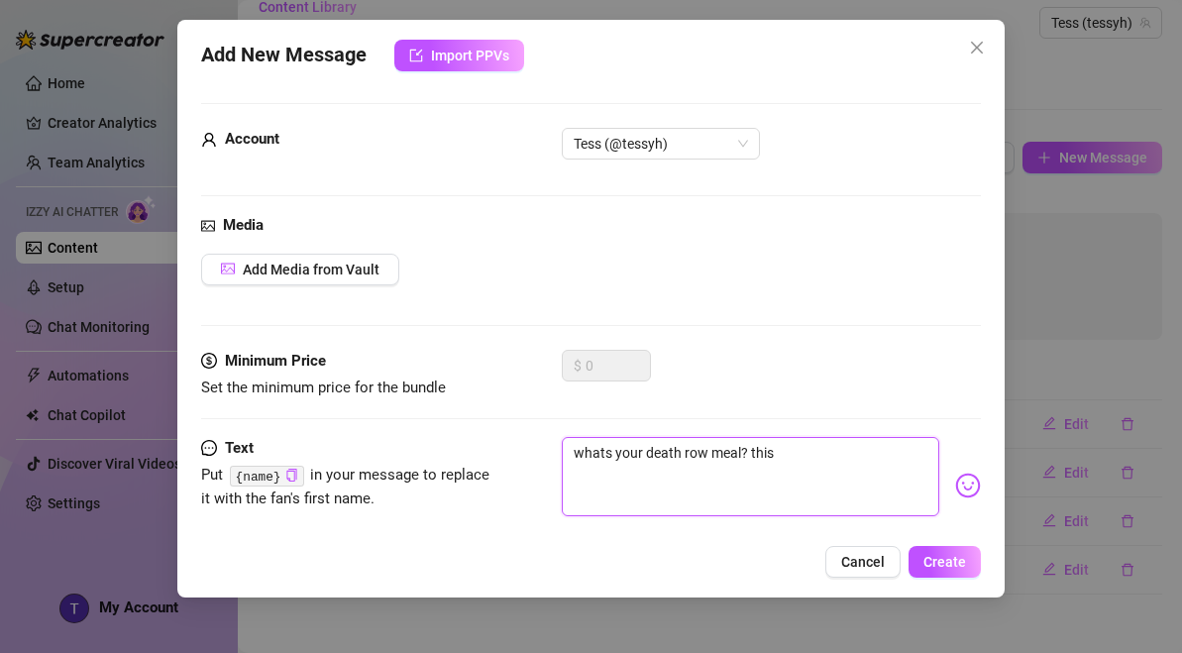
type textarea "whats your death row meal? this"
type textarea "whats your death row meal? this s"
type textarea "whats your death row meal? this"
type textarea "whats your death row meal? this o"
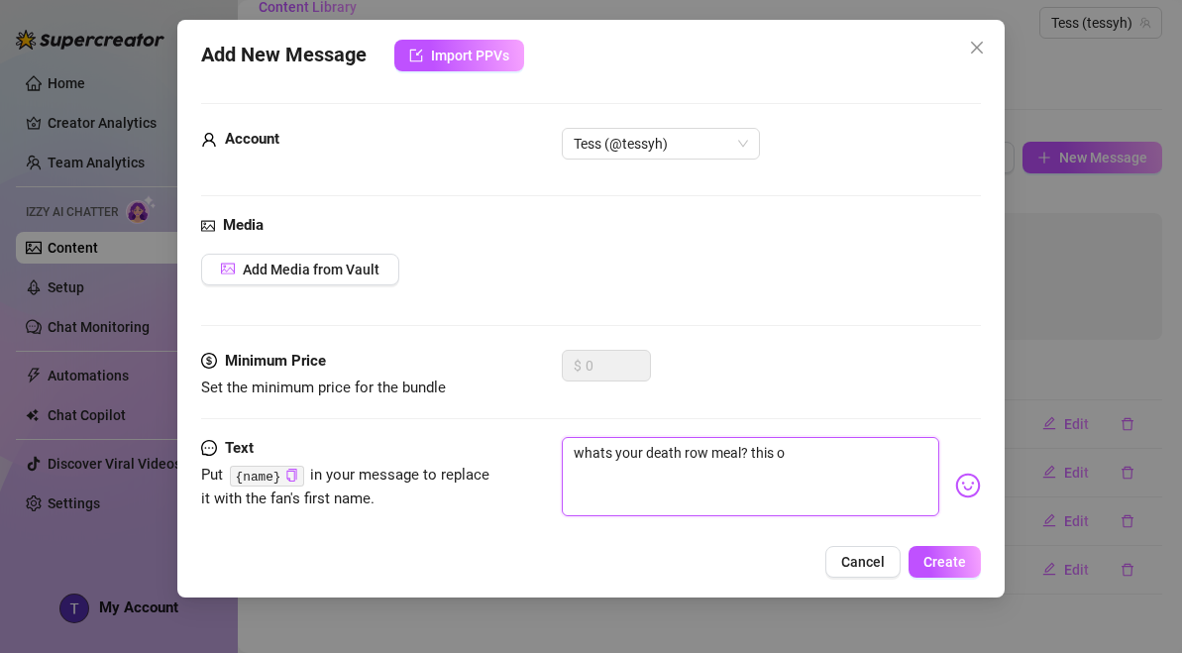
type textarea "whats your death row meal? this os"
type textarea "whats your death row meal? this osm"
type textarea "whats your death row meal? this os"
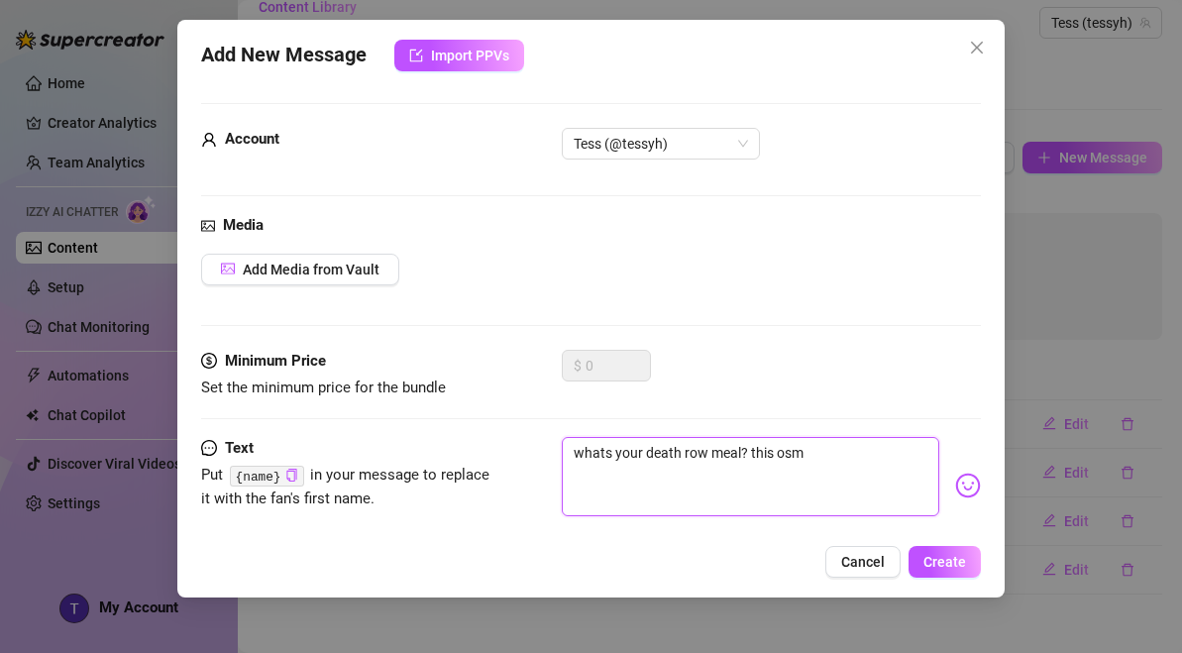
type textarea "whats your death row meal? this os"
type textarea "whats your death row meal? this o"
type textarea "whats your death row meal? this"
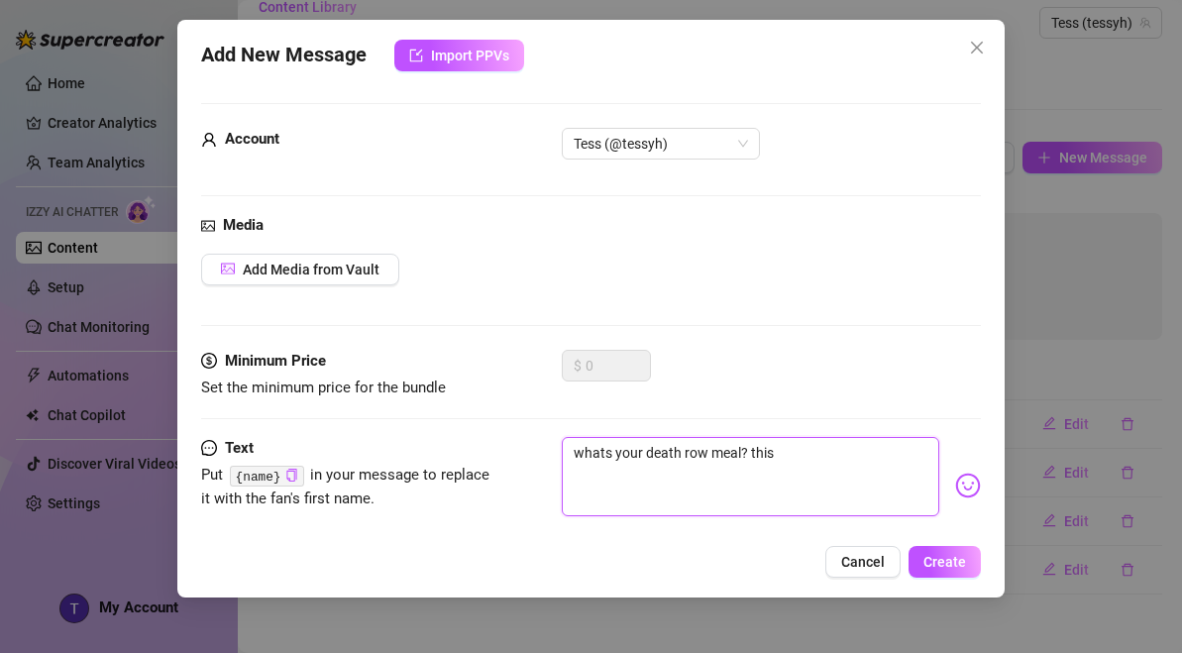
type textarea "whats your death row meal? this i"
type textarea "whats your death row meal? this is"
type textarea "whats your death row meal? this is m"
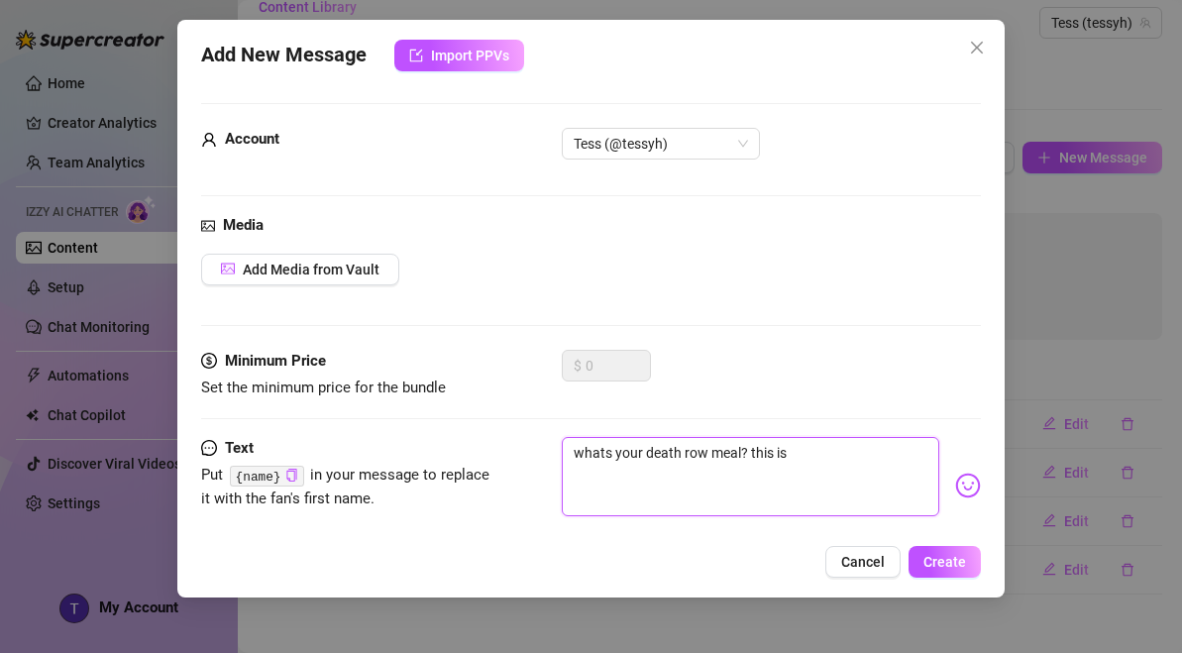
type textarea "whats your death row meal? this is m"
type textarea "whats your death row meal? this is my"
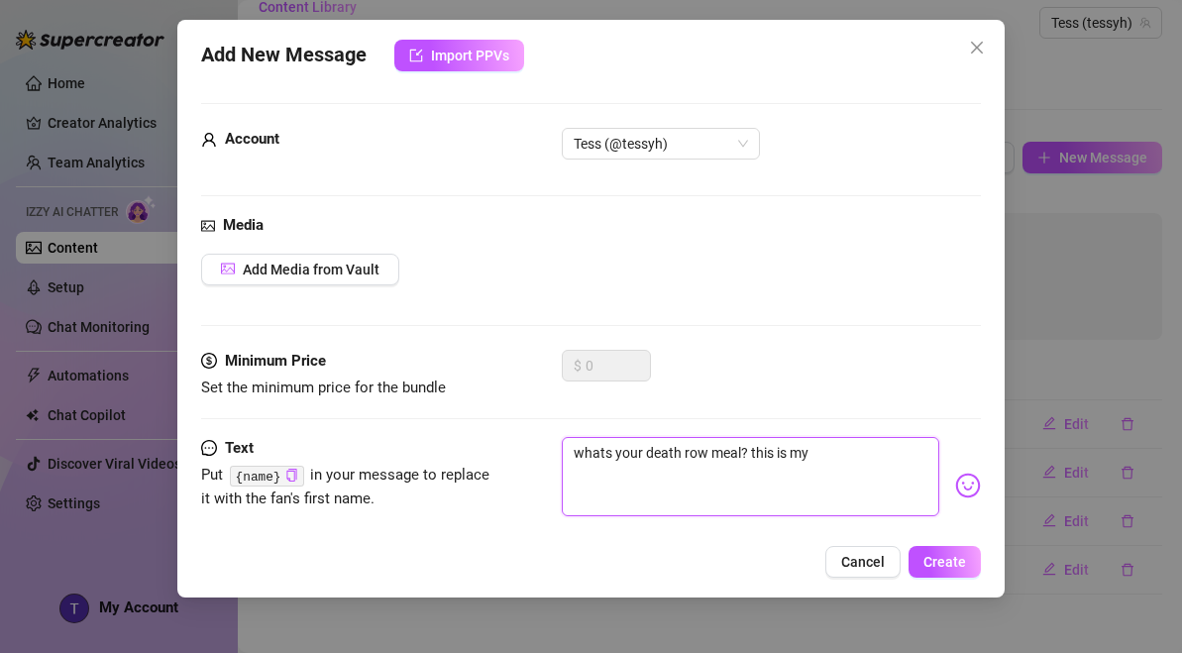
type textarea "whats your death row meal? this is my f"
type textarea "whats your death row meal? this is my fa"
type textarea "whats your death row meal? this is my fav"
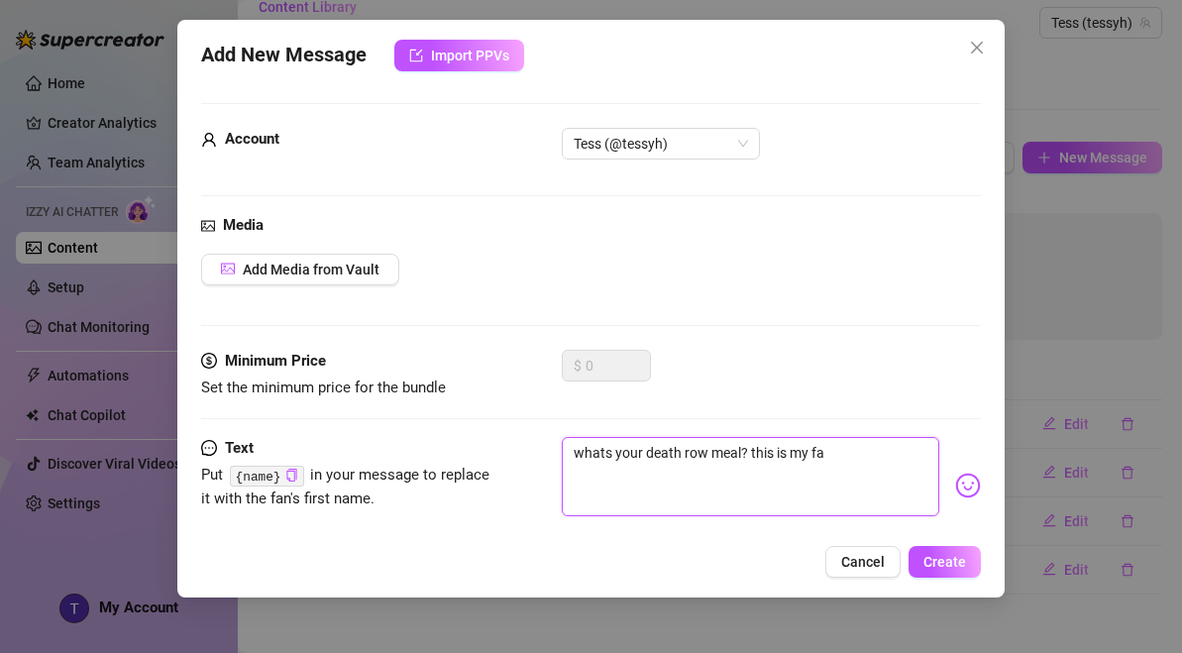
type textarea "whats your death row meal? this is my fav"
type textarea "whats your death row meal? this is my fav g"
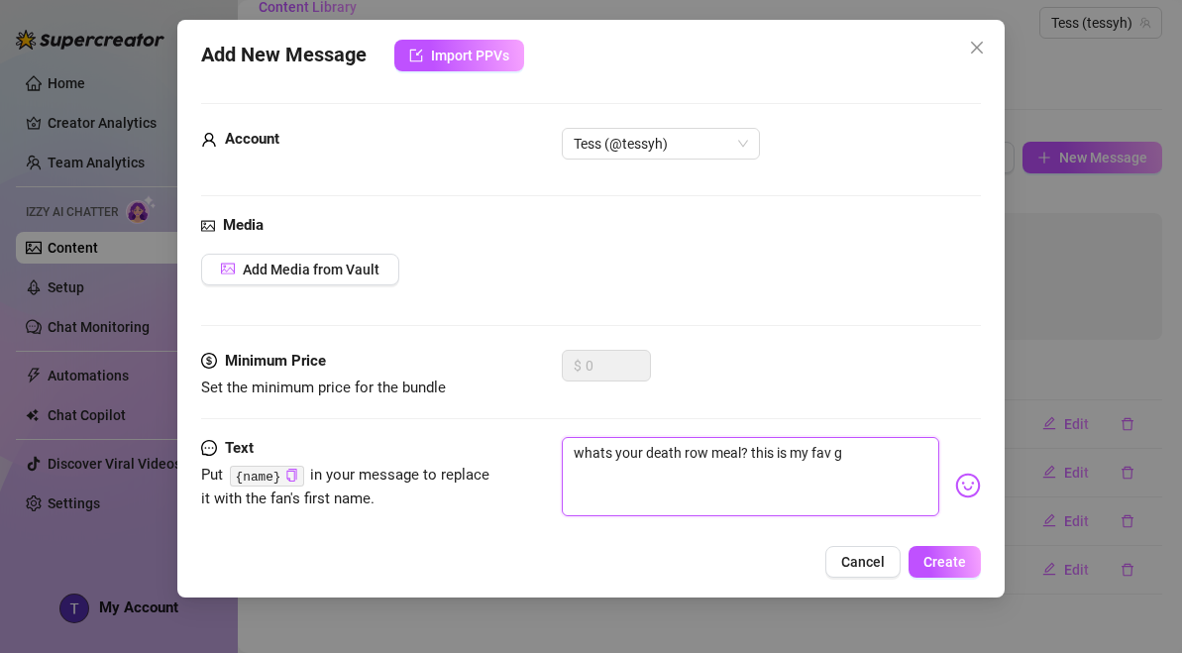
type textarea "whats your death row meal? this is my fav ga"
type textarea "whats your death row meal? this is my fav ga,"
type textarea "whats your death row meal? this is my fav ga,e"
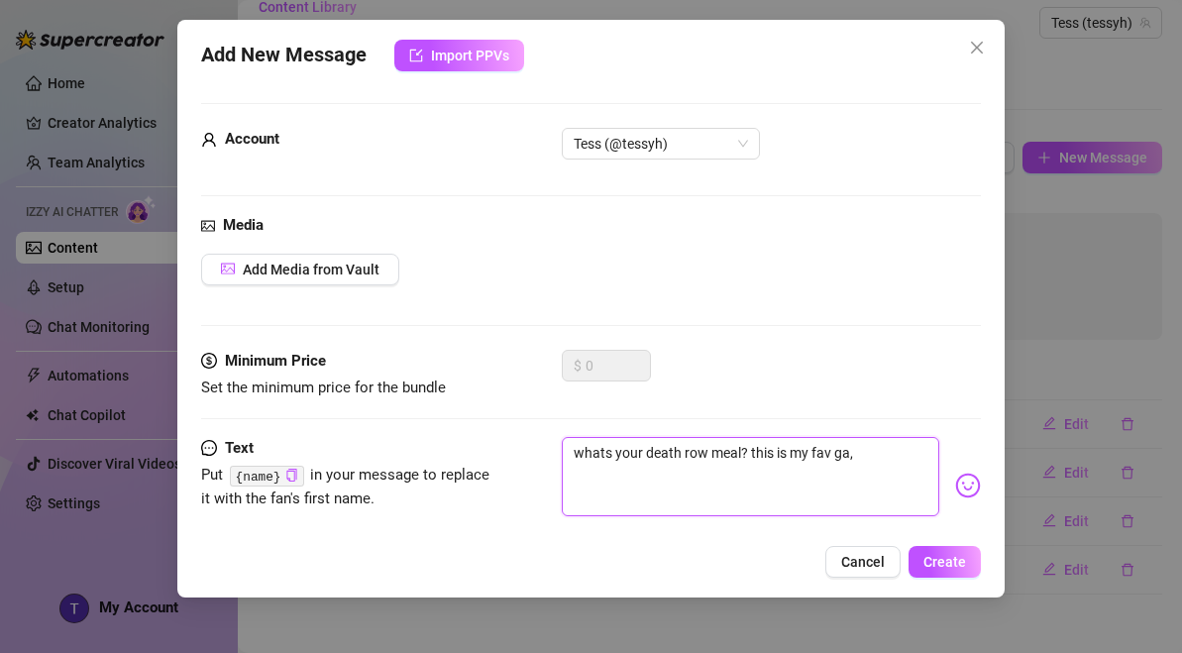
type textarea "whats your death row meal? this is my fav ga,e"
type textarea "whats your death row meal? this is my fav ga,em"
type textarea "whats your death row meal? this is my fav ga,e"
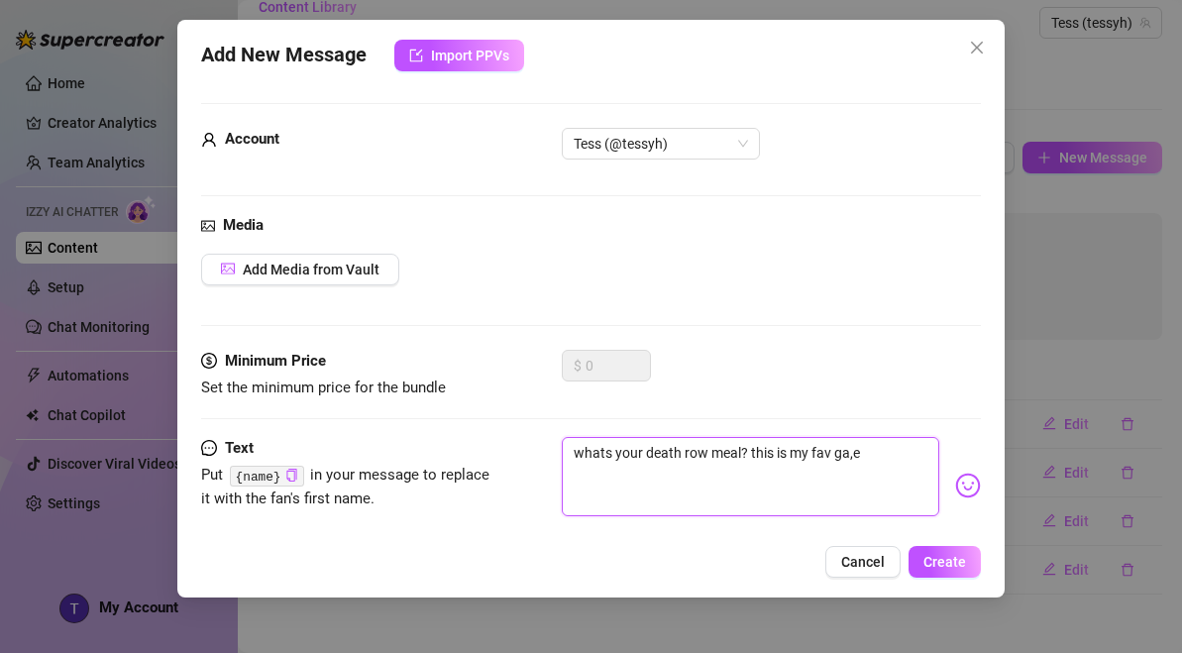
type textarea "whats your death row meal? this is my fav ga,"
type textarea "whats your death row meal? this is my fav ga"
type textarea "whats your death row meal? this is my fav gam"
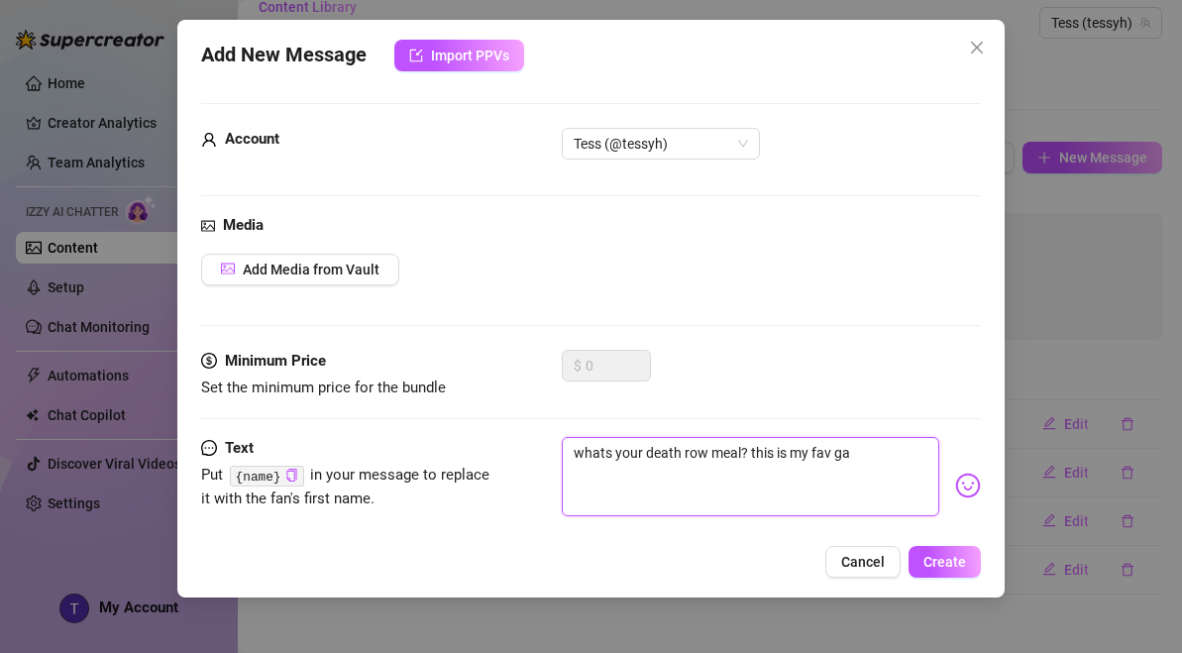
type textarea "whats your death row meal? this is my fav gam"
type textarea "whats your death row meal? this is my fav game"
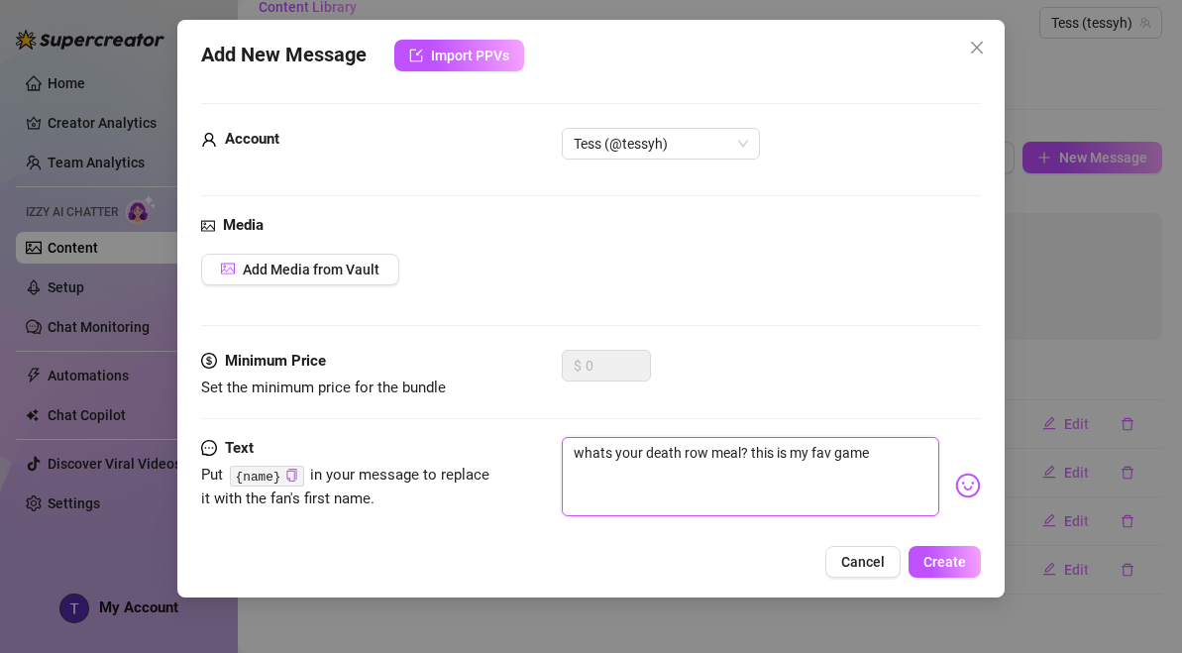
type textarea "whats your death row meal? this is my fav game h"
type textarea "whats your death row meal? this is my fav game ha"
type textarea "whats your death row meal? this is my fav game hah"
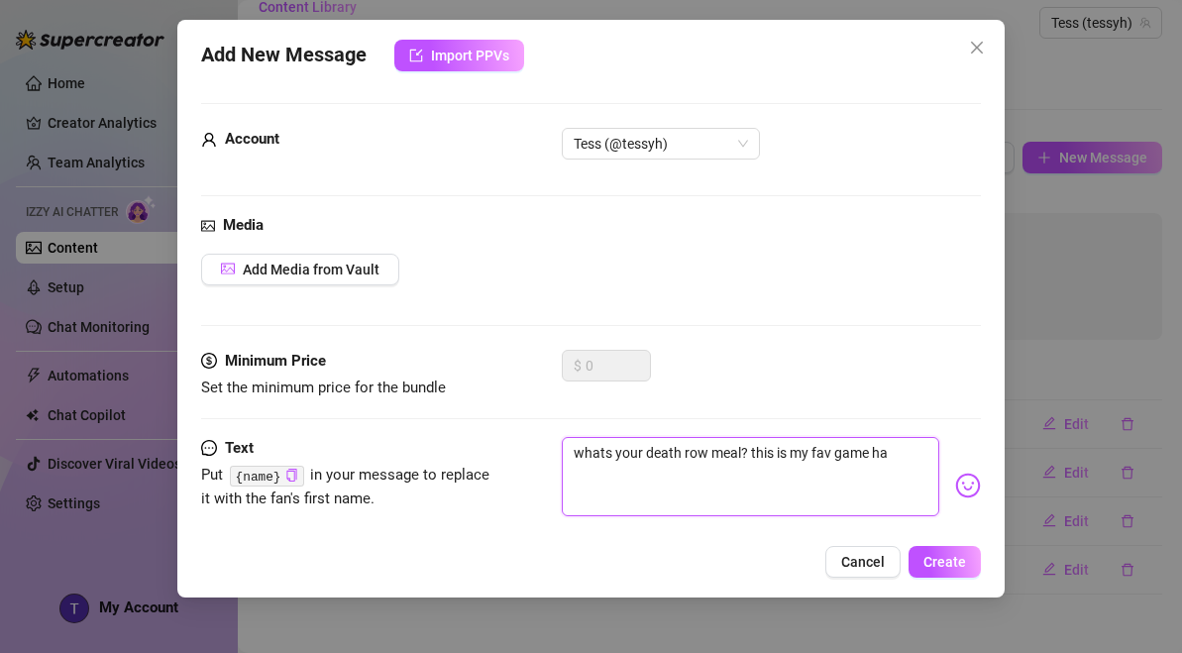
type textarea "whats your death row meal? this is my fav game hah"
type textarea "whats your death row meal? this is my fav game haha"
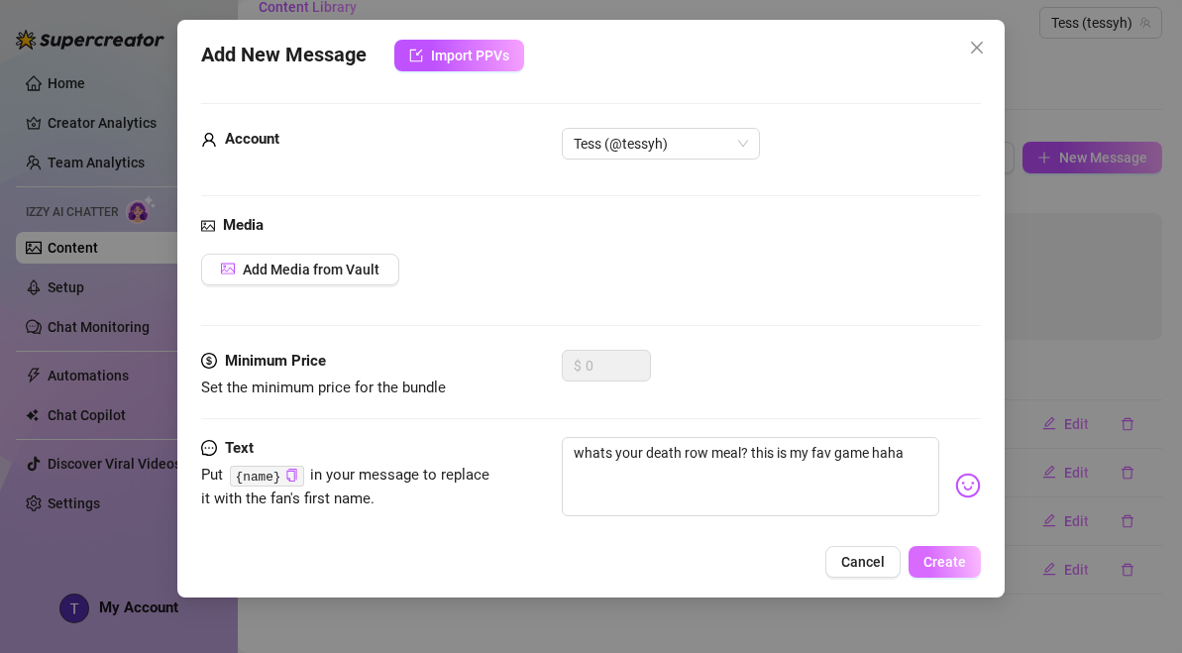
click at [960, 577] on button "Create" at bounding box center [945, 562] width 72 height 32
click at [960, 564] on span "Create" at bounding box center [944, 562] width 43 height 16
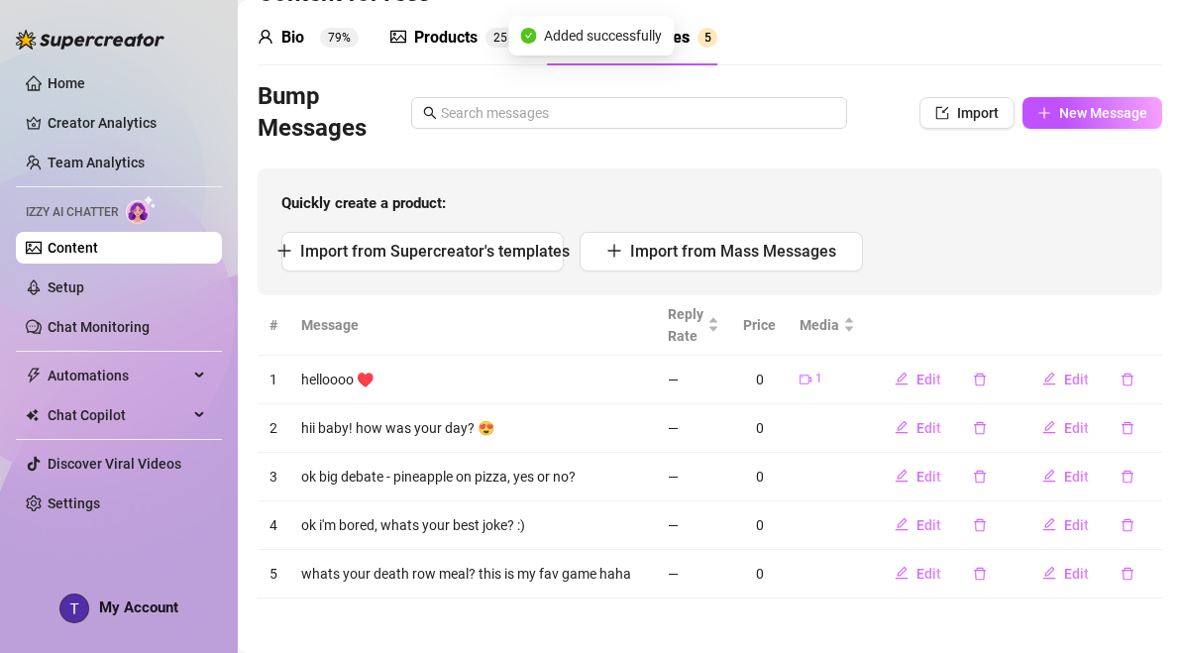
scroll to position [70, 0]
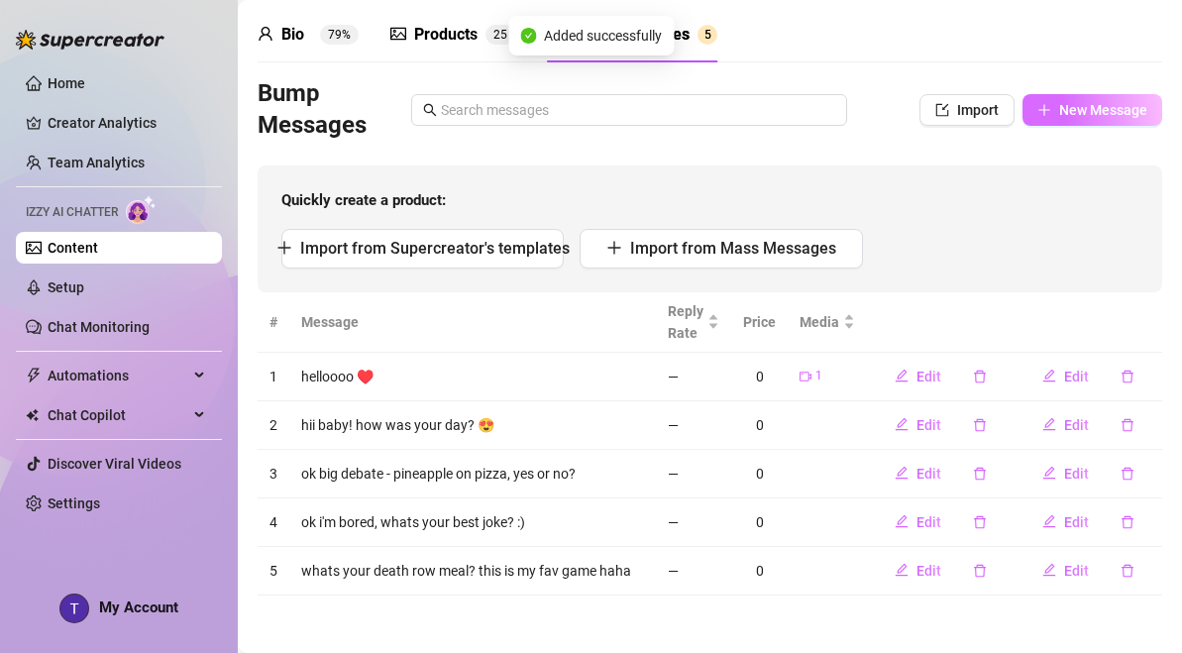
click at [1143, 117] on span "New Message" at bounding box center [1103, 110] width 88 height 16
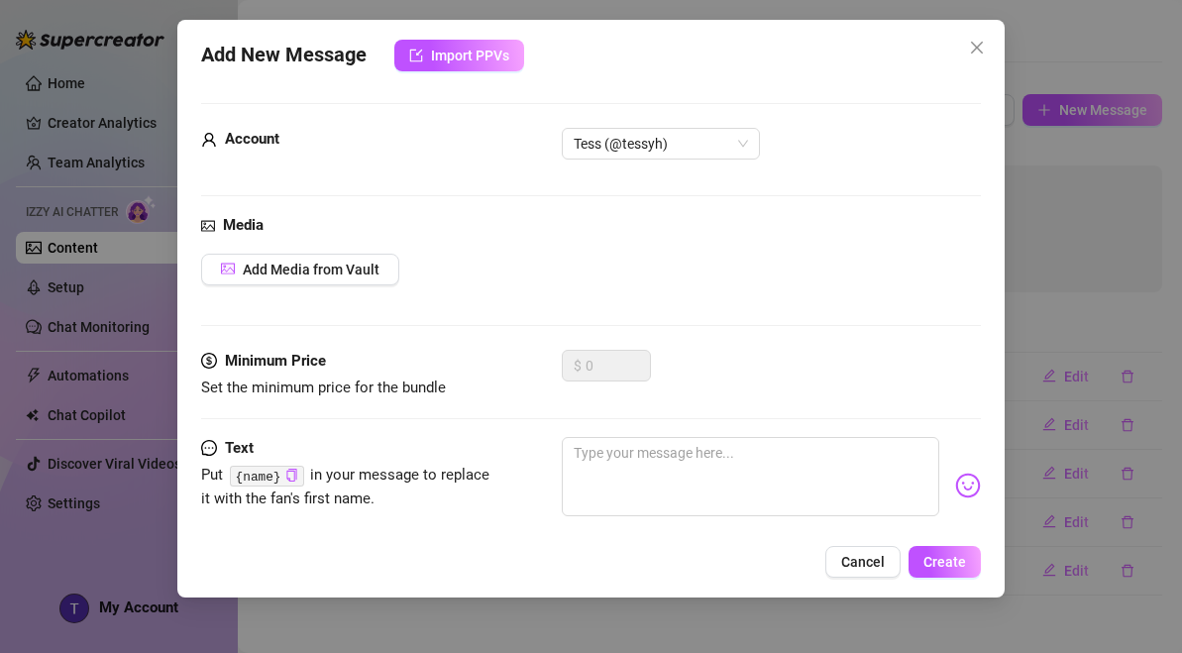
scroll to position [36, 0]
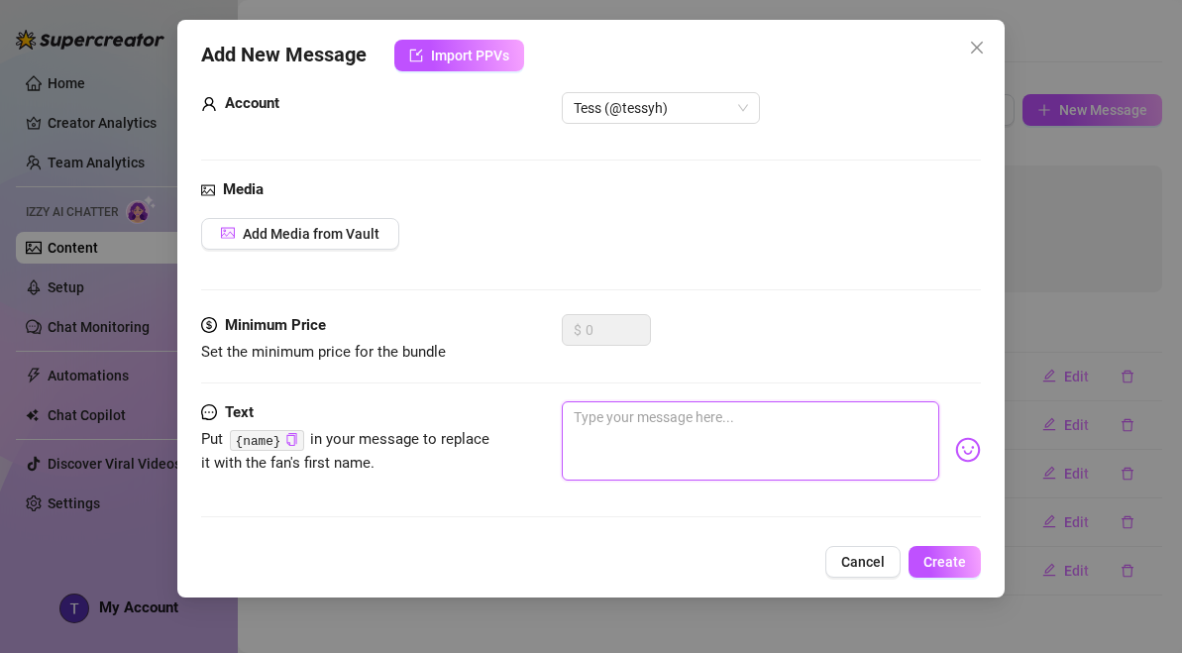
click at [778, 417] on textarea at bounding box center [751, 440] width 378 height 79
type textarea "w"
type textarea "wi"
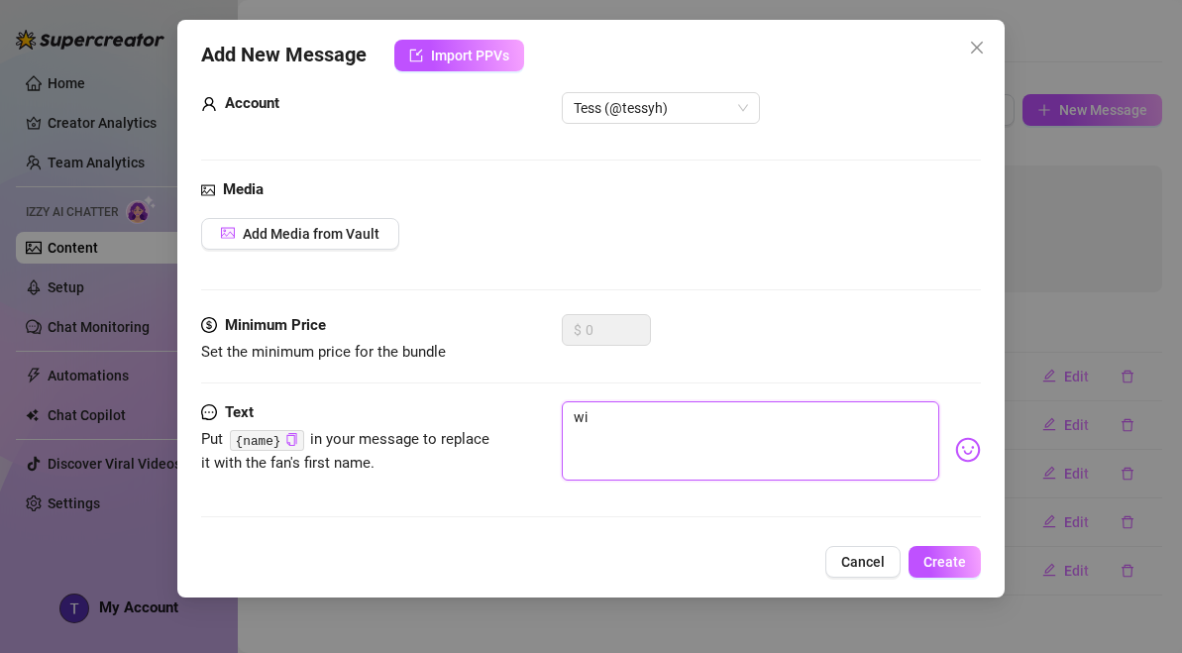
type textarea "wiu"
type textarea "wiul"
type textarea "wiuld"
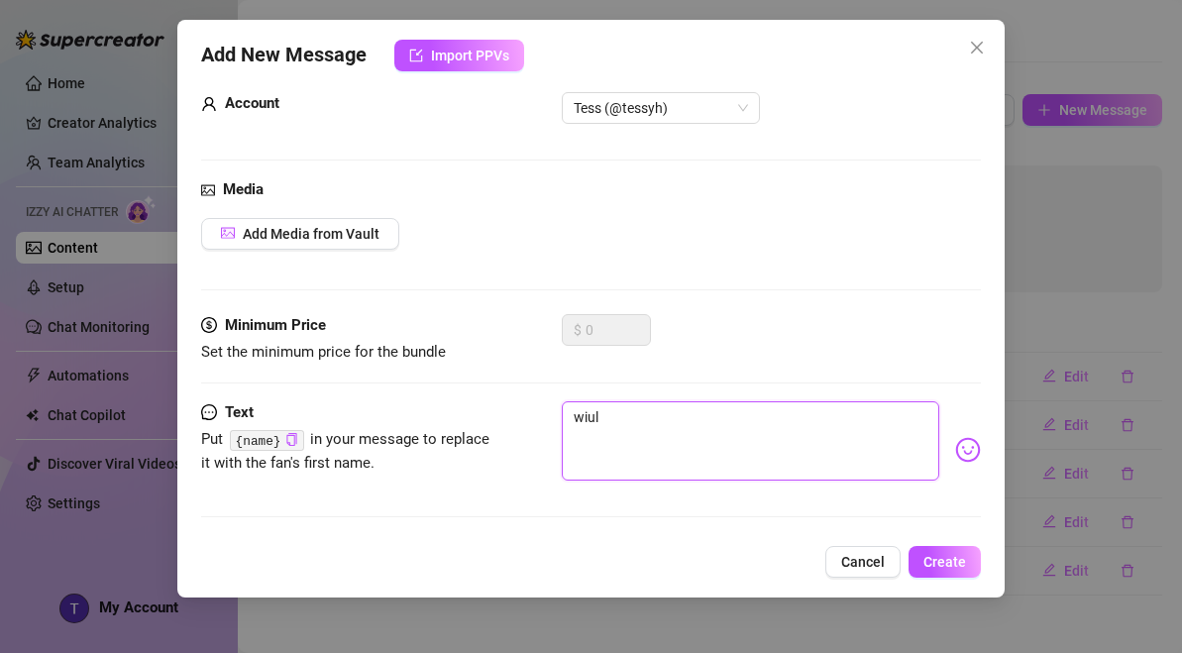
type textarea "wiuld"
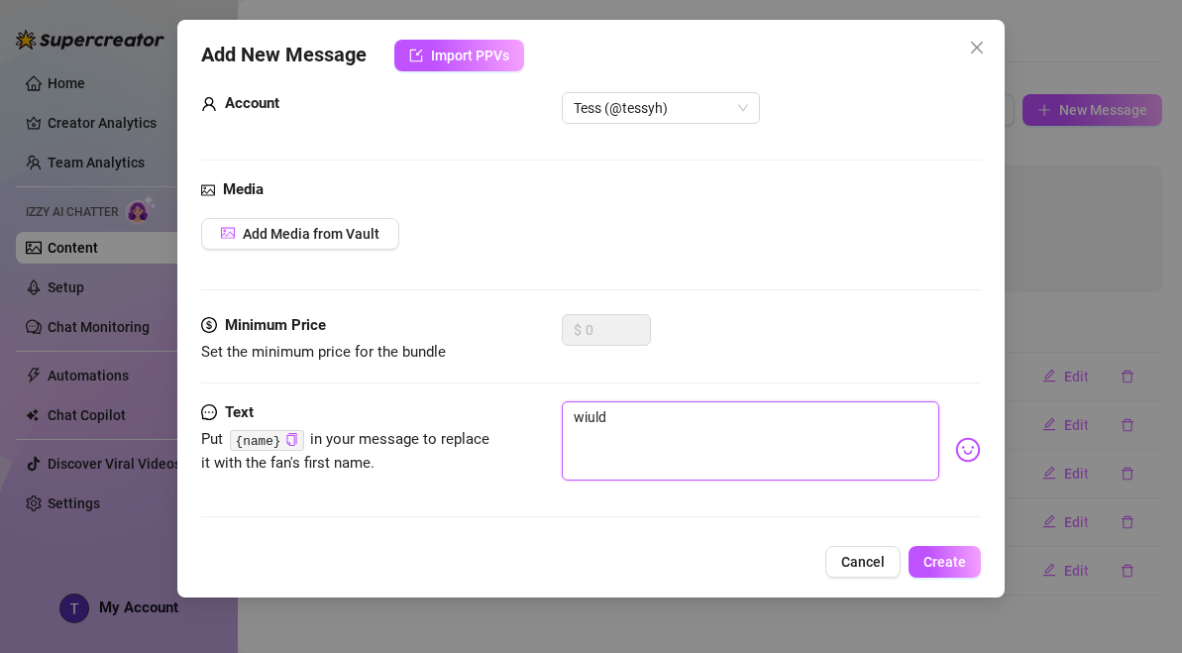
type textarea "wiul"
type textarea "wiu"
type textarea "wi"
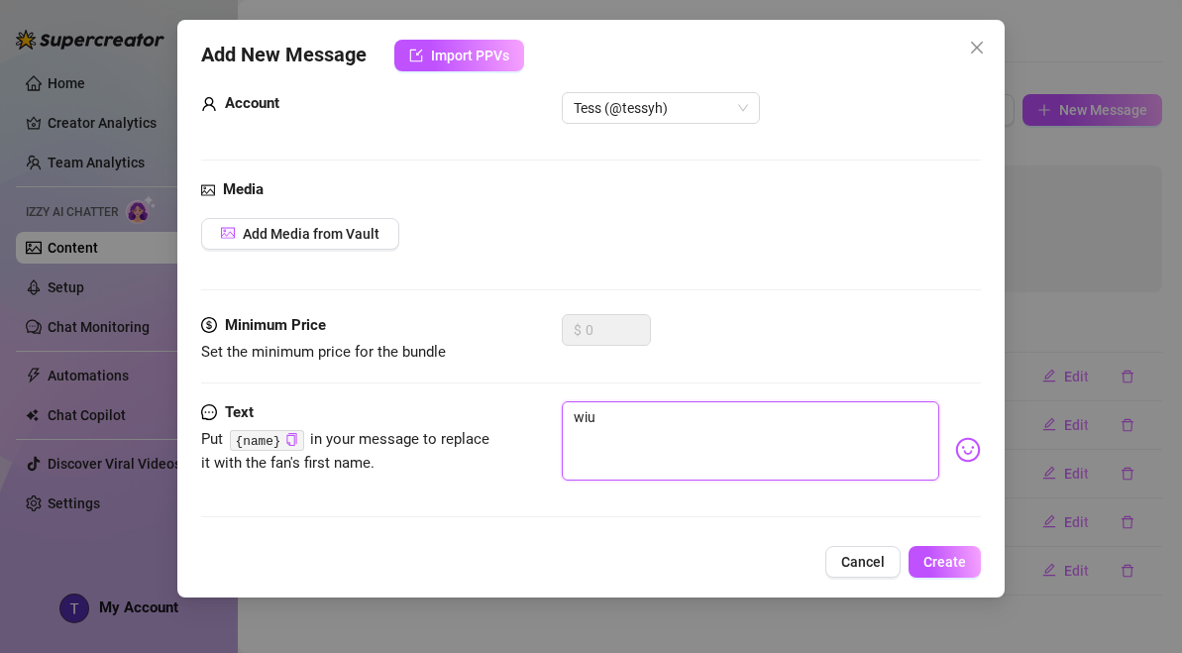
type textarea "wi"
type textarea "w"
type textarea "wo"
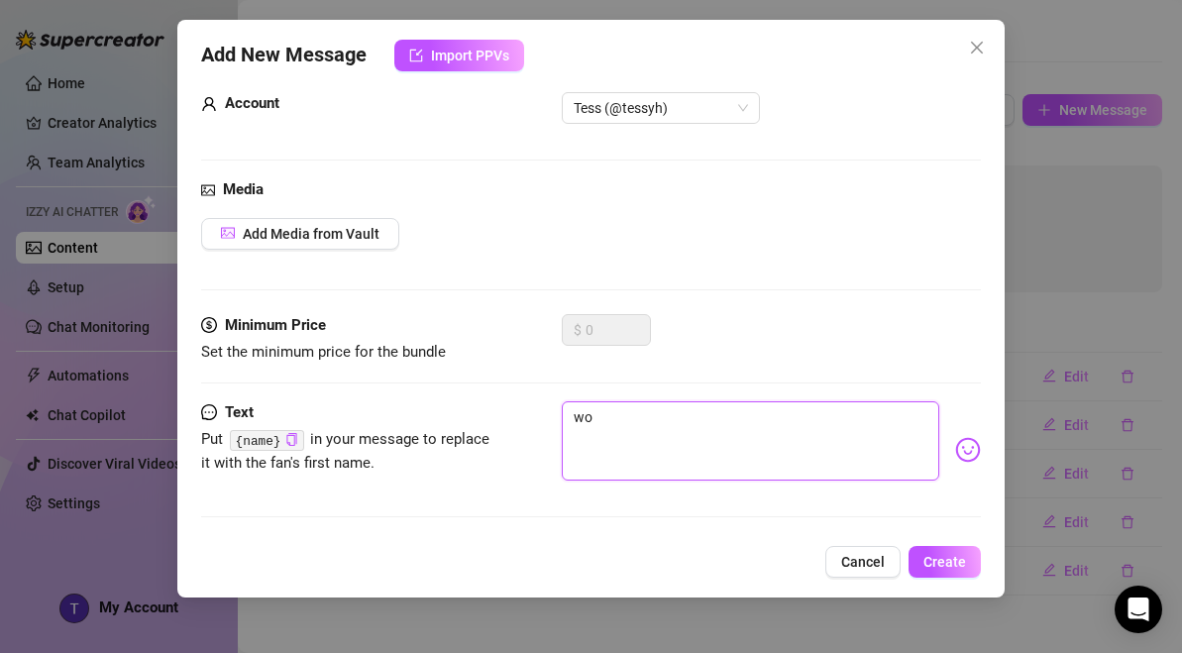
type textarea "wou"
type textarea "woul"
type textarea "would"
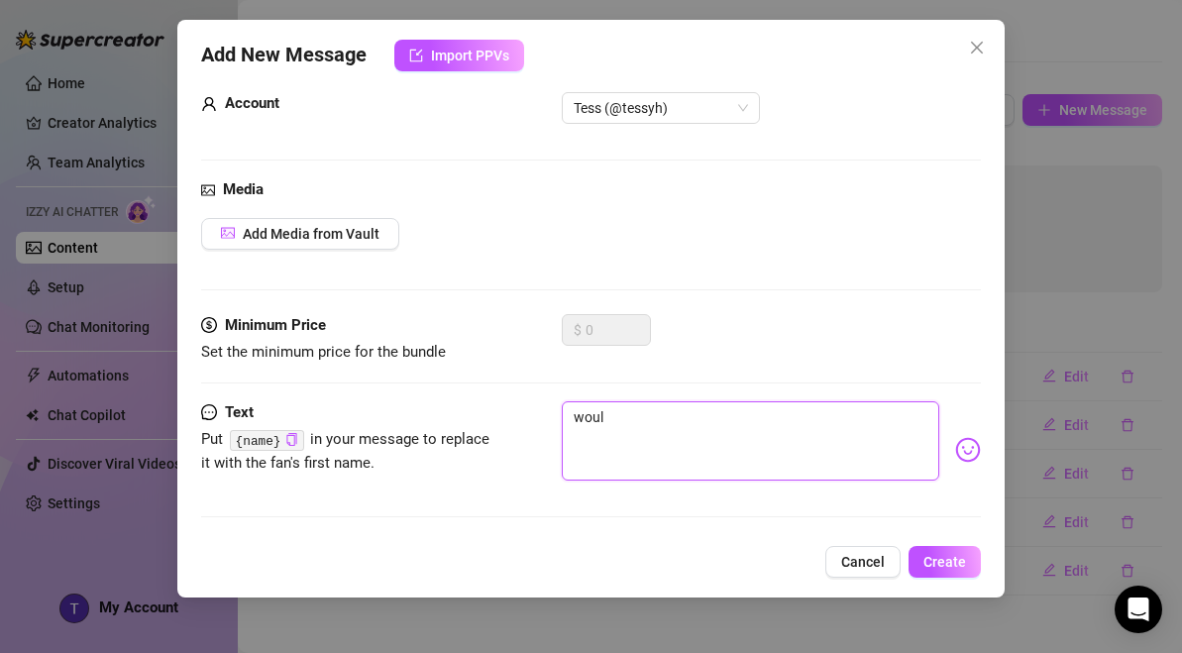
type textarea "would"
type textarea "would y"
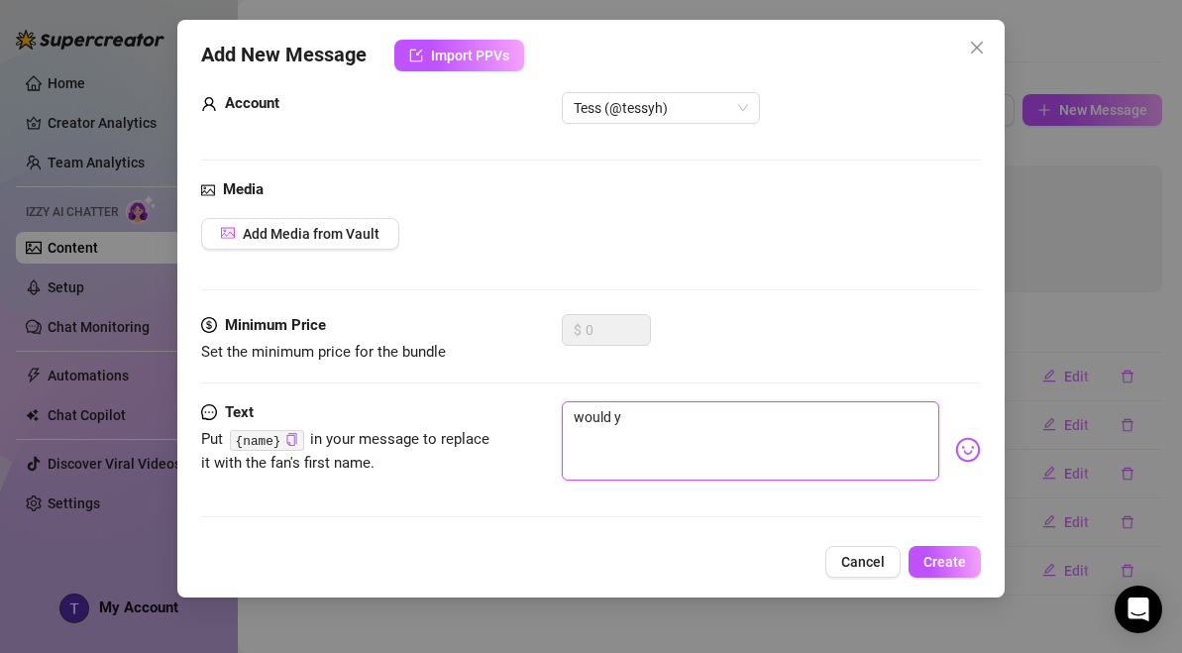
type textarea "would yo"
type textarea "would you"
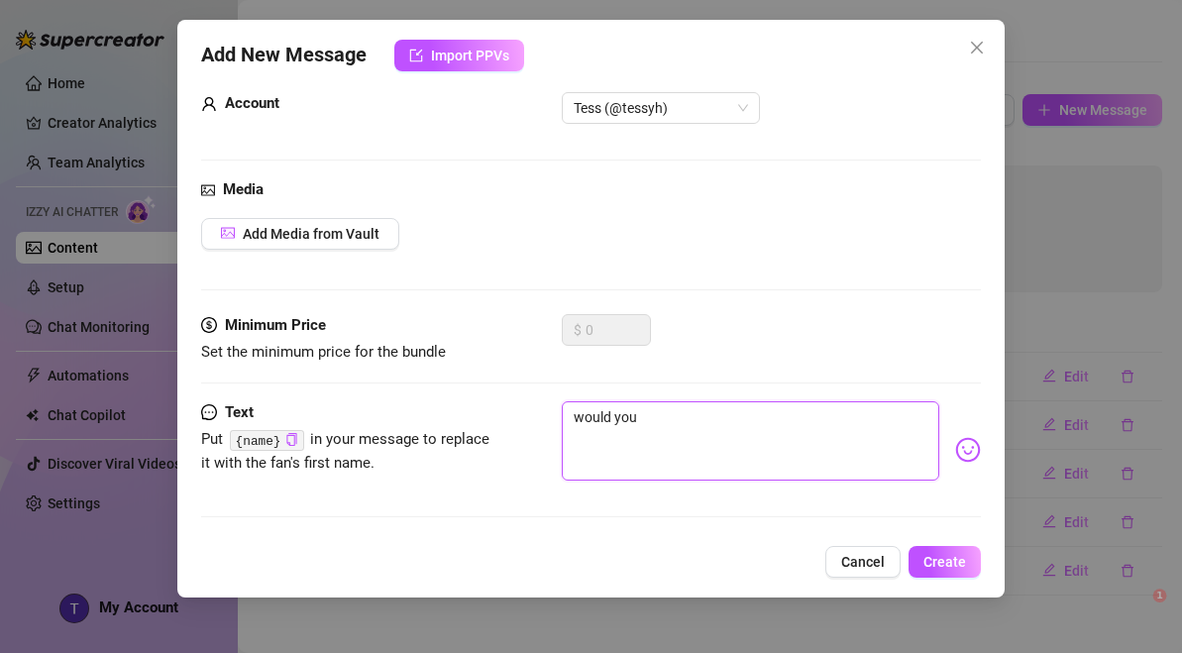
type textarea "would you"
type textarea "would you r"
type textarea "would you ra"
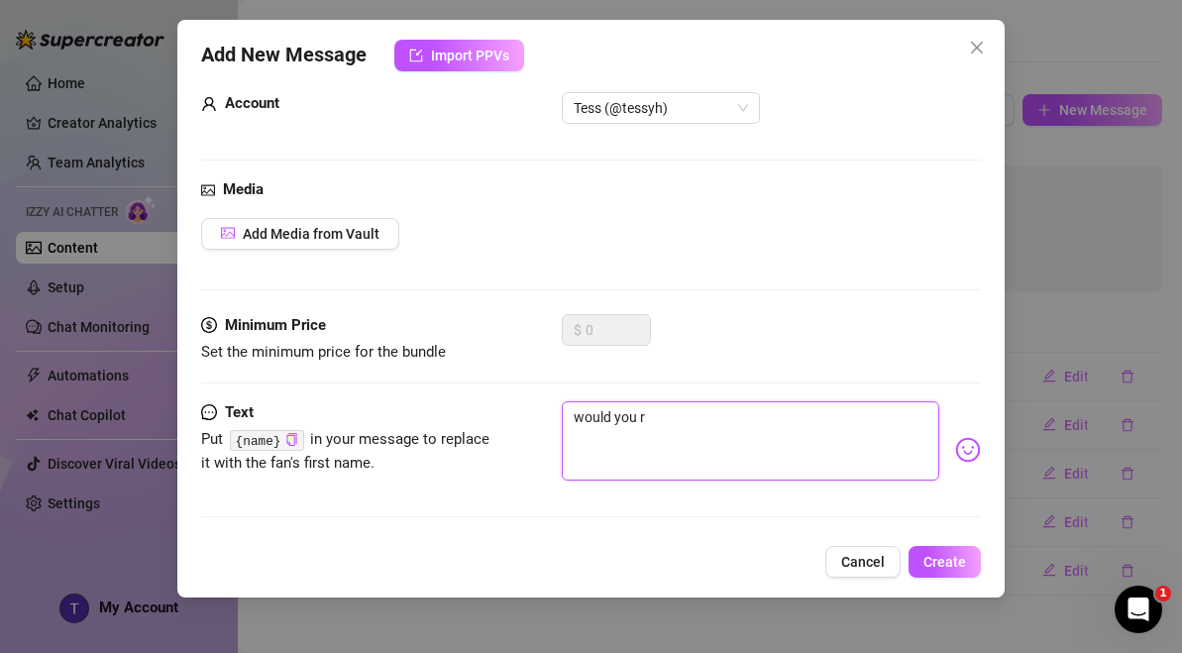
type textarea "would you ra"
type textarea "would you rat"
type textarea "would you [PERSON_NAME]"
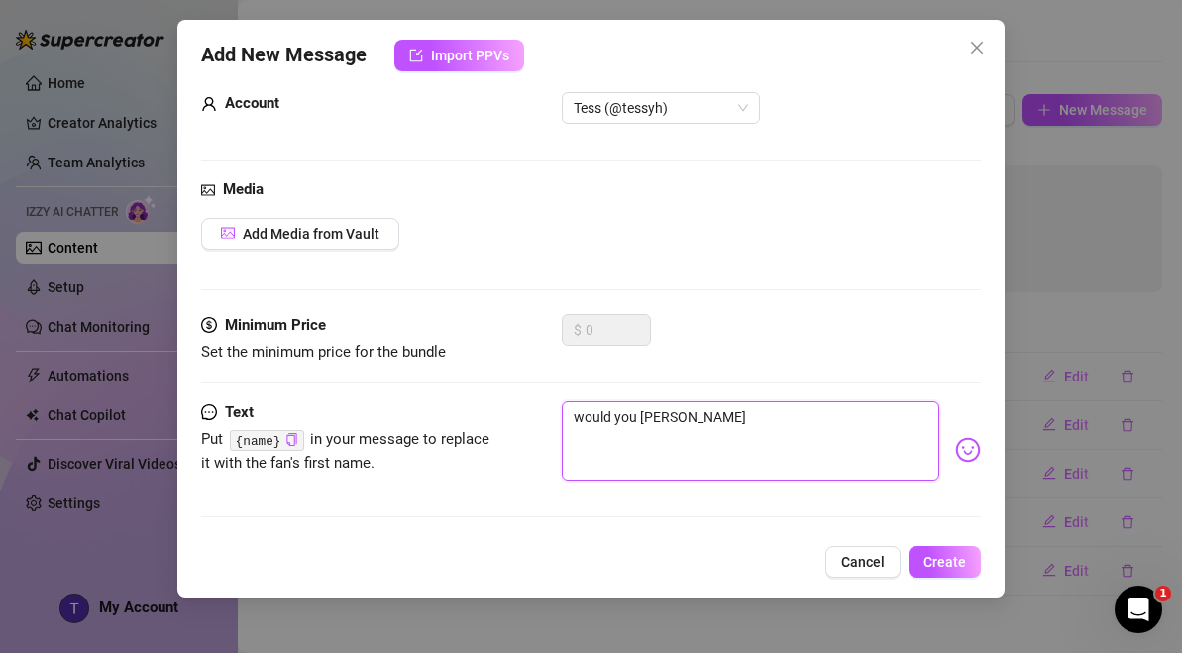
type textarea "would you [PERSON_NAME]"
type textarea "would you rather"
click at [754, 442] on textarea "would you rather have a time machine to go back in time, or, you could absord t…" at bounding box center [751, 440] width 378 height 79
click at [756, 438] on textarea "would you rather have a time machine to go back in time, or, you could absord t…" at bounding box center [751, 440] width 378 height 79
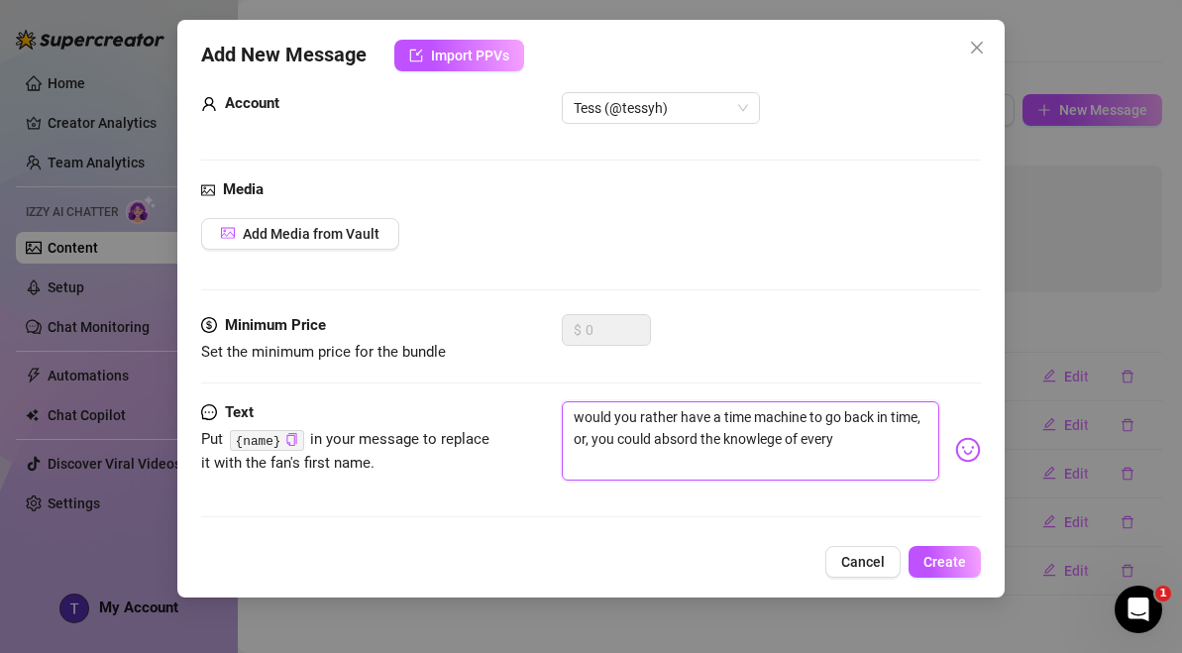
click at [690, 422] on textarea "would you rather have a time machine to go back in time, or, you could absord t…" at bounding box center [751, 440] width 378 height 79
click at [690, 435] on textarea "would you rather have a time machine to go back in time, or, you could absord t…" at bounding box center [751, 440] width 378 height 79
click at [777, 427] on textarea "would you rather have a time machine to go back in time, or, you could absorb t…" at bounding box center [751, 440] width 378 height 79
click at [875, 442] on textarea "would you rather have a time machine to go back in time, or, you could absorb t…" at bounding box center [751, 440] width 378 height 79
click at [656, 436] on textarea "would you rather have a time machine to go back in time, or, you could absorb t…" at bounding box center [751, 440] width 378 height 79
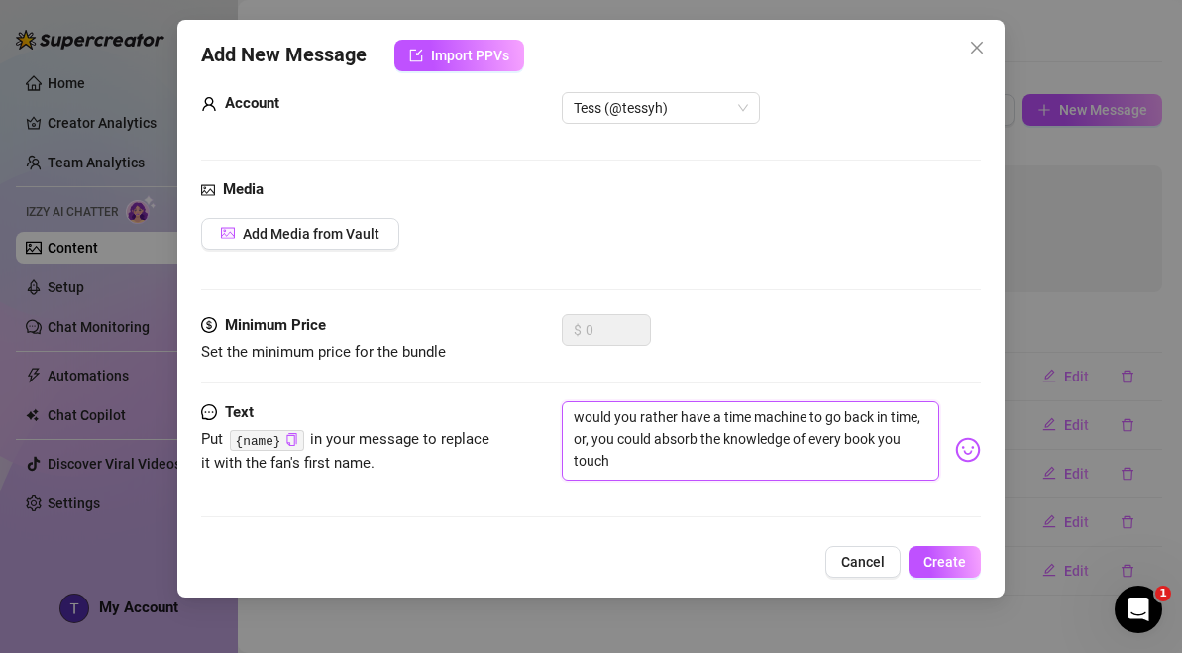
click at [594, 439] on textarea "would you rather have a time machine to go back in time, or, you could absorb t…" at bounding box center [751, 440] width 378 height 79
drag, startPoint x: 649, startPoint y: 439, endPoint x: 590, endPoint y: 430, distance: 60.1
click at [590, 430] on textarea "would you rather have a time machine to go back in time, or you could absorb th…" at bounding box center [751, 440] width 378 height 79
click at [933, 561] on span "Create" at bounding box center [944, 562] width 43 height 16
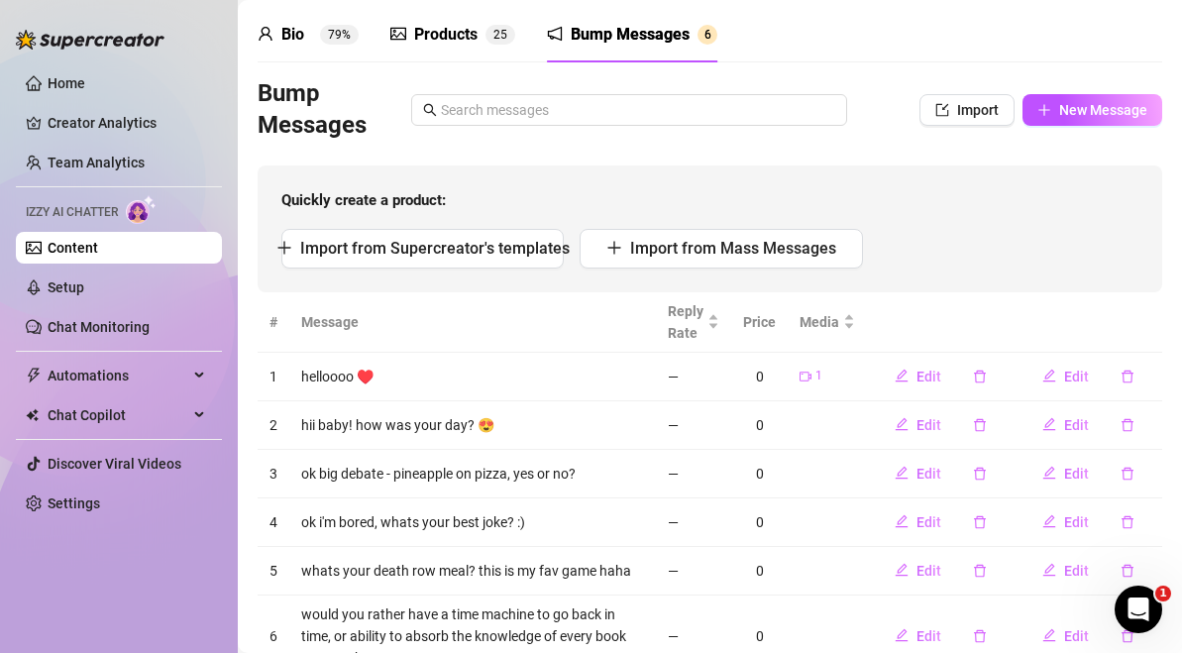
click at [98, 252] on link "Content" at bounding box center [73, 248] width 51 height 16
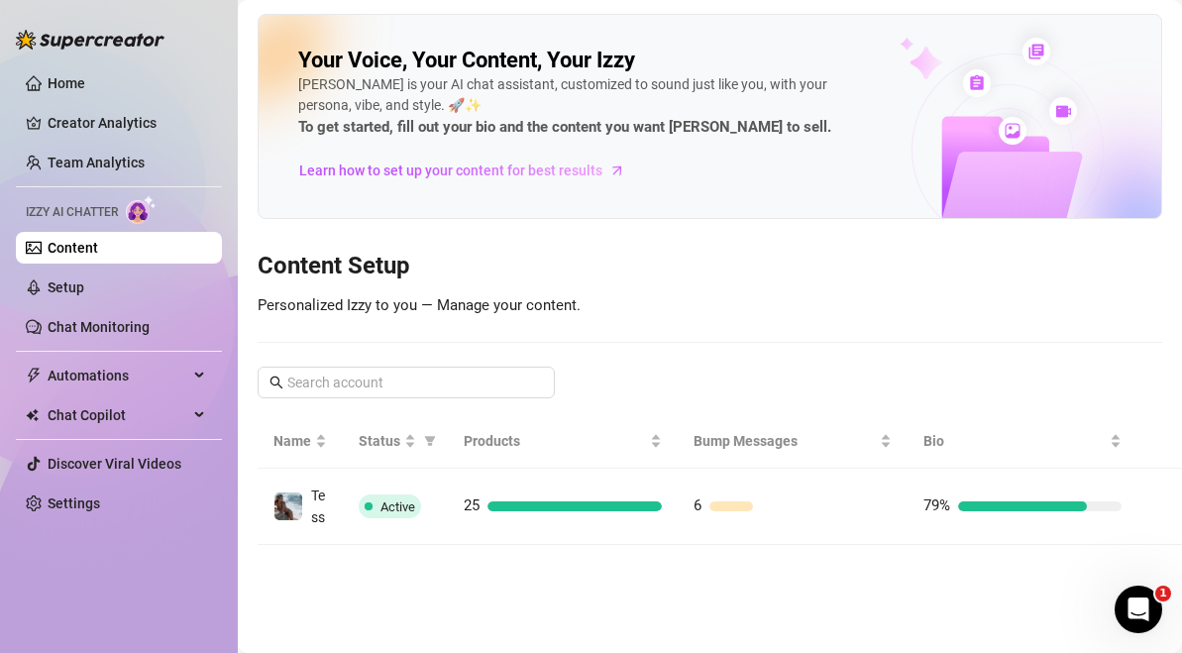
click at [151, 141] on ul "Home Creator Analytics Team Analytics Izzy AI Chatter Content Setup Chat Monito…" at bounding box center [119, 293] width 206 height 468
click at [151, 134] on link "Creator Analytics" at bounding box center [127, 123] width 159 height 32
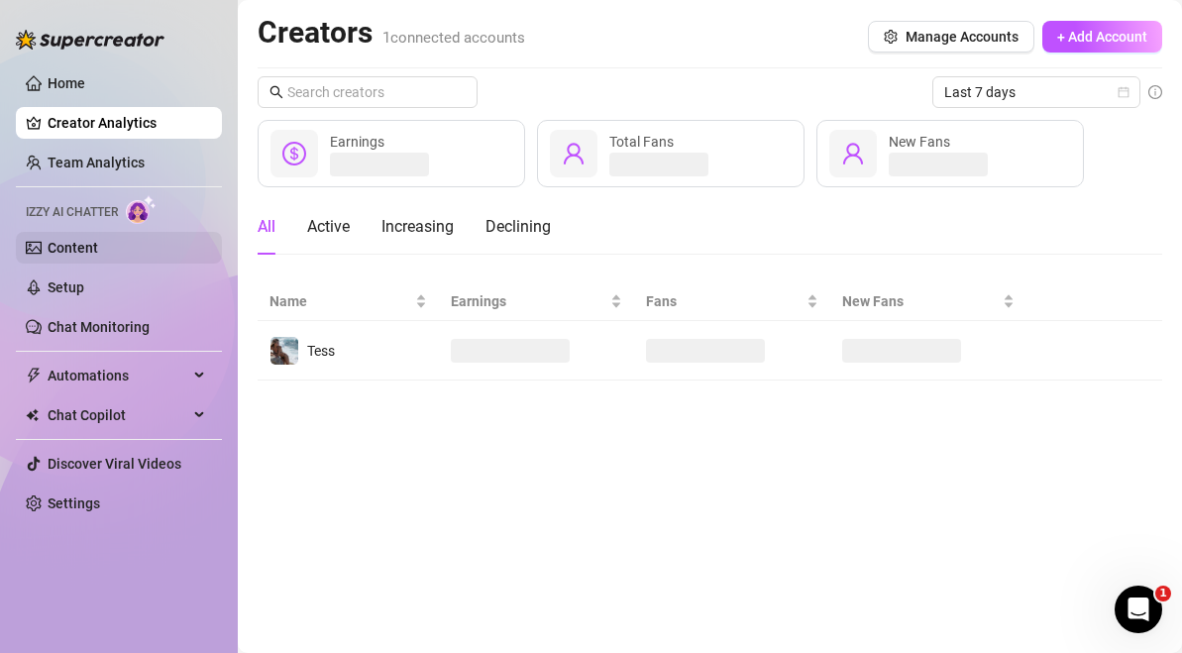
click at [98, 256] on link "Content" at bounding box center [73, 248] width 51 height 16
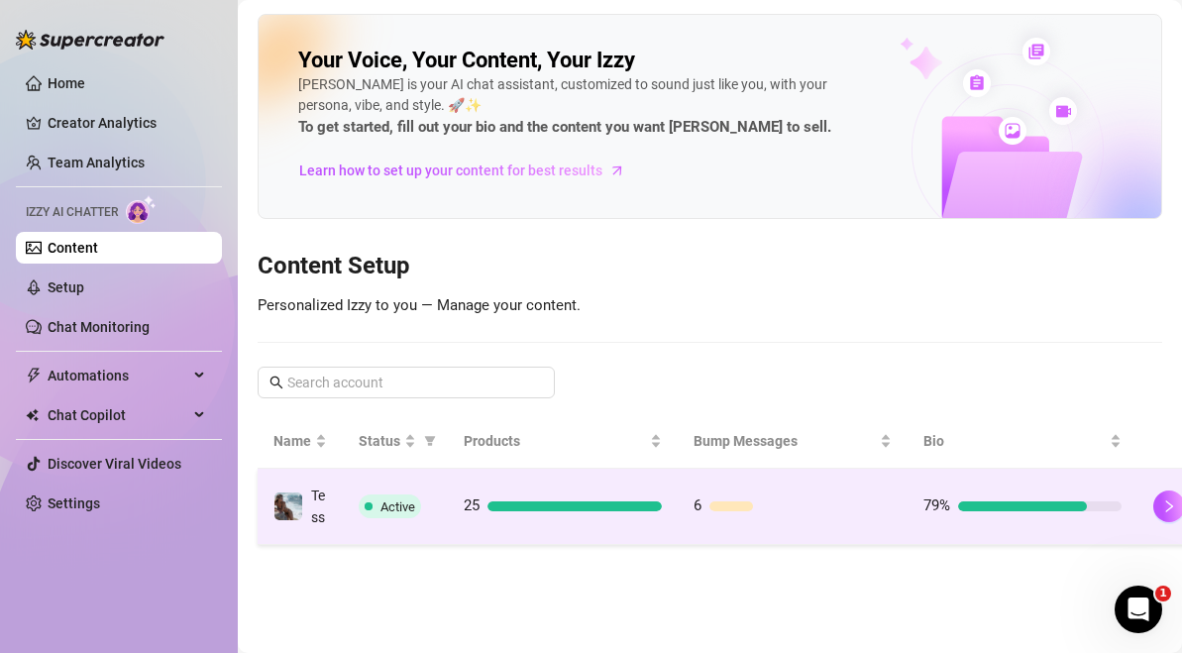
click at [497, 511] on div at bounding box center [574, 506] width 174 height 10
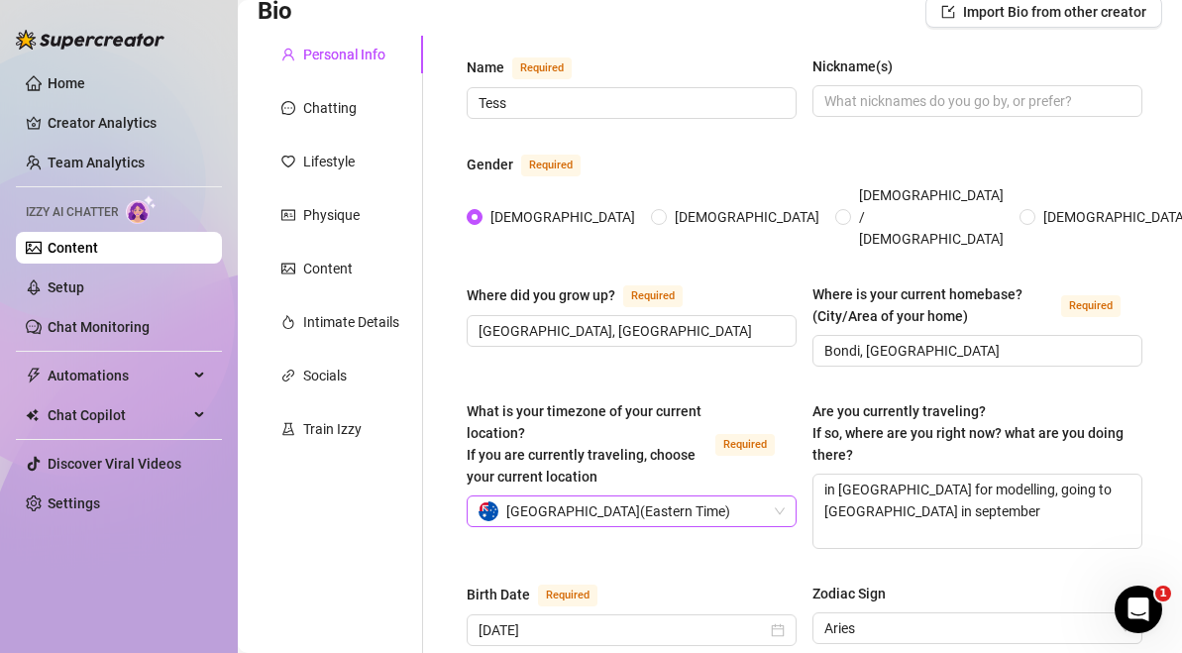
scroll to position [156, 0]
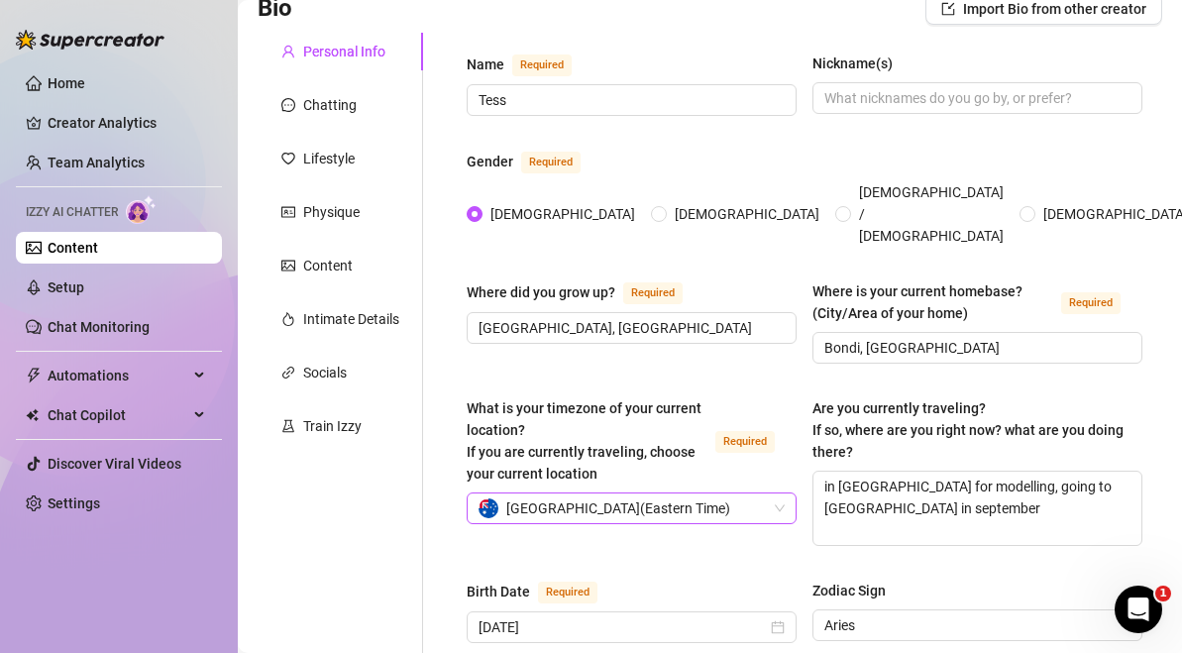
click at [559, 494] on span "Australia ( Eastern Time )" at bounding box center [618, 508] width 224 height 30
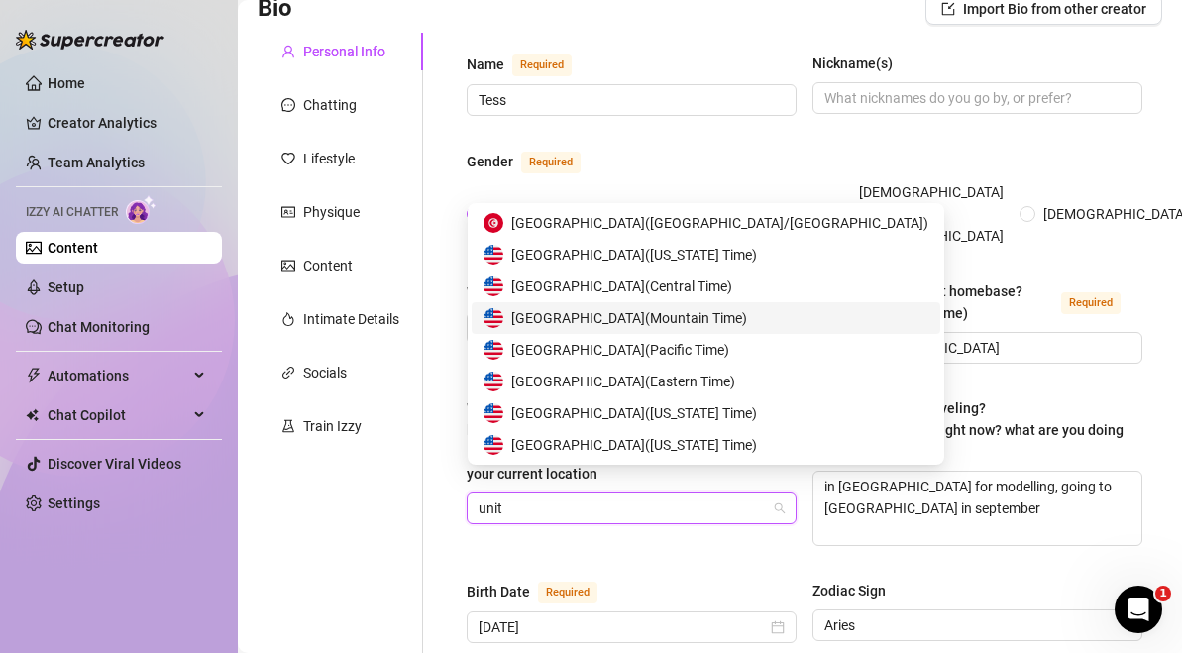
scroll to position [32, 0]
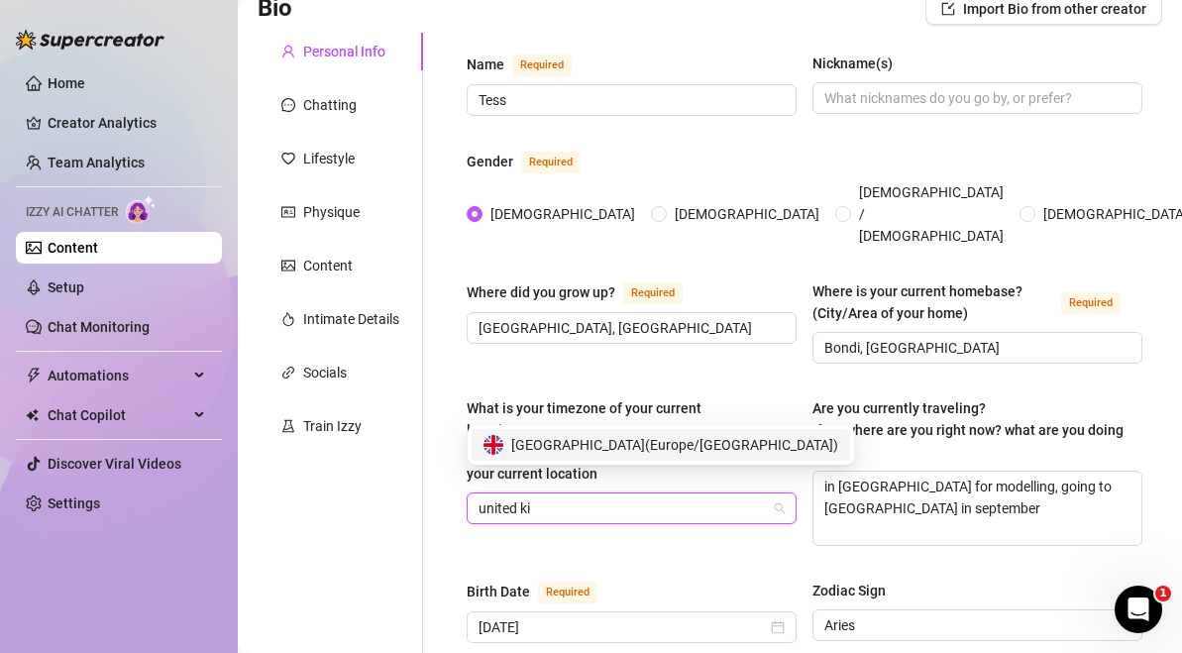
click at [699, 447] on span "[GEOGRAPHIC_DATA] ( [GEOGRAPHIC_DATA]/[GEOGRAPHIC_DATA] )" at bounding box center [674, 445] width 327 height 22
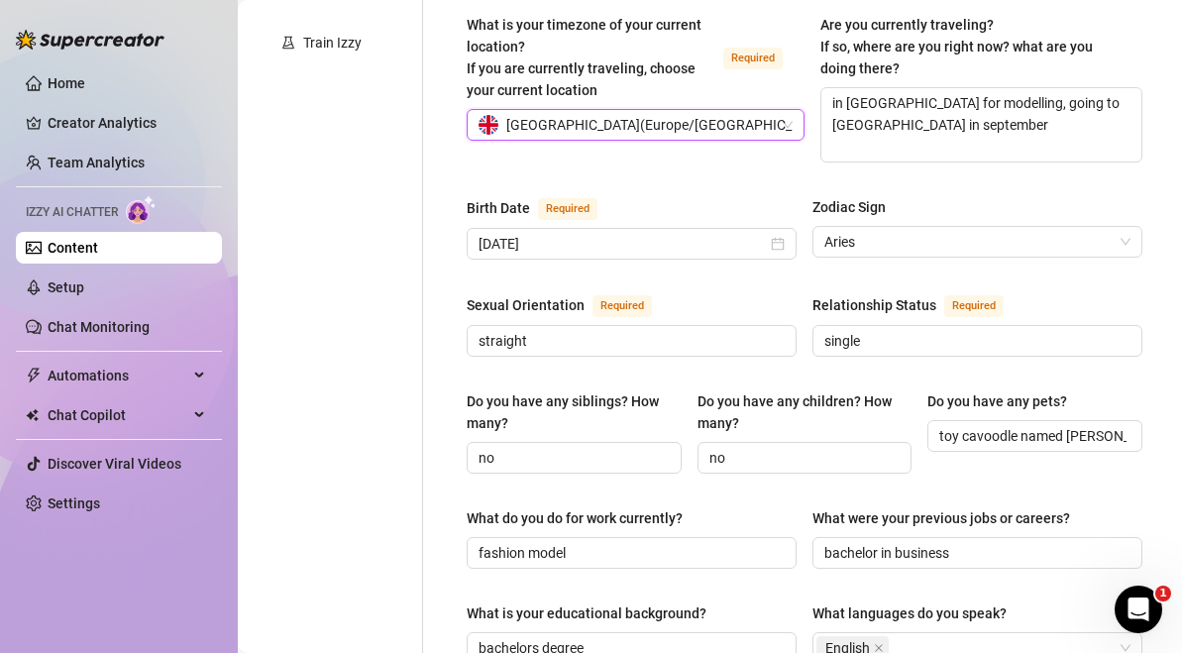
scroll to position [1386, 0]
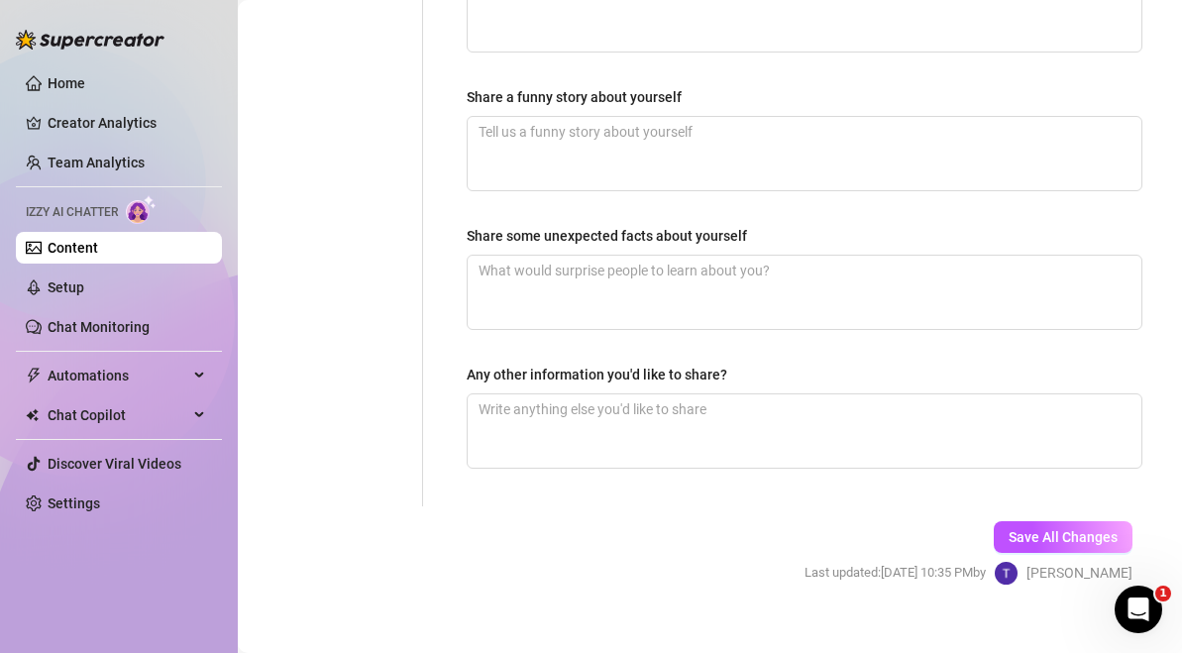
click at [1049, 532] on div "Save All Changes Last updated: [DATE] 10:35 PM by [PERSON_NAME]" at bounding box center [968, 553] width 387 height 94
click at [1055, 529] on span "Save All Changes" at bounding box center [1063, 537] width 109 height 16
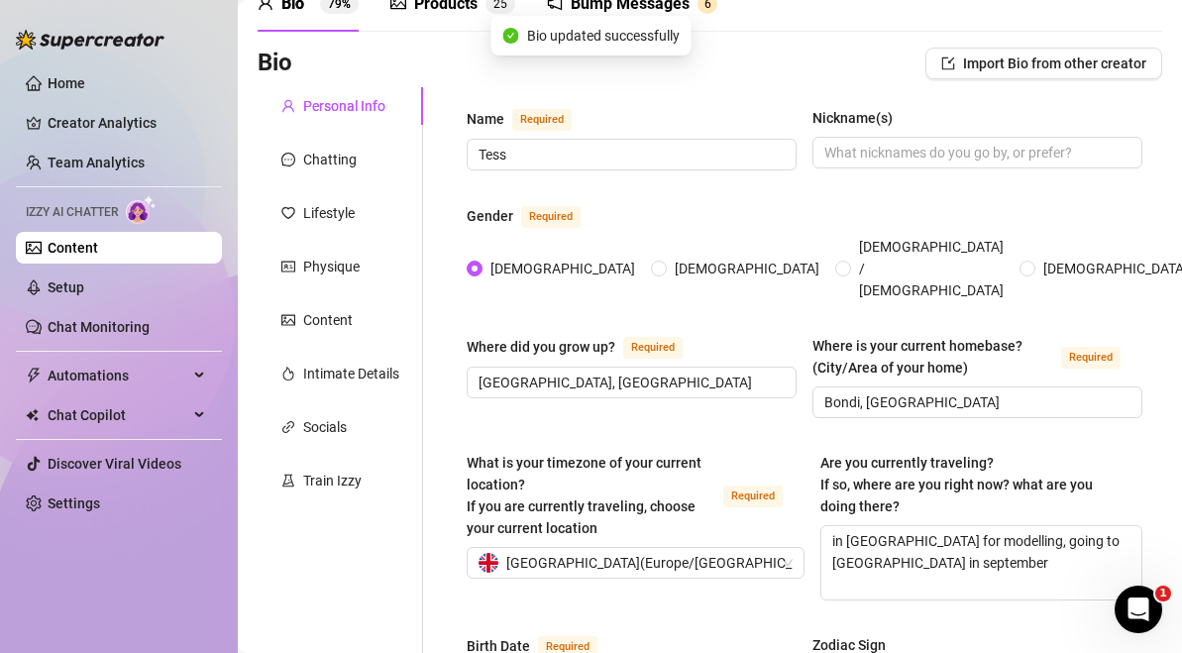
scroll to position [100, 0]
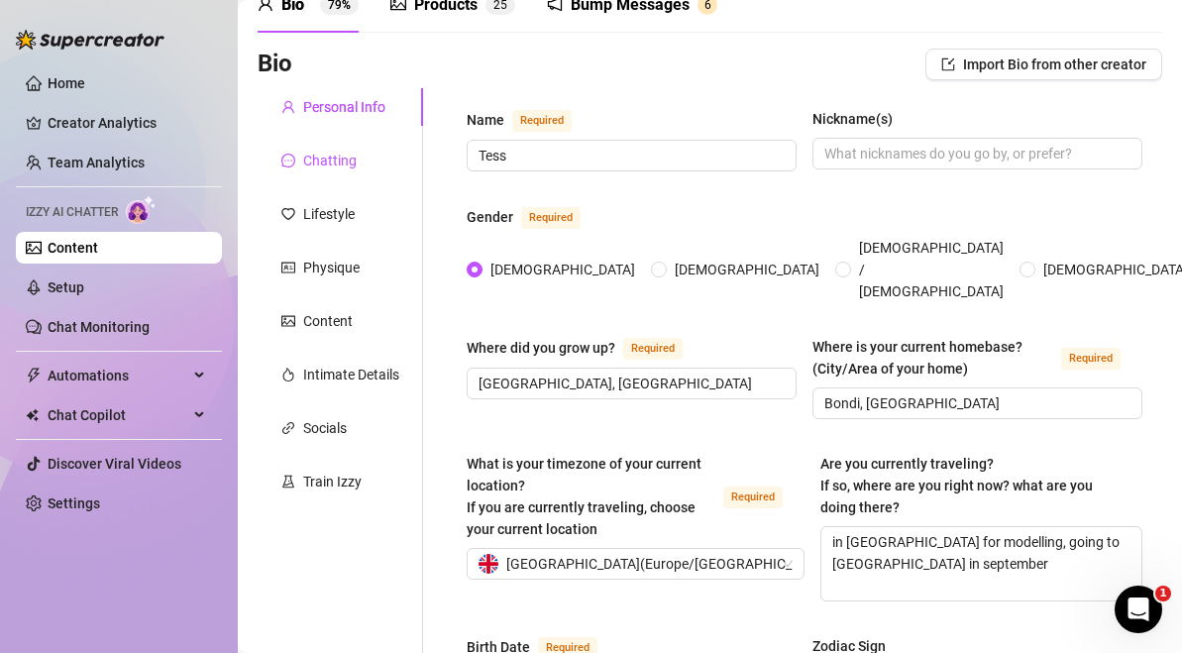
click at [337, 168] on div "Chatting" at bounding box center [330, 161] width 54 height 22
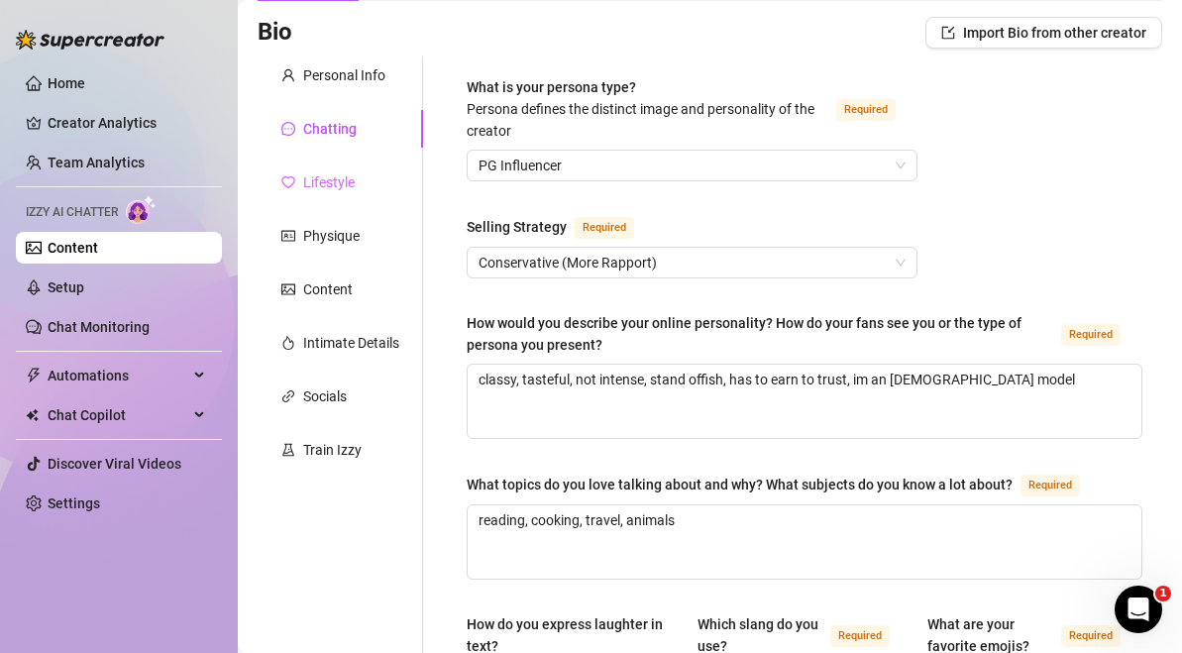
scroll to position [123, 0]
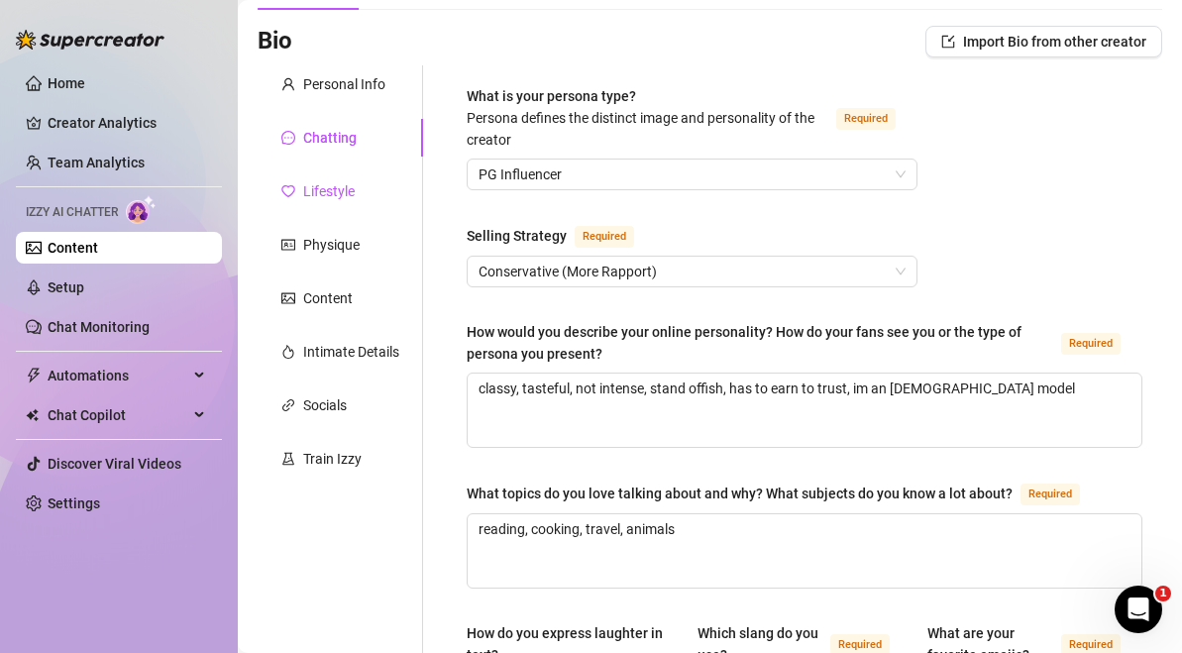
click at [325, 189] on div "Lifestyle" at bounding box center [329, 191] width 52 height 22
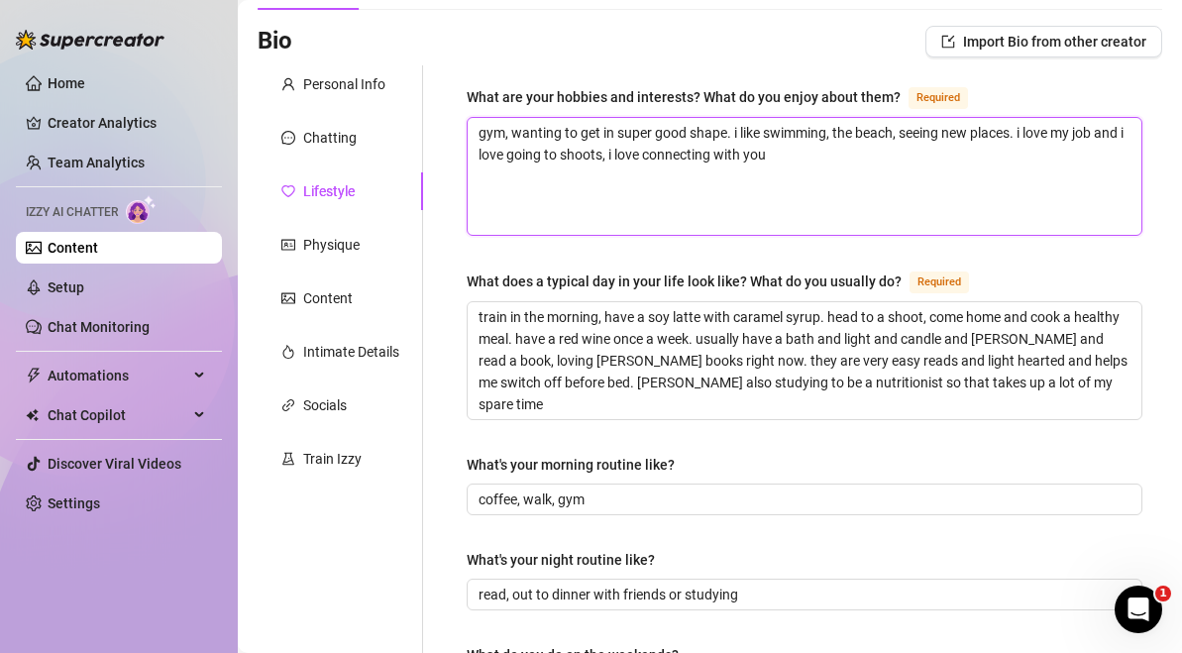
click at [843, 183] on textarea "gym, wanting to get in super good shape. i like swimming, the beach, seeing new…" at bounding box center [805, 176] width 674 height 117
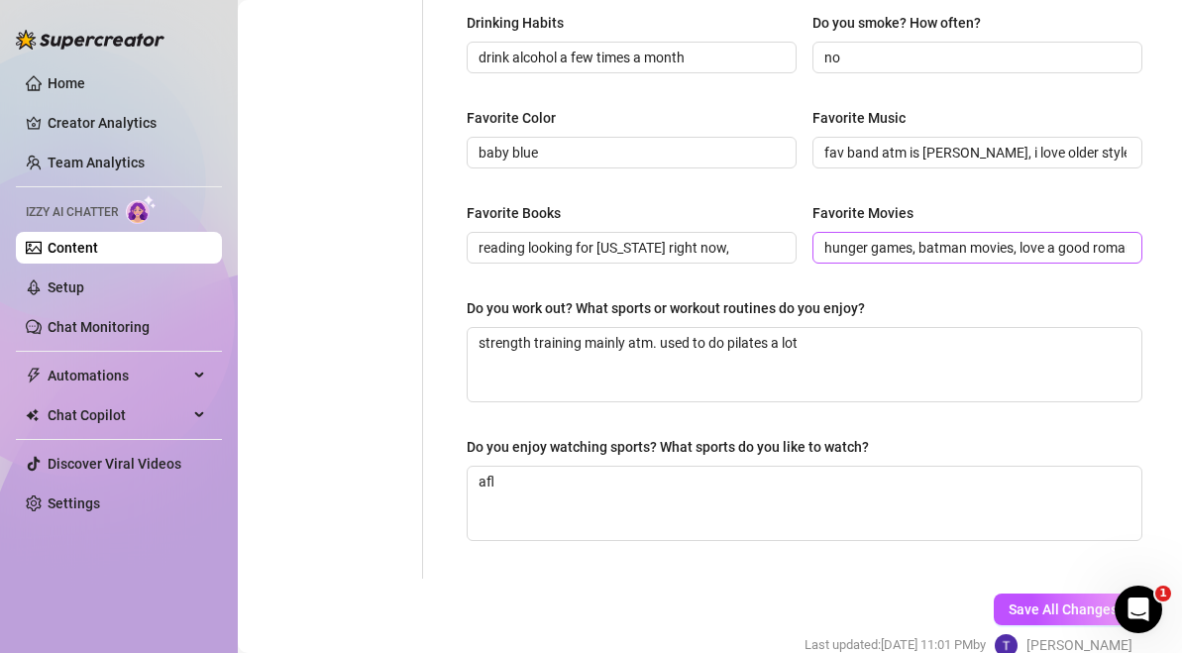
scroll to position [1042, 0]
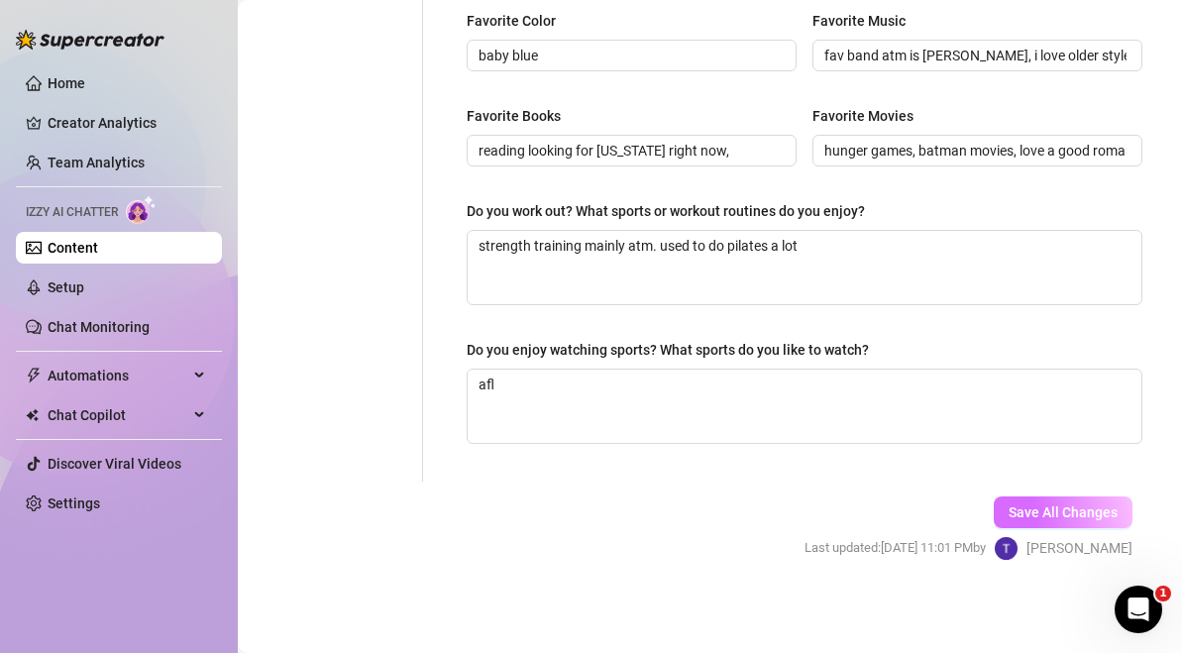
click at [1036, 507] on span "Save All Changes" at bounding box center [1063, 512] width 109 height 16
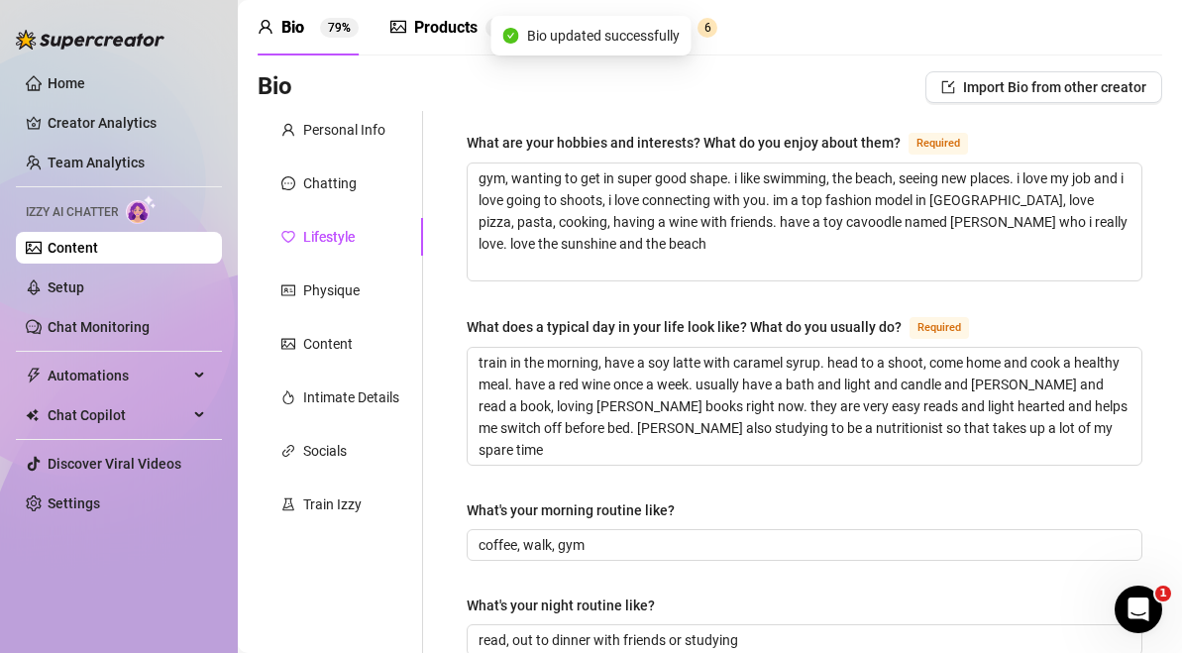
scroll to position [40, 0]
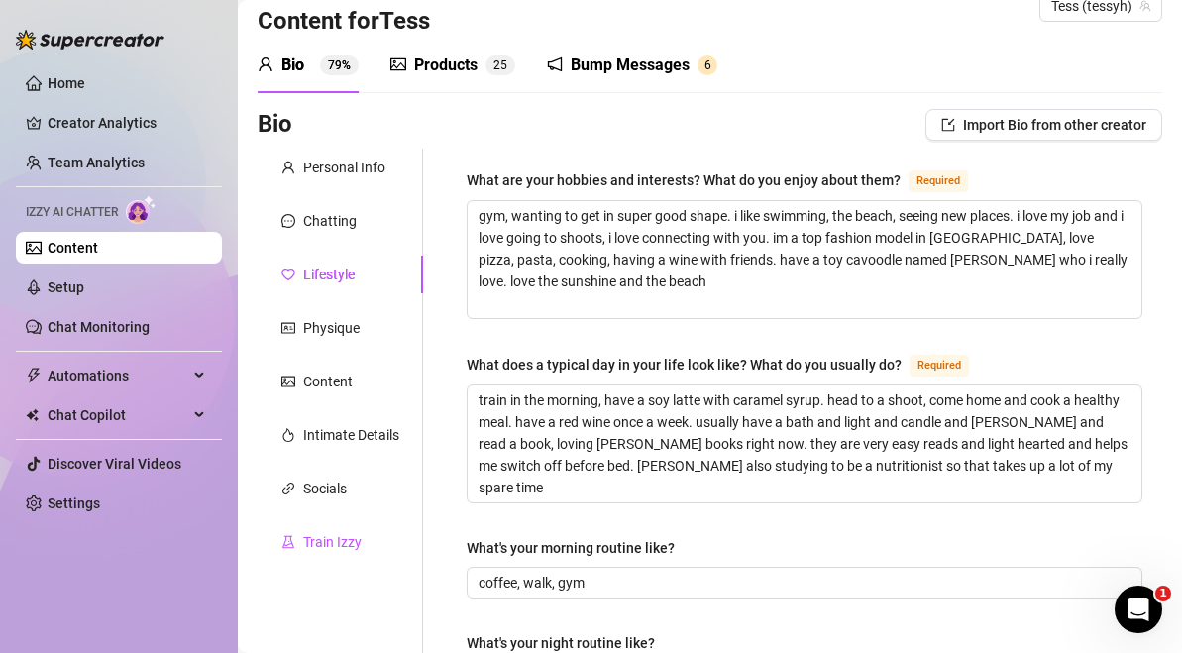
click at [360, 540] on div "Train Izzy" at bounding box center [332, 542] width 58 height 22
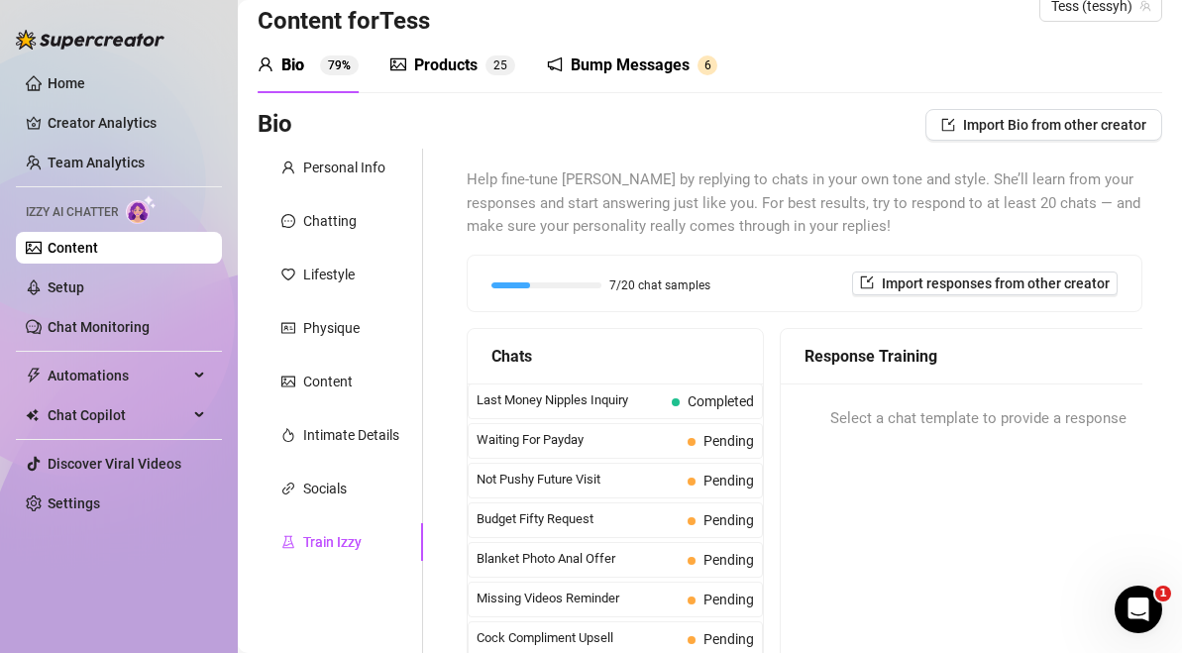
click at [338, 198] on div "Personal Info Chatting Lifestyle Physique Content Intimate Details Socials Trai…" at bounding box center [340, 496] width 165 height 695
click at [339, 208] on div "Chatting" at bounding box center [340, 221] width 165 height 38
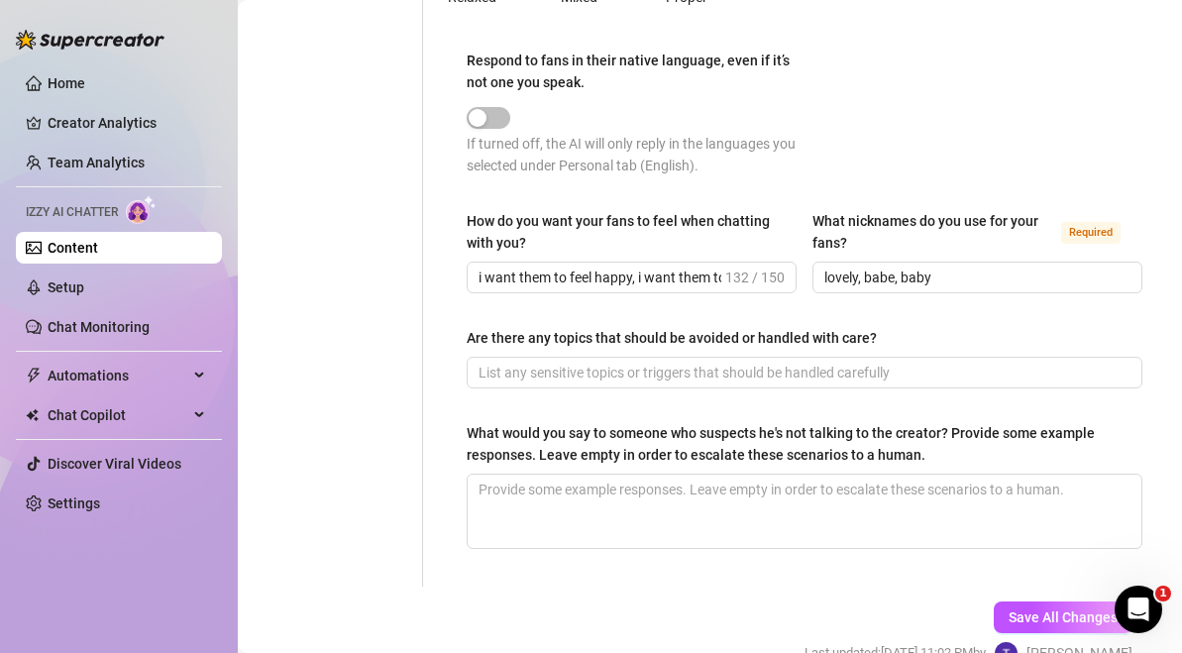
scroll to position [1165, 0]
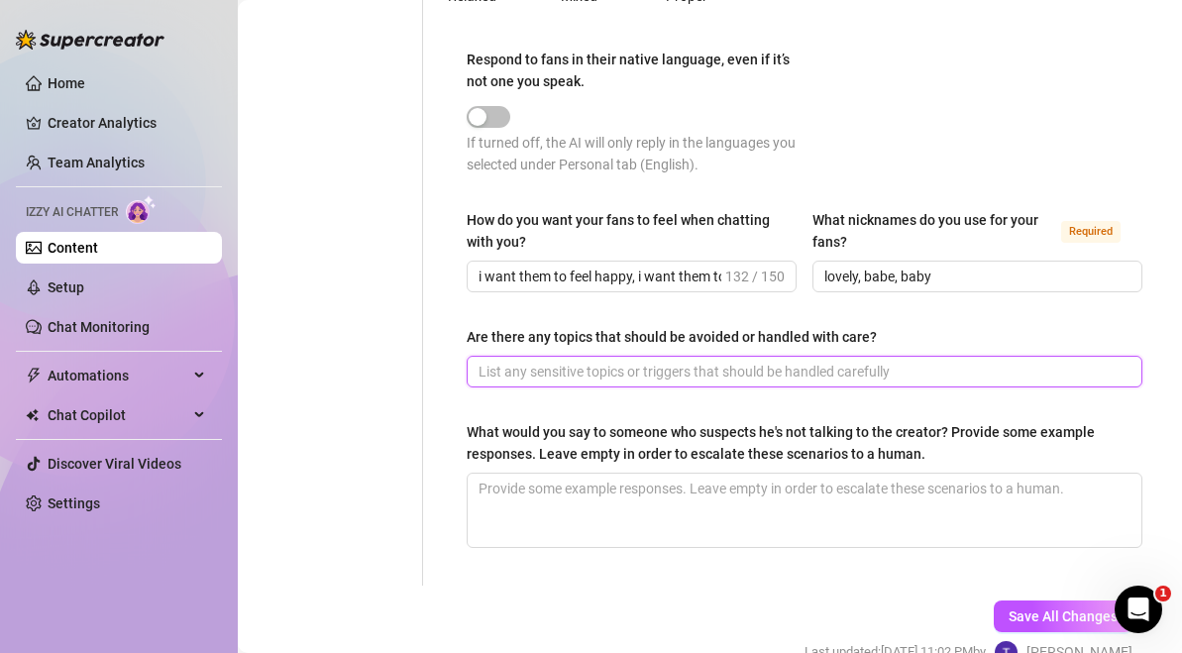
click at [670, 366] on input "Are there any topics that should be avoided or handled with care?" at bounding box center [803, 372] width 648 height 22
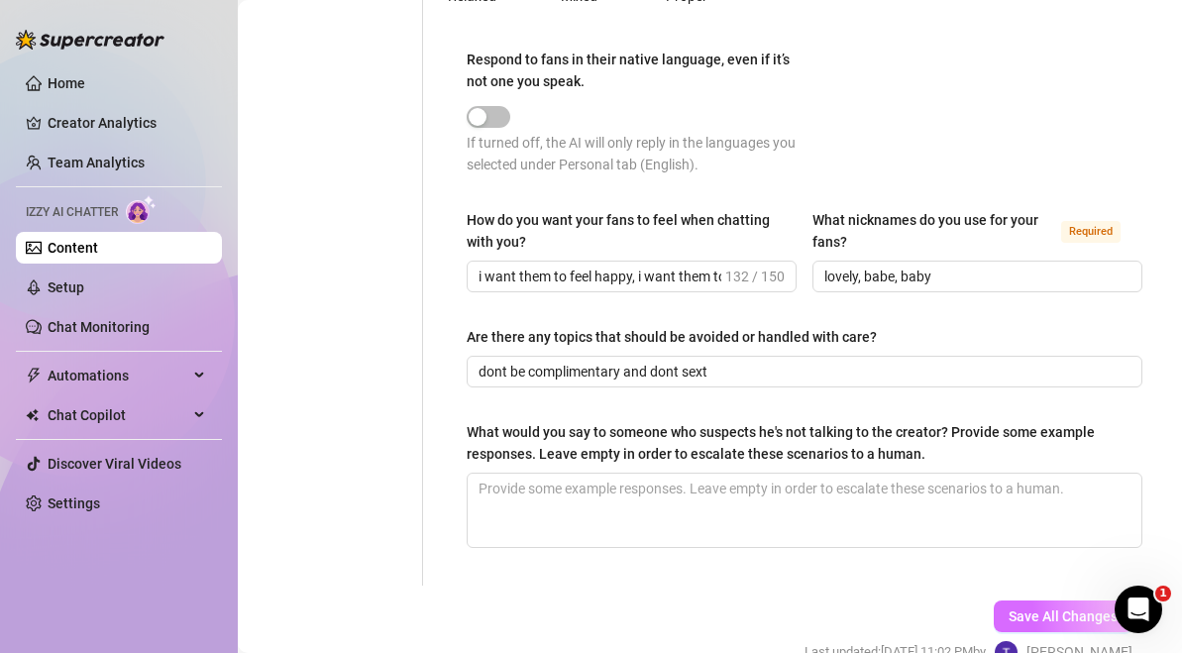
click at [1035, 615] on span "Save All Changes" at bounding box center [1063, 616] width 109 height 16
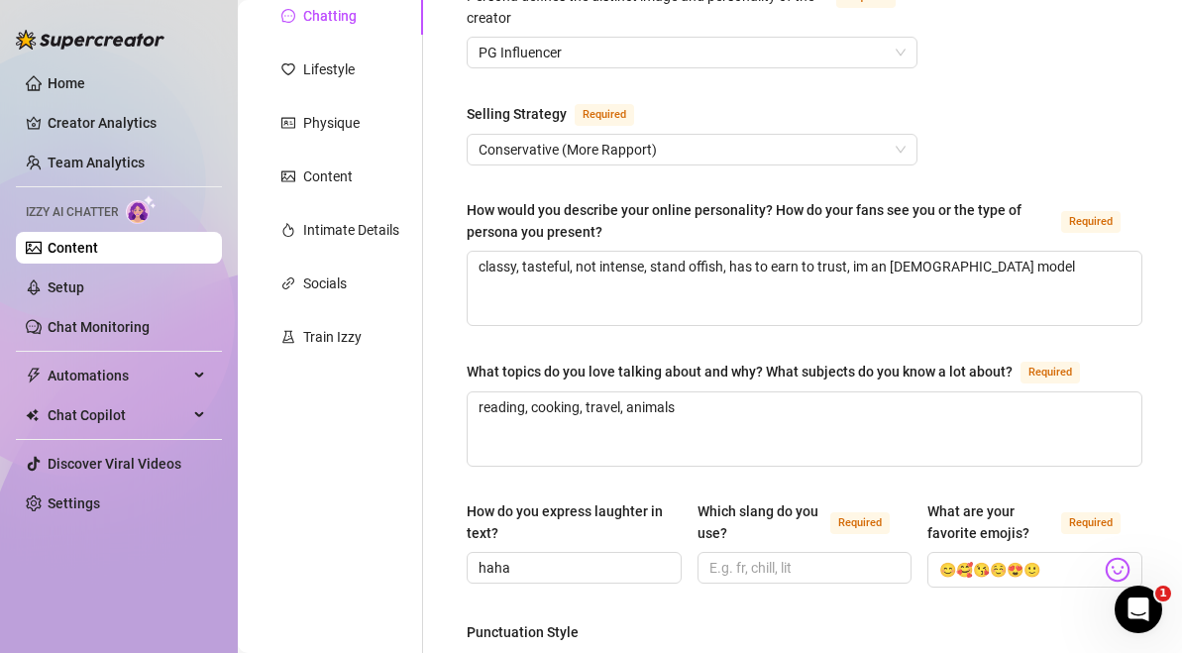
scroll to position [237, 0]
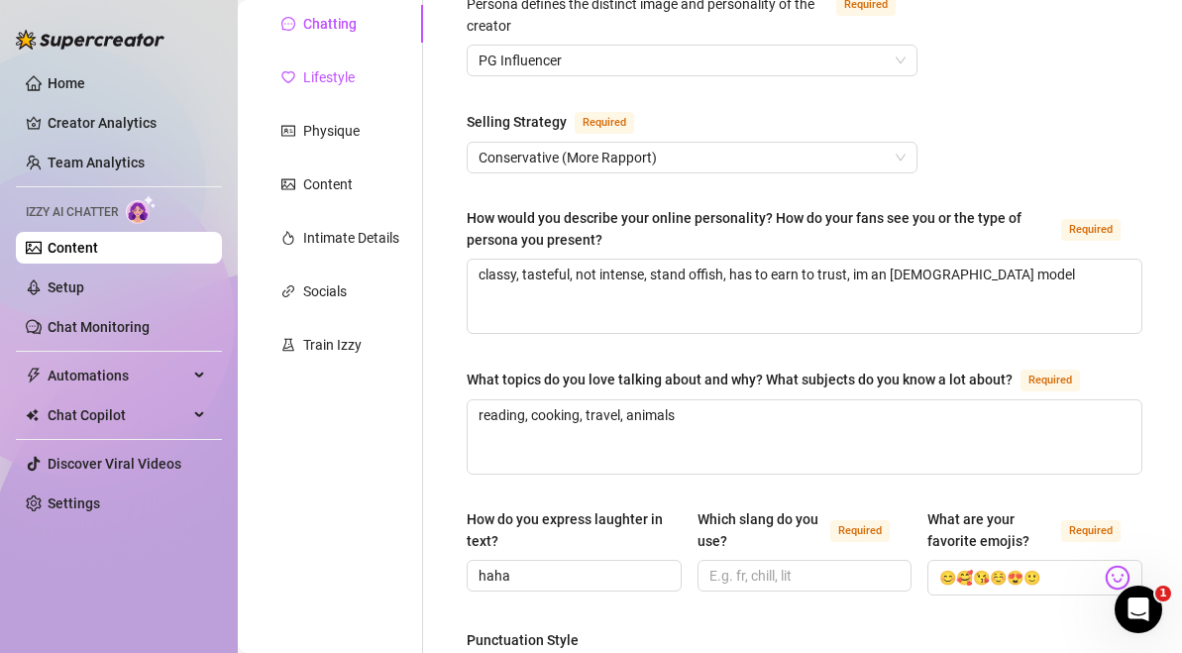
click at [355, 85] on div "Lifestyle" at bounding box center [329, 77] width 52 height 22
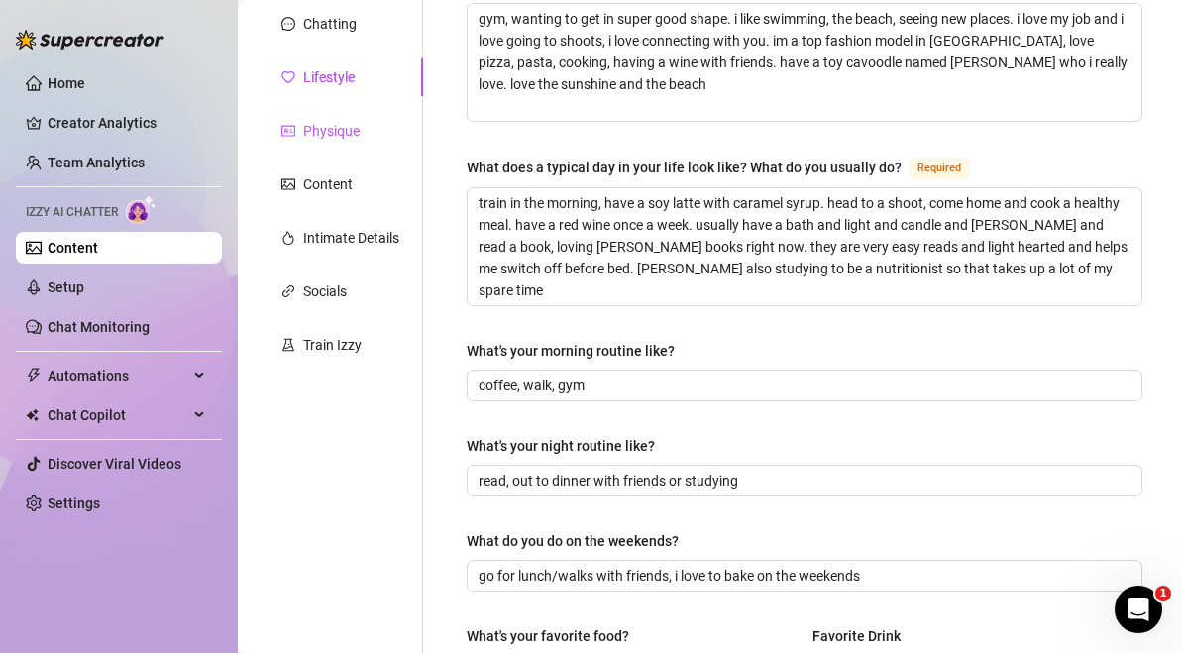
click at [354, 131] on div "Physique" at bounding box center [331, 131] width 56 height 22
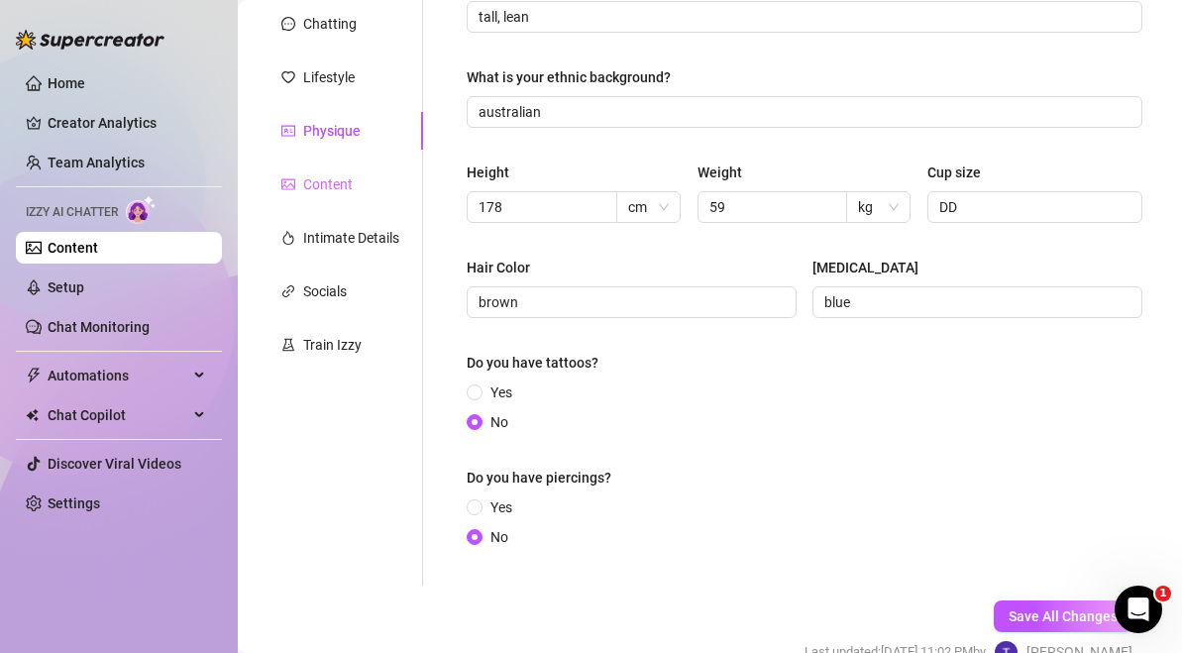
click at [353, 192] on div "Content" at bounding box center [340, 184] width 165 height 38
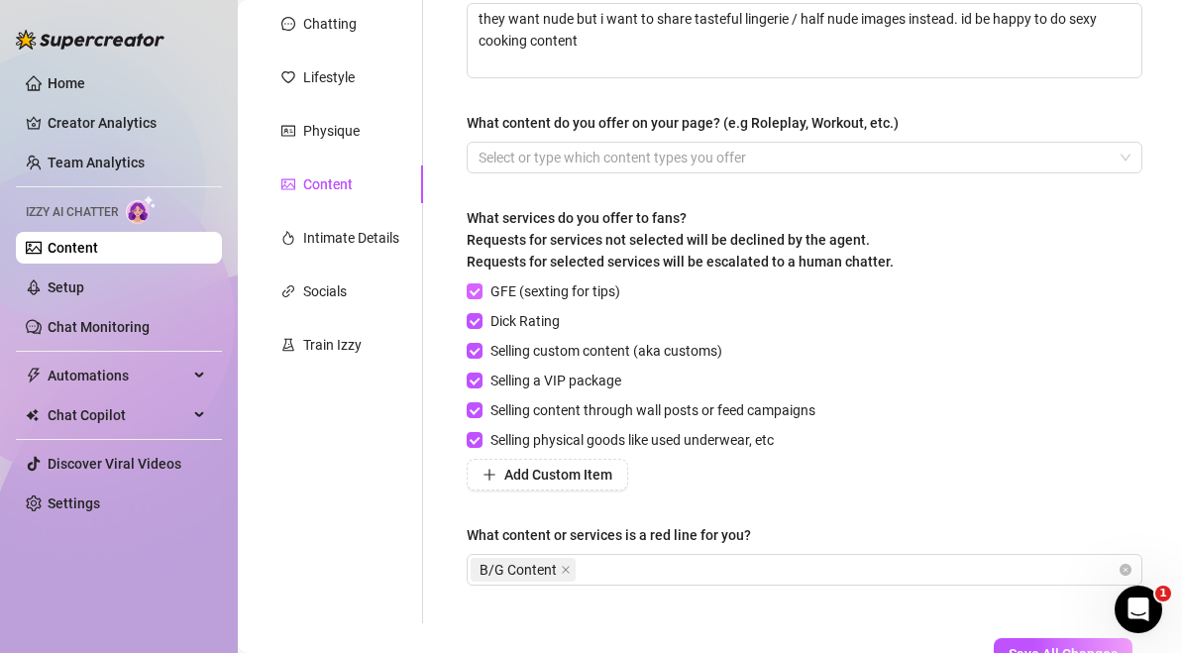
click at [472, 292] on input "GFE (sexting for tips)" at bounding box center [474, 290] width 14 height 14
click at [492, 324] on span "Dick Rating" at bounding box center [525, 321] width 85 height 22
click at [481, 324] on input "Dick Rating" at bounding box center [474, 320] width 14 height 14
click at [506, 353] on span "Selling custom content (aka customs)" at bounding box center [607, 351] width 248 height 22
click at [481, 353] on input "Selling custom content (aka customs)" at bounding box center [474, 350] width 14 height 14
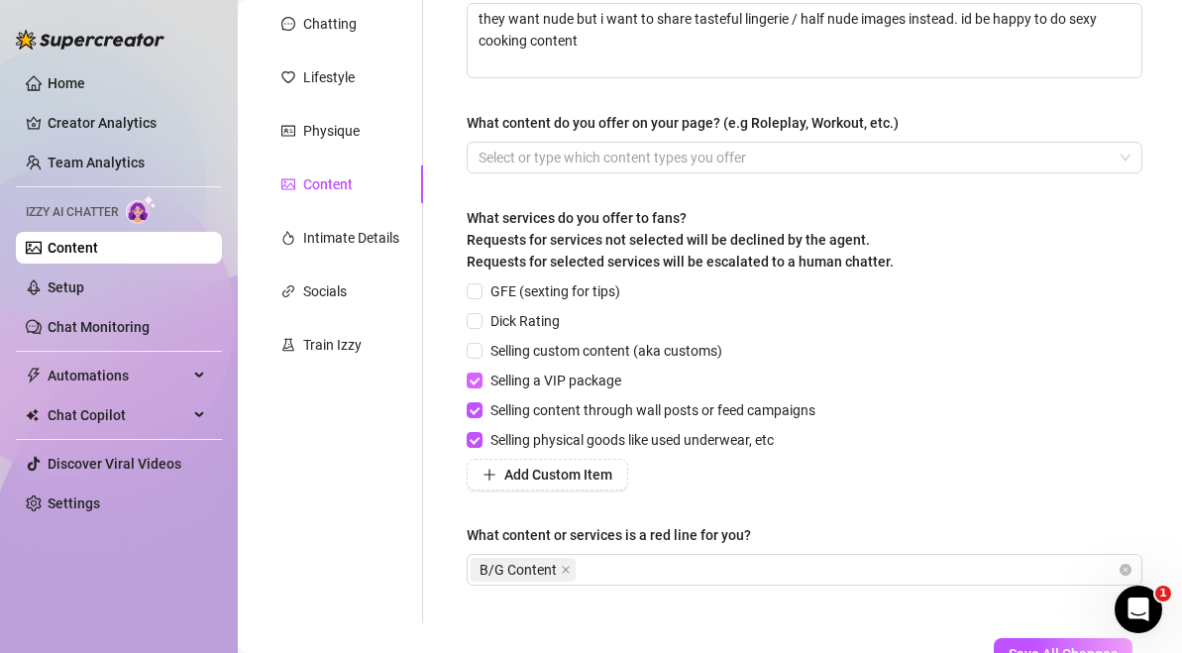
click at [516, 379] on span "Selling a VIP package" at bounding box center [556, 381] width 147 height 22
click at [481, 379] on input "Selling a VIP package" at bounding box center [474, 380] width 14 height 14
click at [523, 402] on span "Selling content through wall posts or feed campaigns" at bounding box center [653, 410] width 341 height 22
click at [481, 402] on input "Selling content through wall posts or feed campaigns" at bounding box center [474, 409] width 14 height 14
click at [531, 434] on span "Selling physical goods like used underwear, etc" at bounding box center [632, 440] width 299 height 22
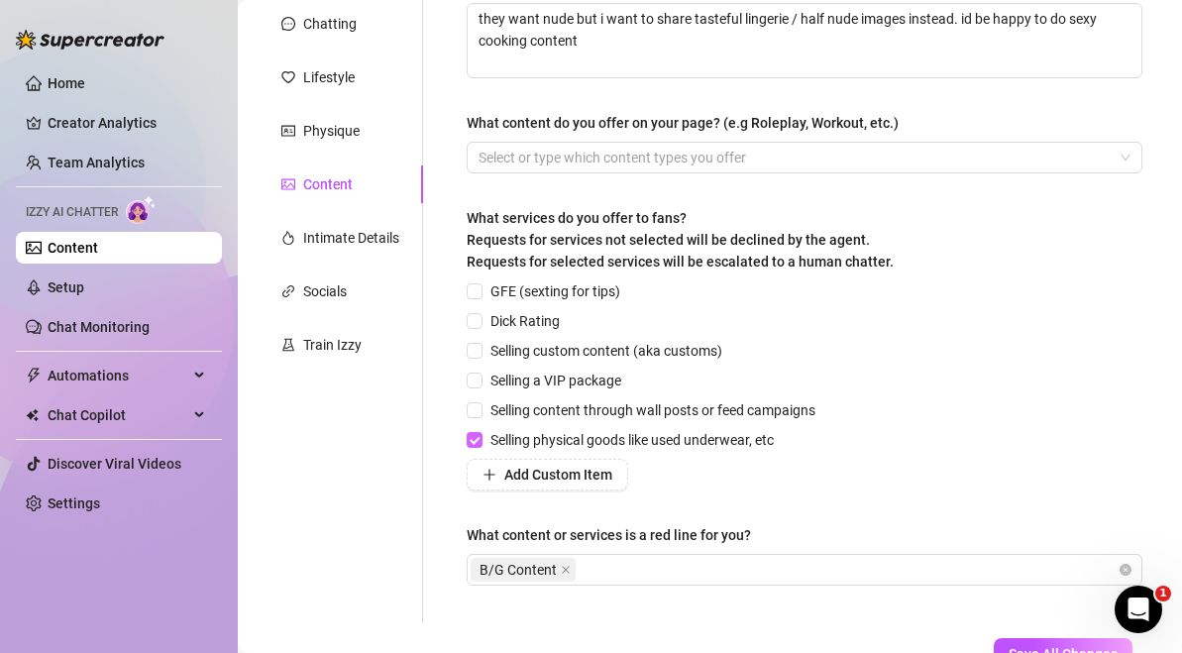
click at [481, 434] on input "Selling physical goods like used underwear, etc" at bounding box center [474, 439] width 14 height 14
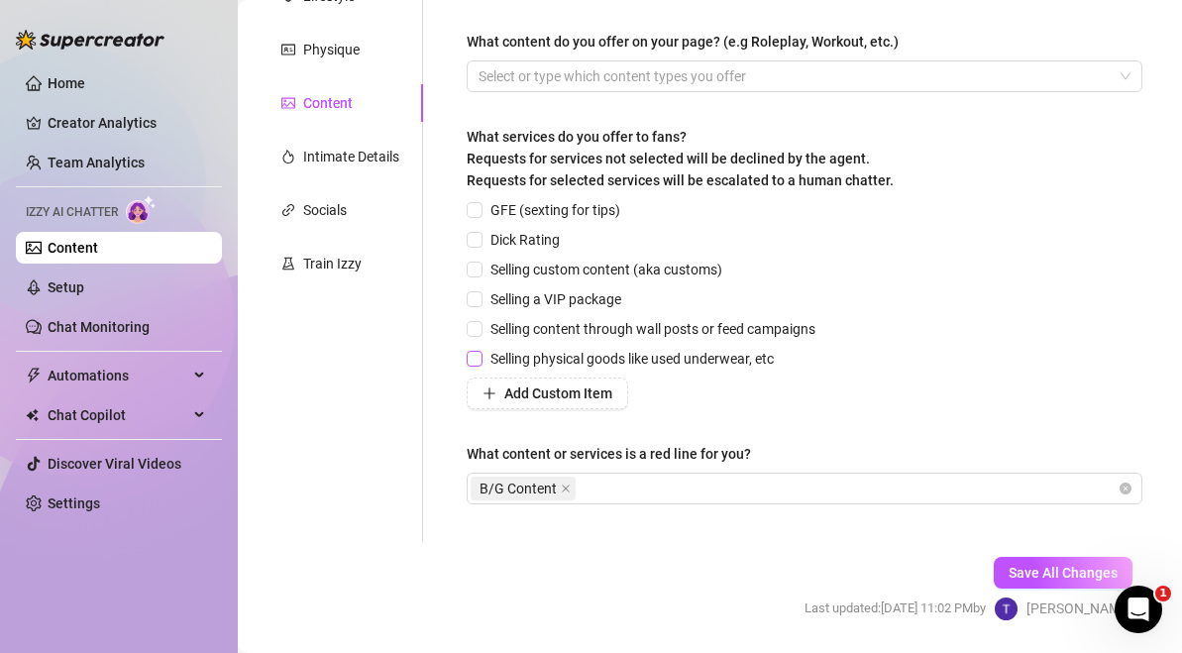
scroll to position [351, 0]
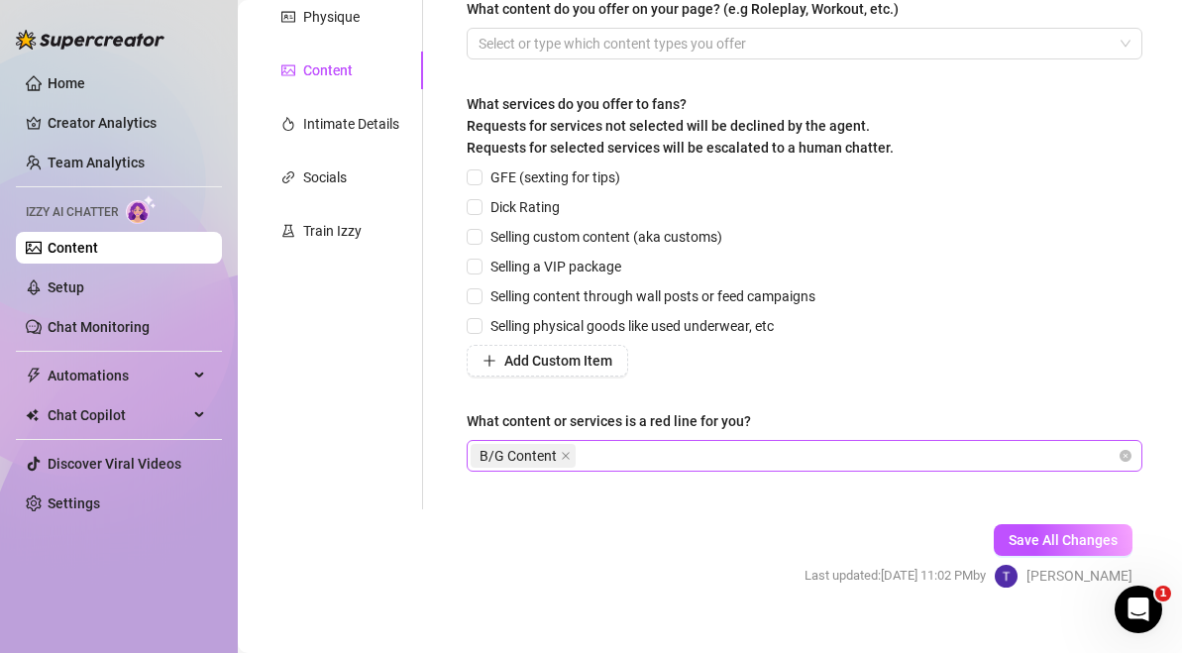
click at [834, 469] on div "B/G Content" at bounding box center [805, 456] width 676 height 32
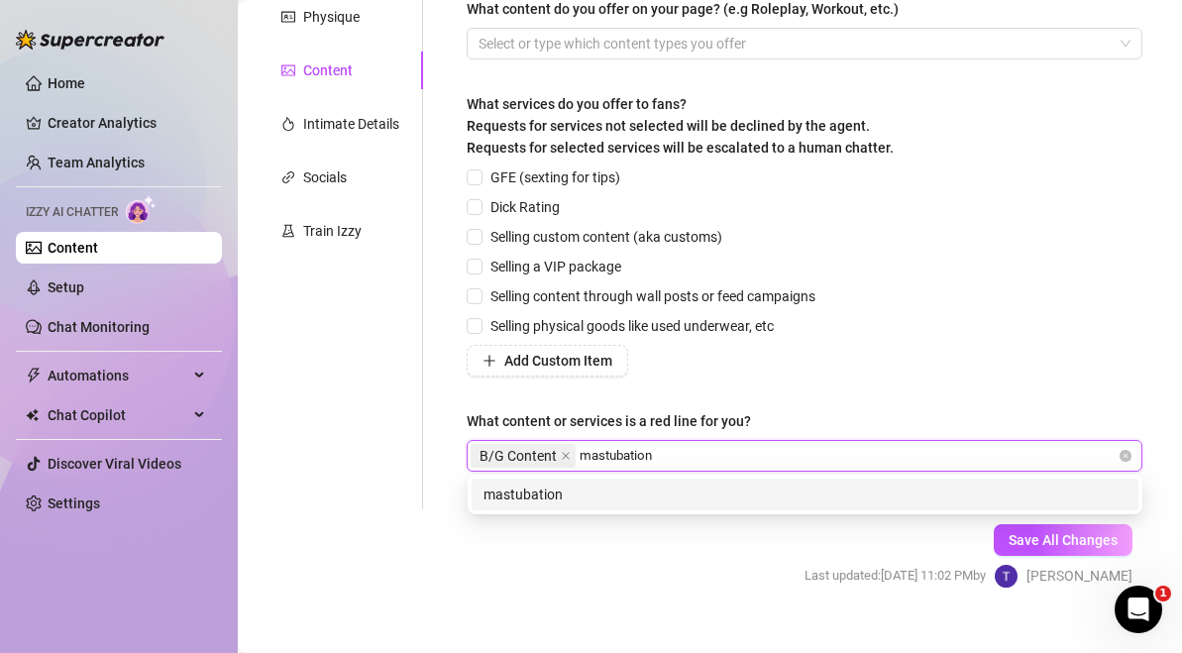
click at [738, 507] on div "mastubation" at bounding box center [805, 495] width 667 height 32
click at [738, 499] on div "porn" at bounding box center [805, 495] width 643 height 22
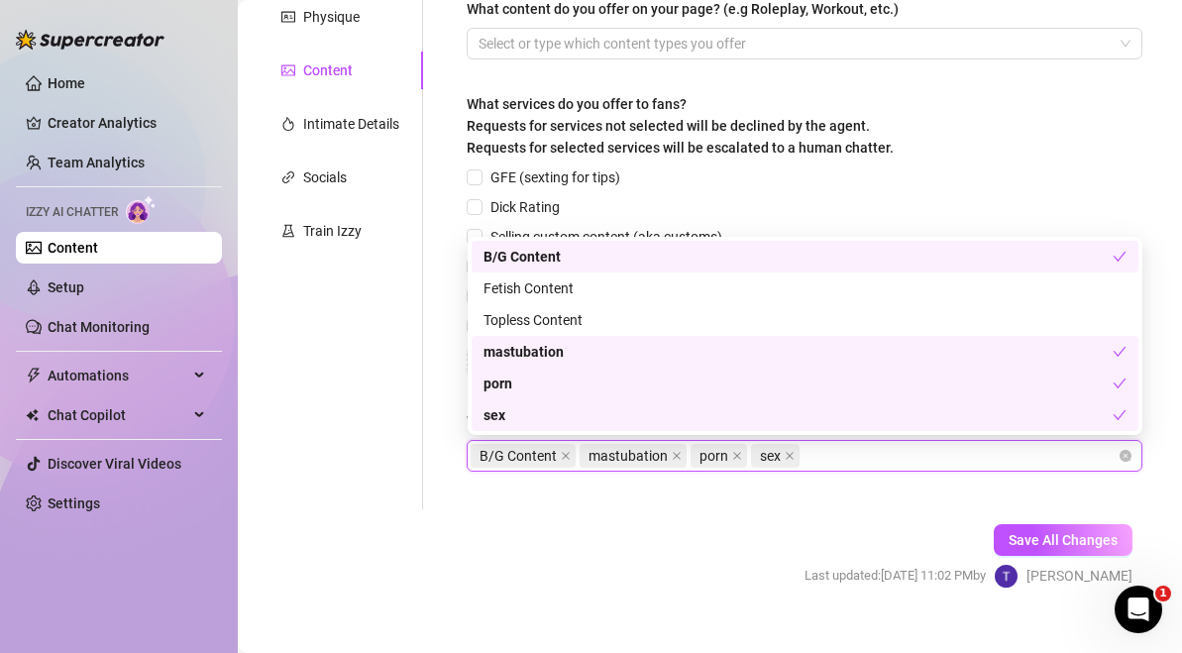
click at [730, 512] on body "Home Creator Analytics Team Analytics Izzy AI Chatter Content Setup Chat Monito…" at bounding box center [591, 326] width 1182 height 653
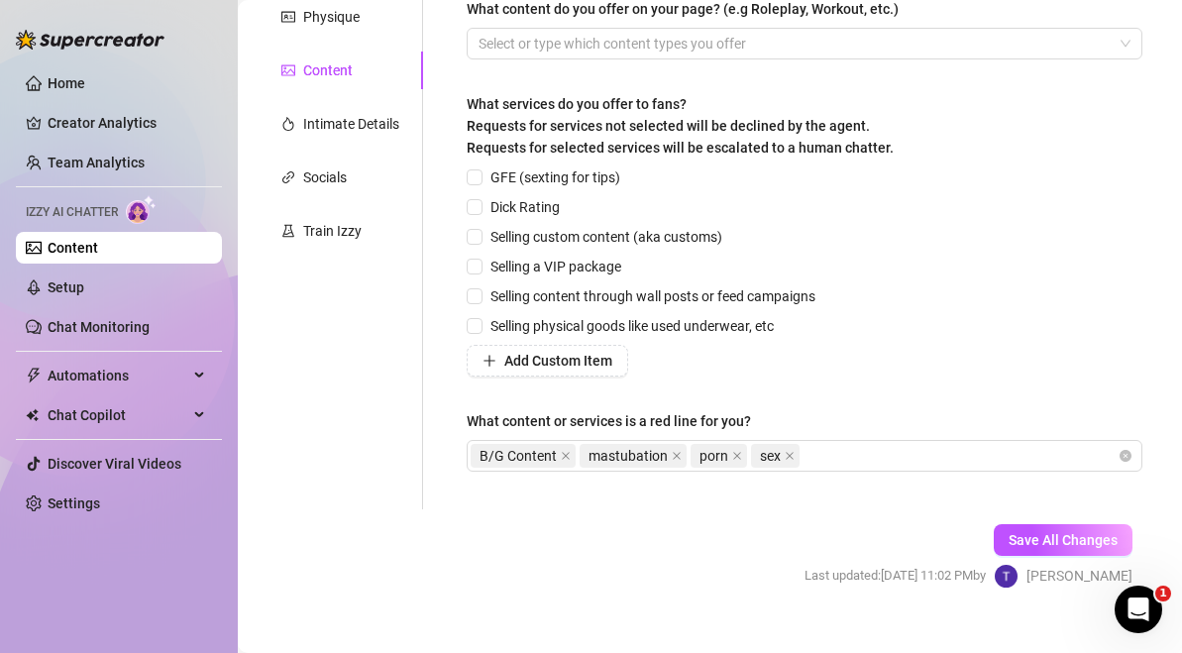
click at [1057, 562] on div "Save All Changes Last updated: [DATE] 11:02 PM by [PERSON_NAME]" at bounding box center [968, 556] width 387 height 94
click at [1057, 527] on button "Save All Changes" at bounding box center [1063, 540] width 139 height 32
click at [1097, 549] on button "Save All Changes" at bounding box center [1063, 540] width 139 height 32
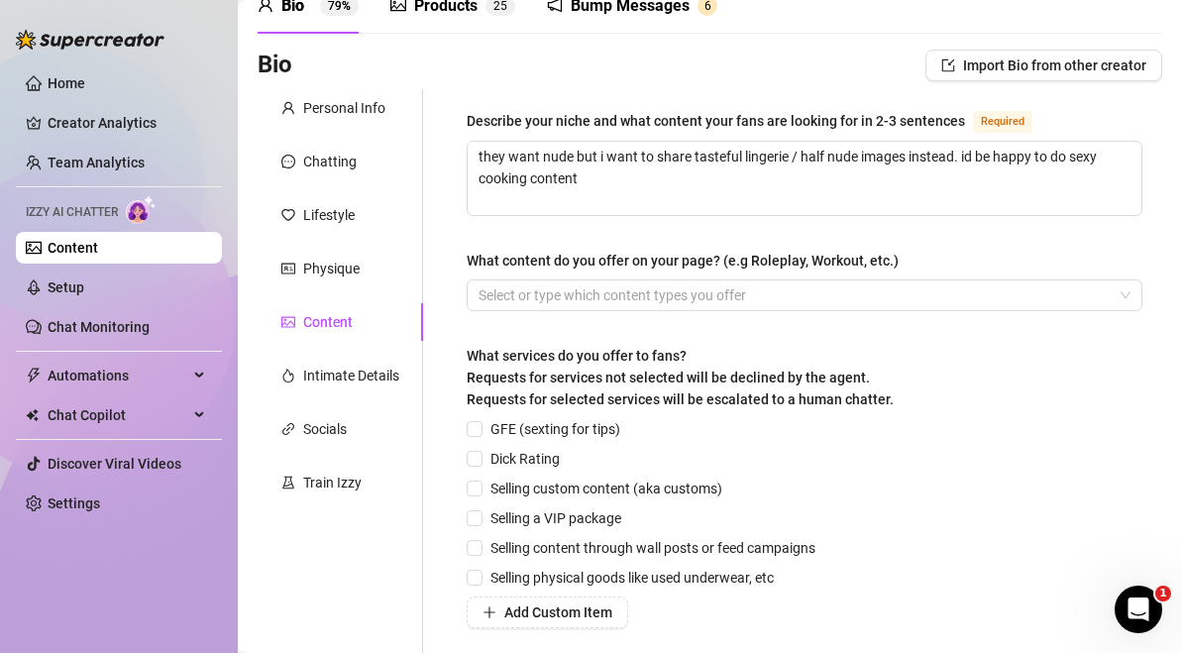
scroll to position [102, 0]
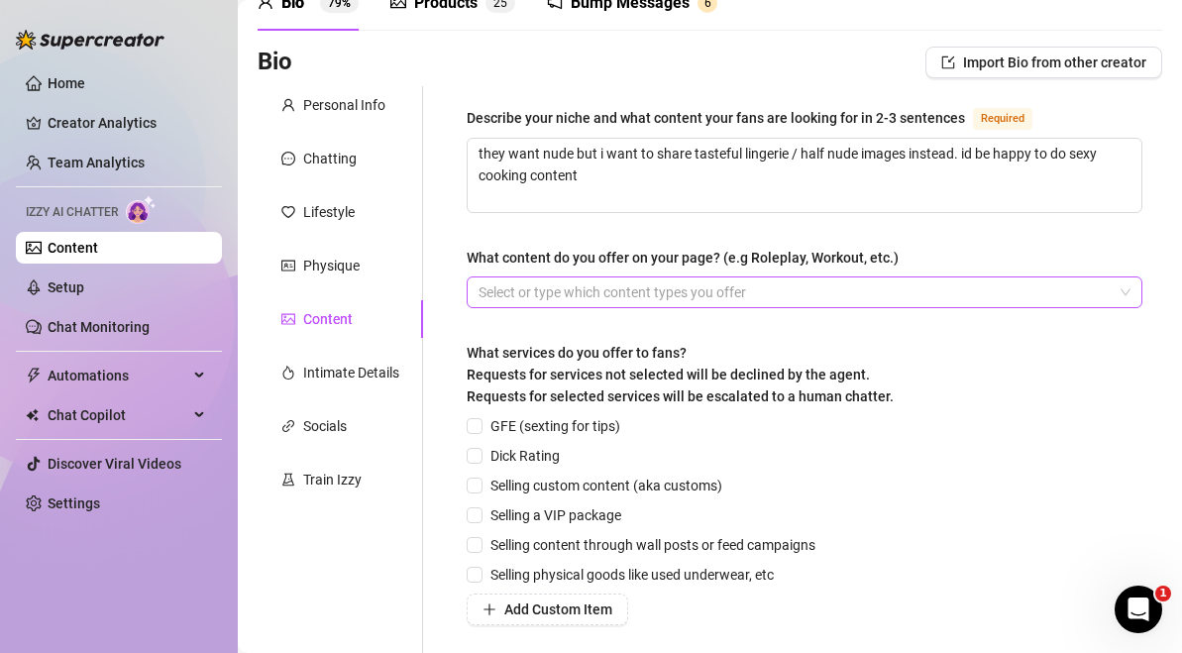
click at [628, 291] on div at bounding box center [794, 292] width 647 height 28
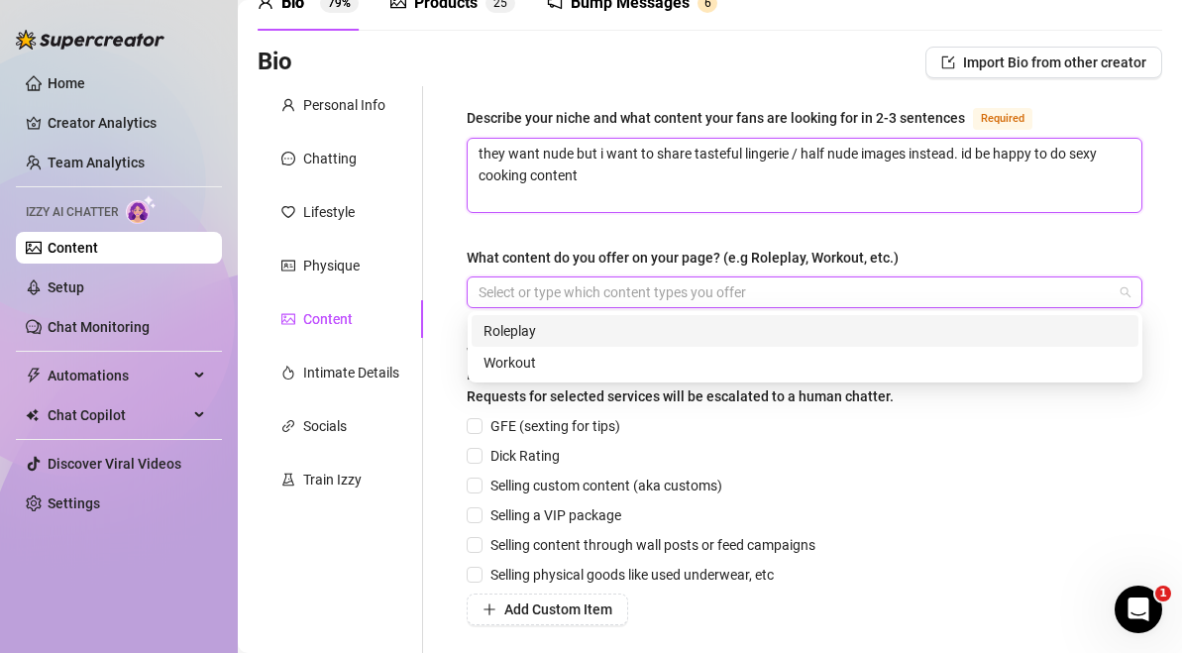
click at [675, 195] on textarea "they want nude but i want to share tasteful lingerie / half nude images instead…" at bounding box center [805, 175] width 674 height 73
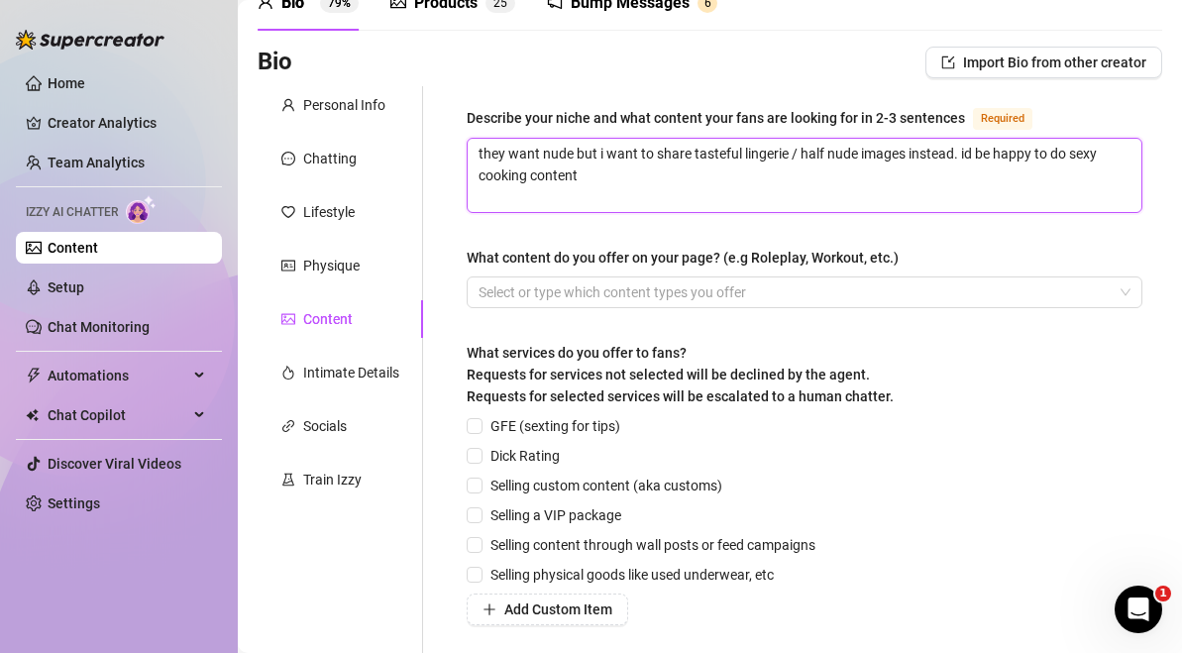
drag, startPoint x: 675, startPoint y: 195, endPoint x: 474, endPoint y: 139, distance: 208.9
click at [474, 139] on textarea "they want nude but i want to share tasteful lingerie / half nude images instead…" at bounding box center [805, 175] width 674 height 73
click at [526, 151] on textarea "pg style content, bikini, lingerie, faceless topless. not anything porn." at bounding box center [805, 175] width 674 height 73
click at [983, 181] on textarea "pg style modelling content, bikini, lingerie, faceless topless. not anything po…" at bounding box center [805, 175] width 674 height 73
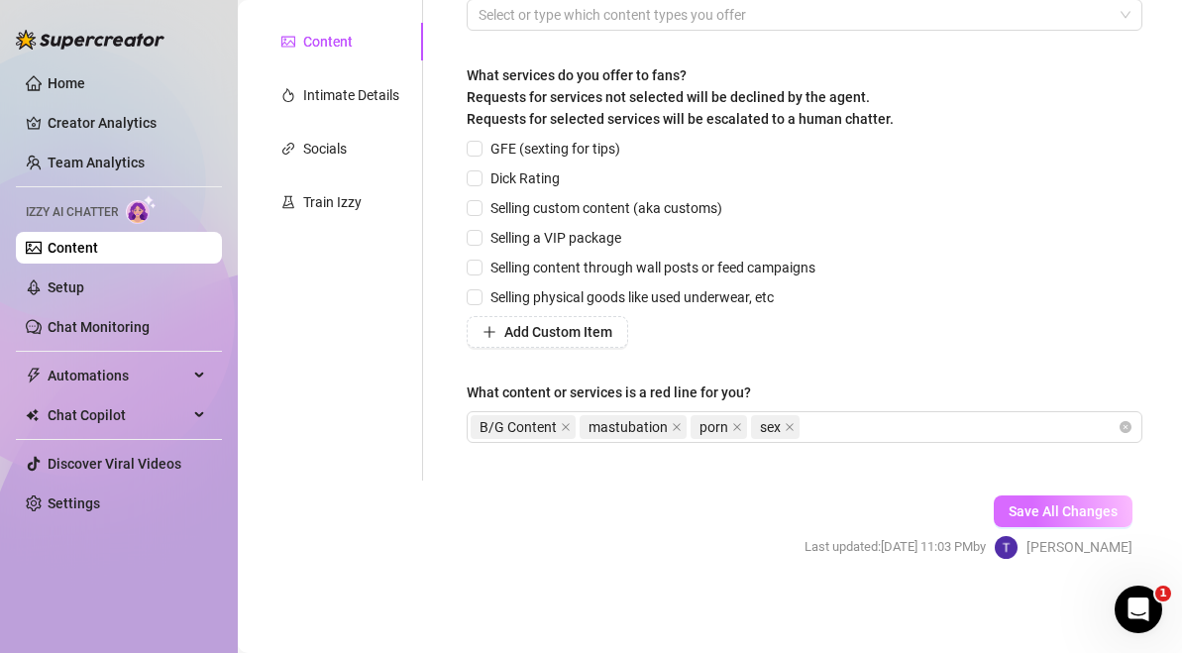
click at [1067, 495] on button "Save All Changes" at bounding box center [1063, 511] width 139 height 32
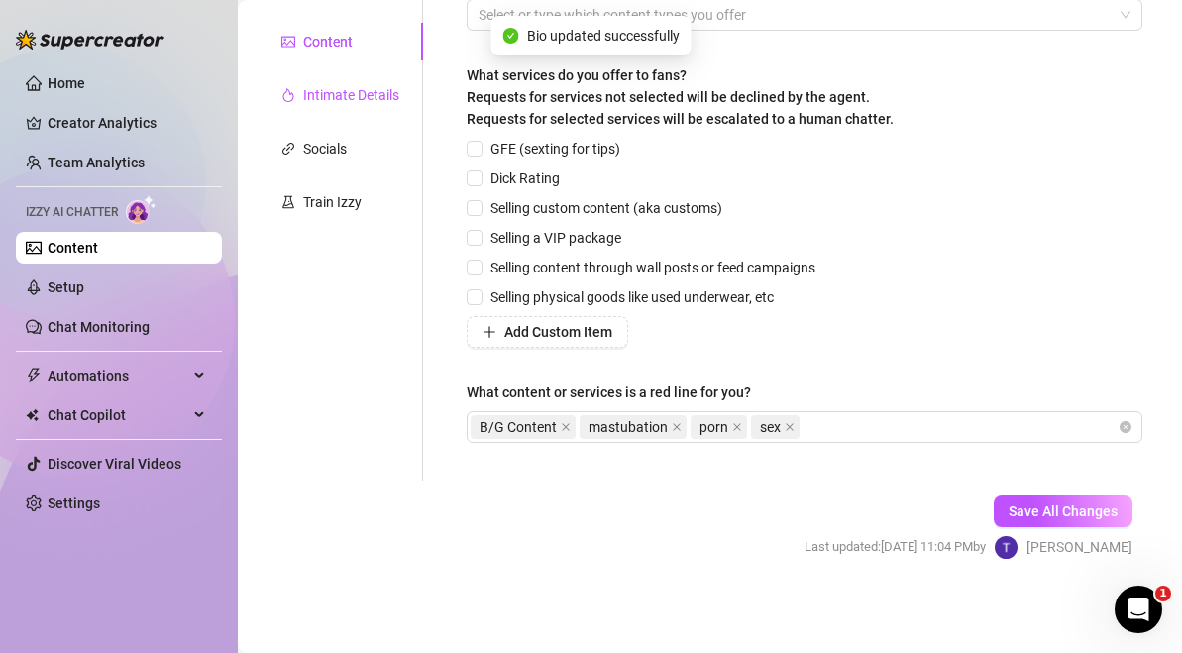
click at [368, 100] on div "Intimate Details" at bounding box center [351, 95] width 96 height 22
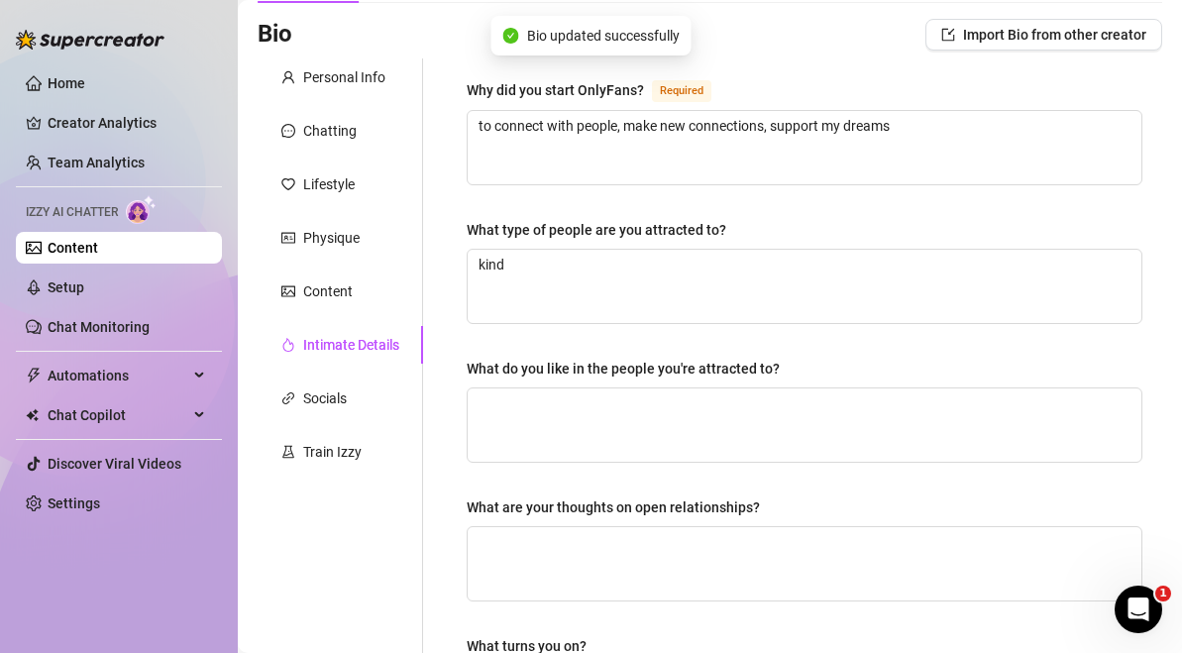
scroll to position [128, 0]
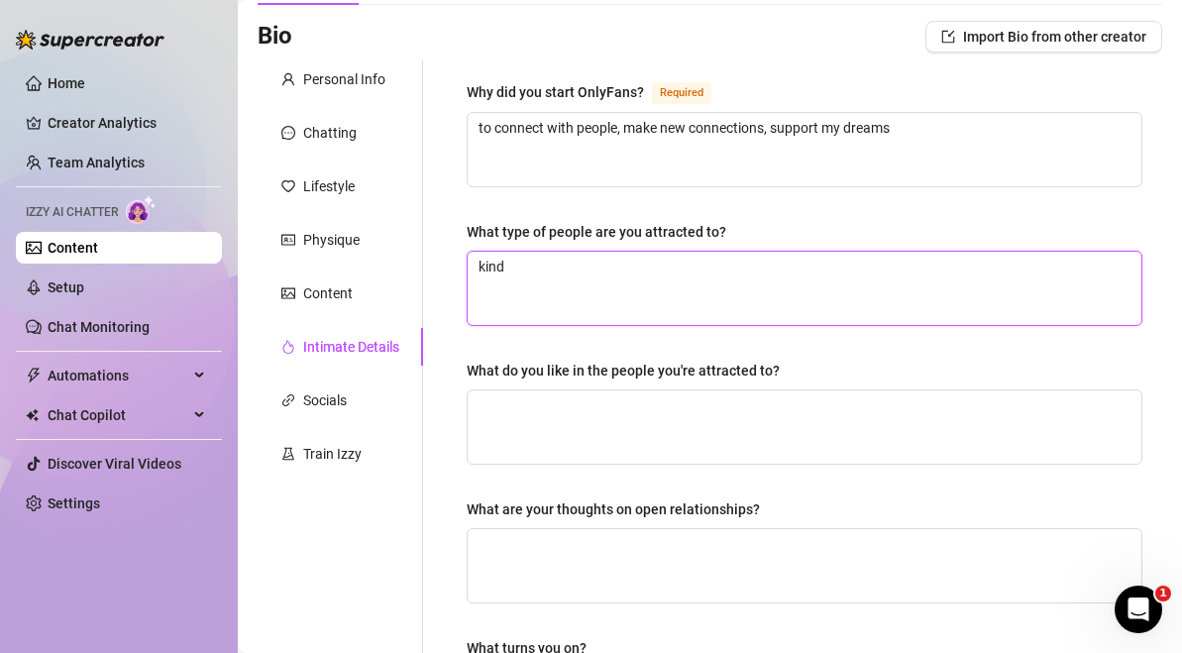
drag, startPoint x: 624, startPoint y: 286, endPoint x: 501, endPoint y: 282, distance: 122.9
click at [506, 282] on textarea "kind" at bounding box center [805, 288] width 674 height 73
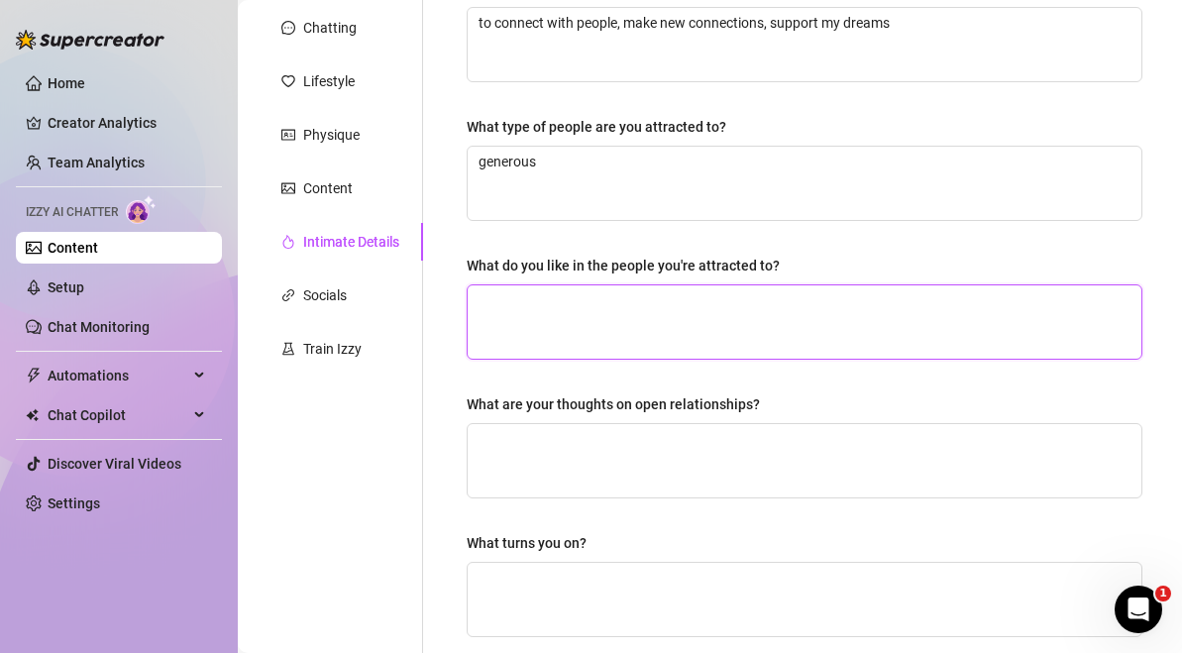
click at [805, 331] on textarea "What do you like in the people you're attracted to?" at bounding box center [805, 321] width 674 height 73
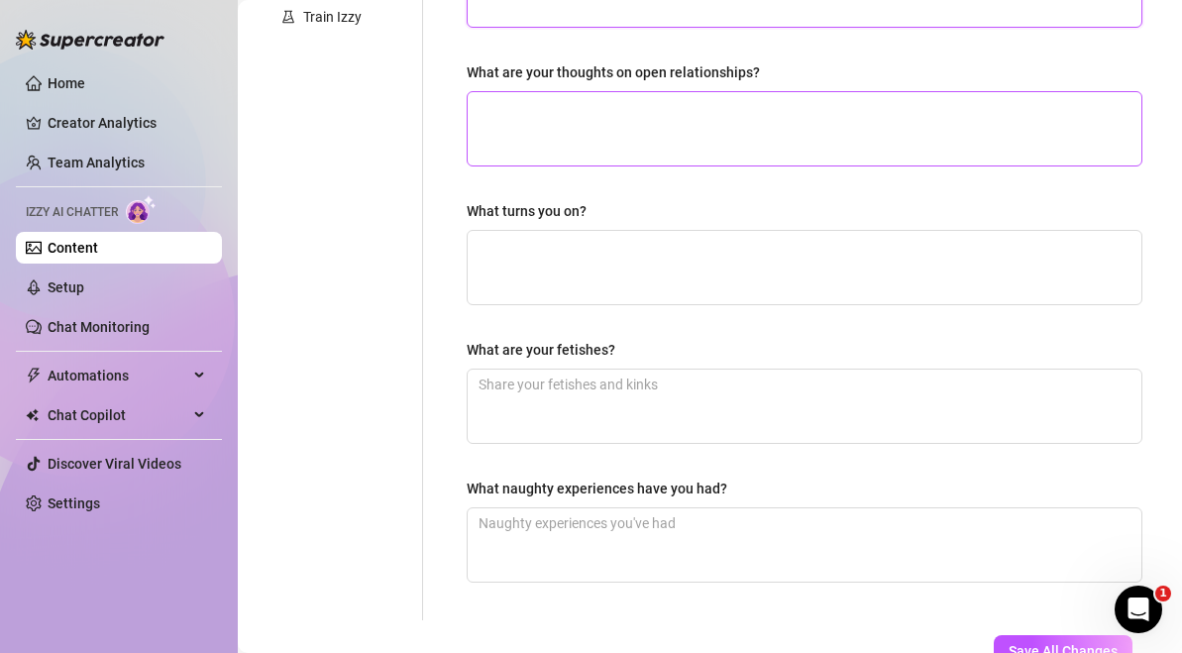
scroll to position [664, 0]
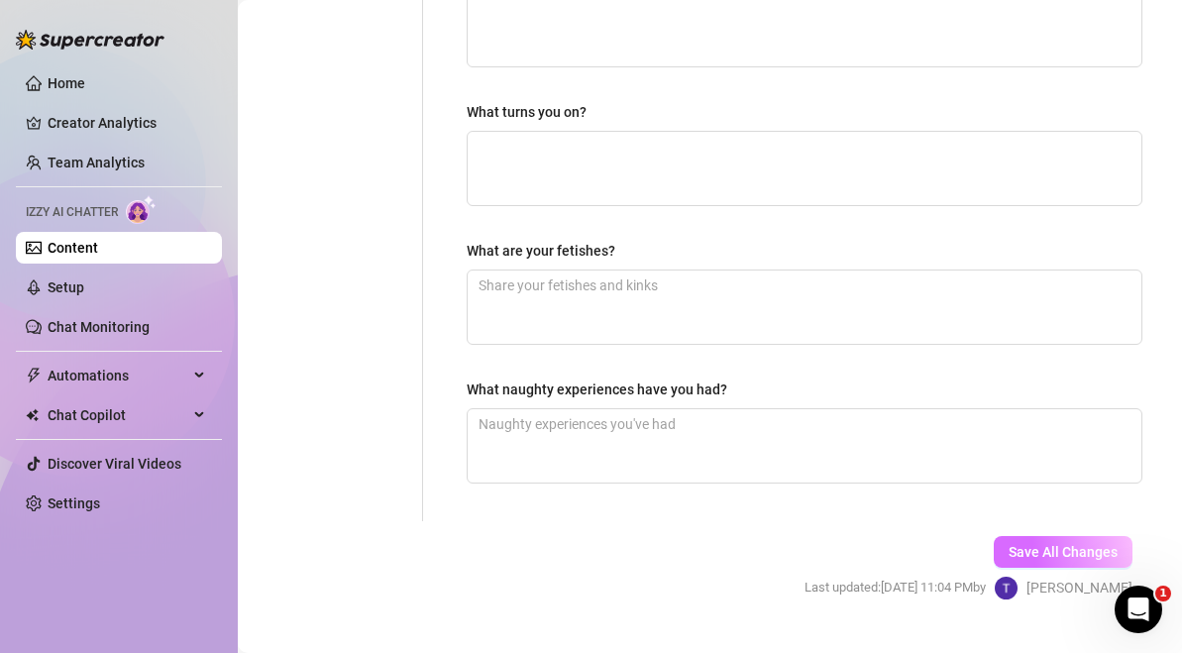
click at [1077, 548] on span "Save All Changes" at bounding box center [1063, 552] width 109 height 16
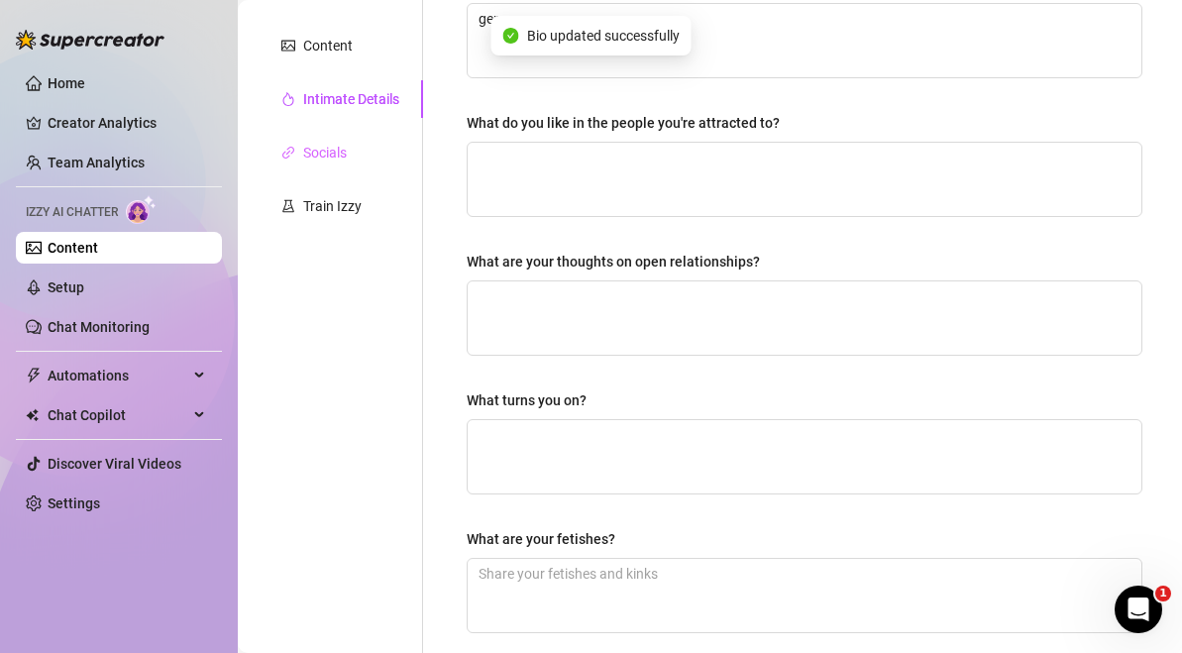
click at [359, 141] on div "Socials" at bounding box center [340, 153] width 165 height 38
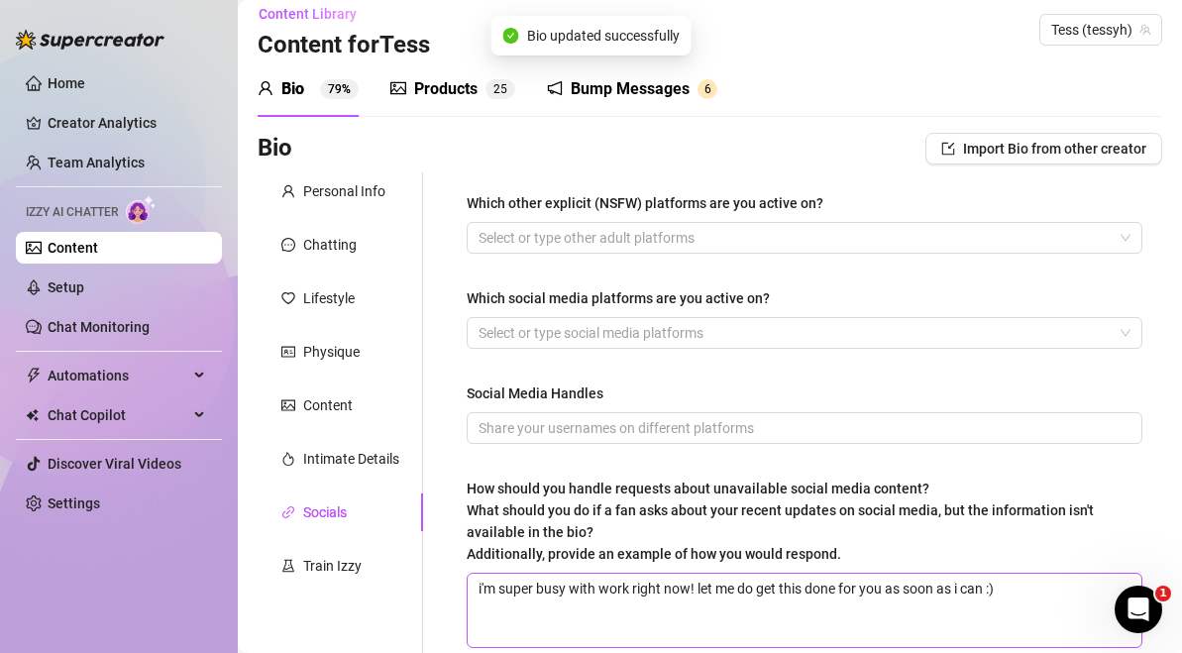
scroll to position [0, 0]
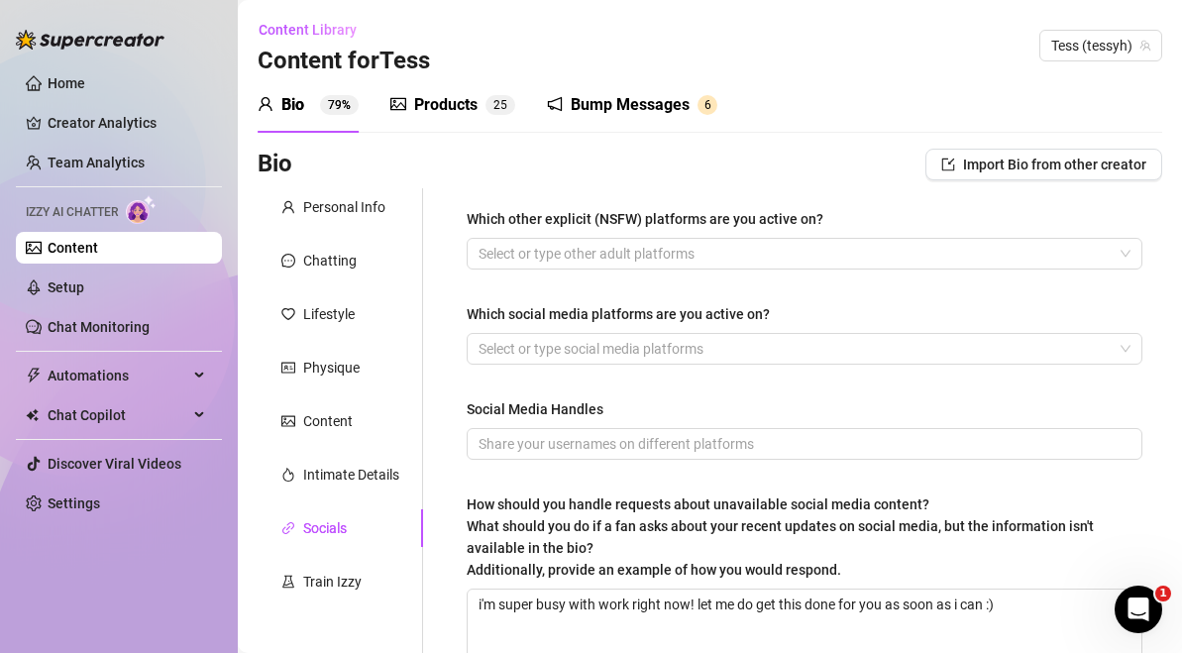
click at [369, 610] on div "Personal Info Chatting Lifestyle Physique Content Intimate Details Socials Trai…" at bounding box center [340, 444] width 165 height 513
click at [369, 580] on div "Train Izzy" at bounding box center [340, 582] width 165 height 38
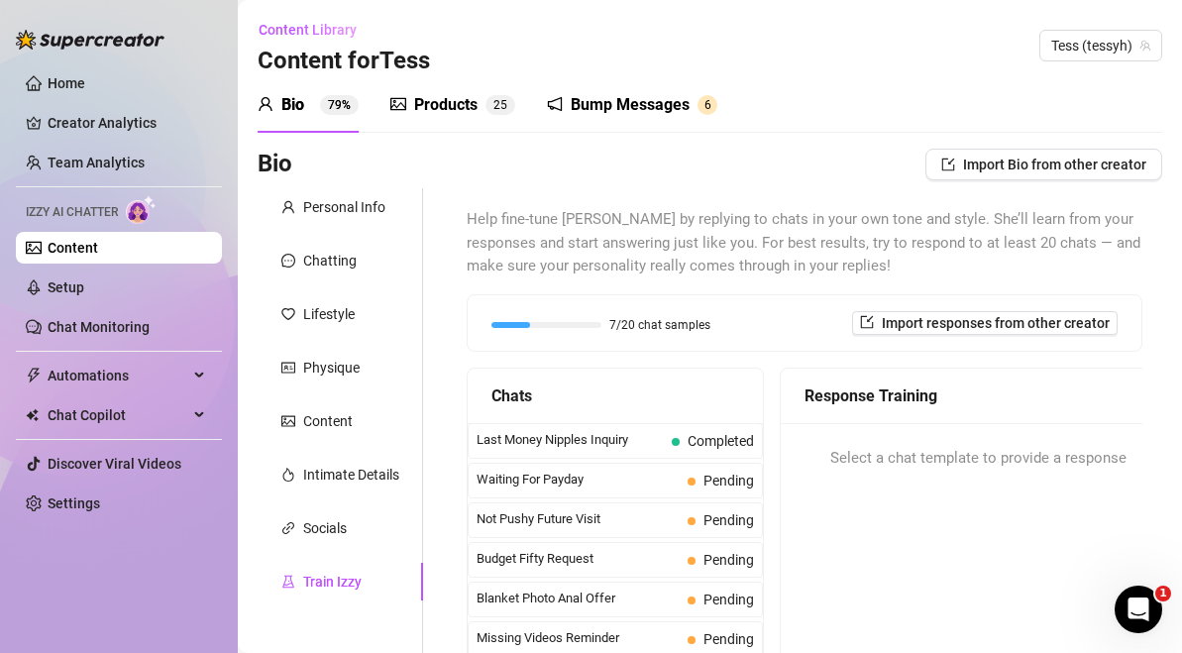
scroll to position [128, 0]
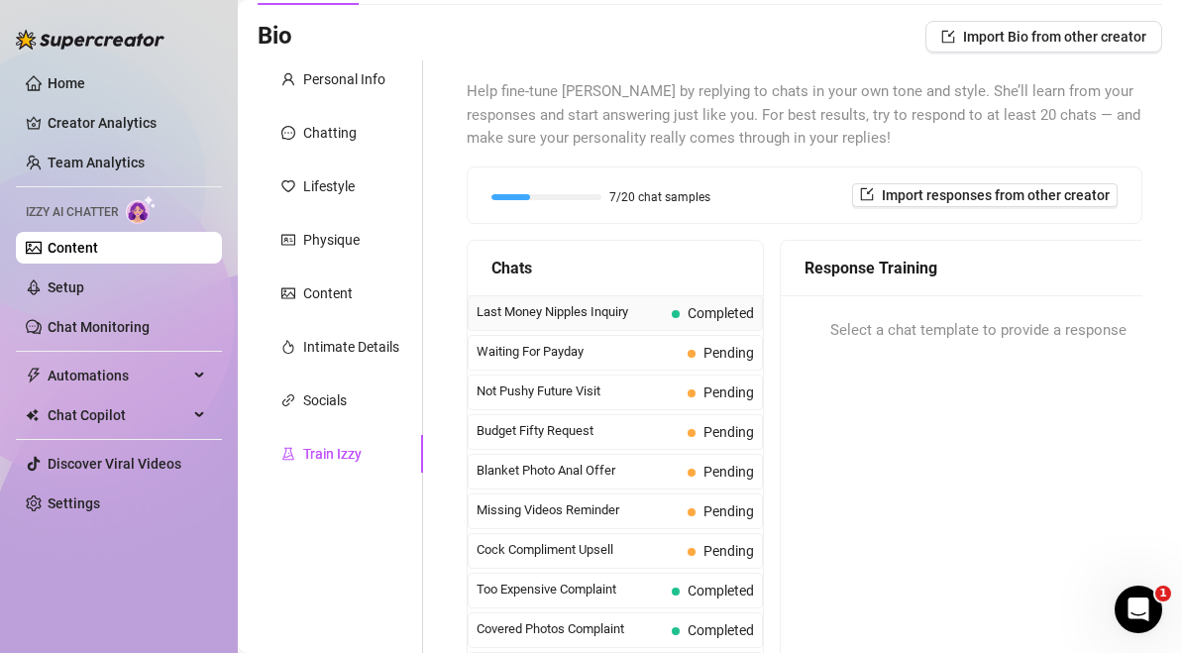
click at [602, 314] on span "Last Money Nipples Inquiry" at bounding box center [570, 312] width 187 height 20
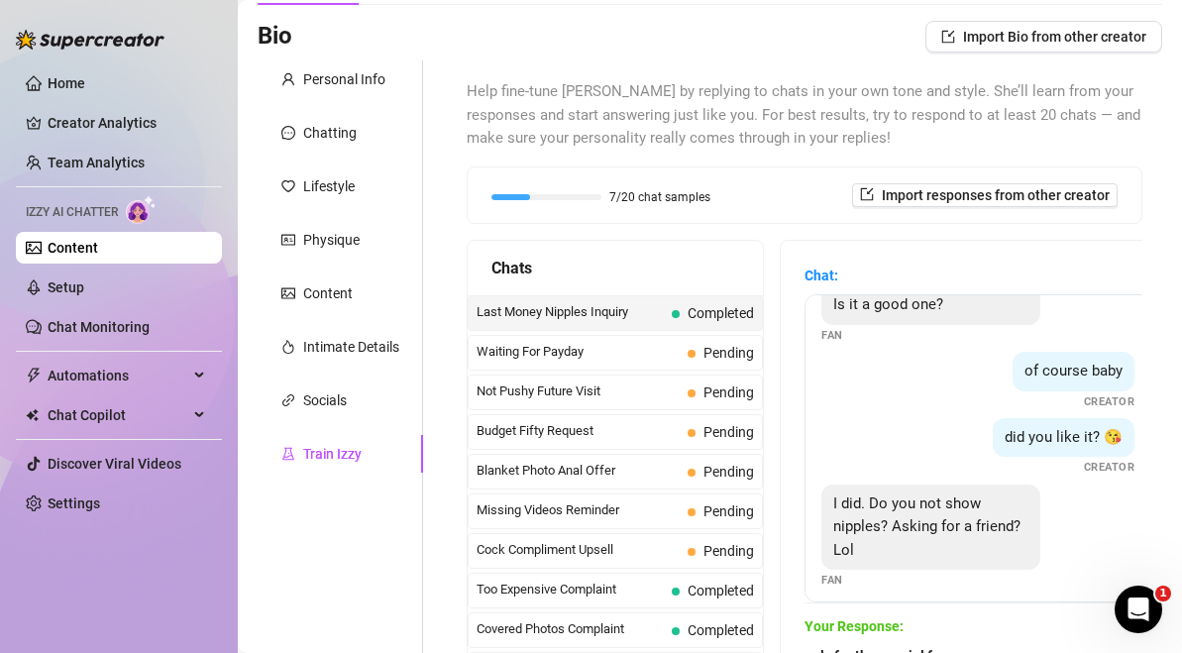
scroll to position [0, 0]
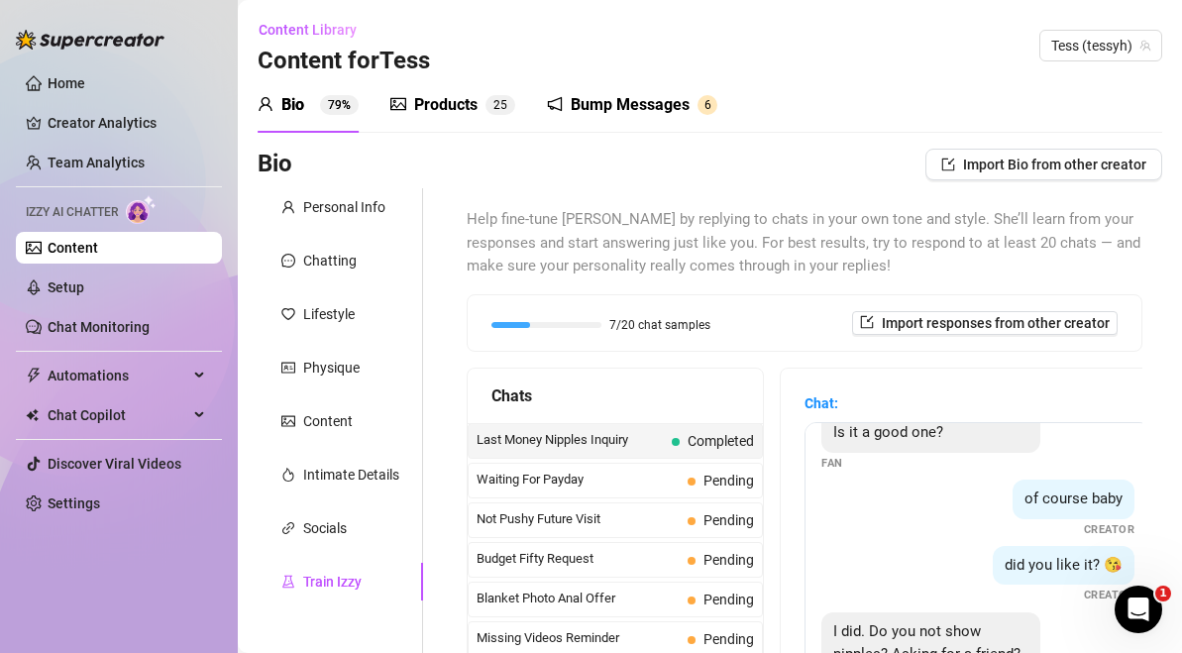
click at [93, 52] on div at bounding box center [90, 29] width 149 height 59
click at [85, 91] on link "Home" at bounding box center [67, 83] width 38 height 16
